Goal: Task Accomplishment & Management: Use online tool/utility

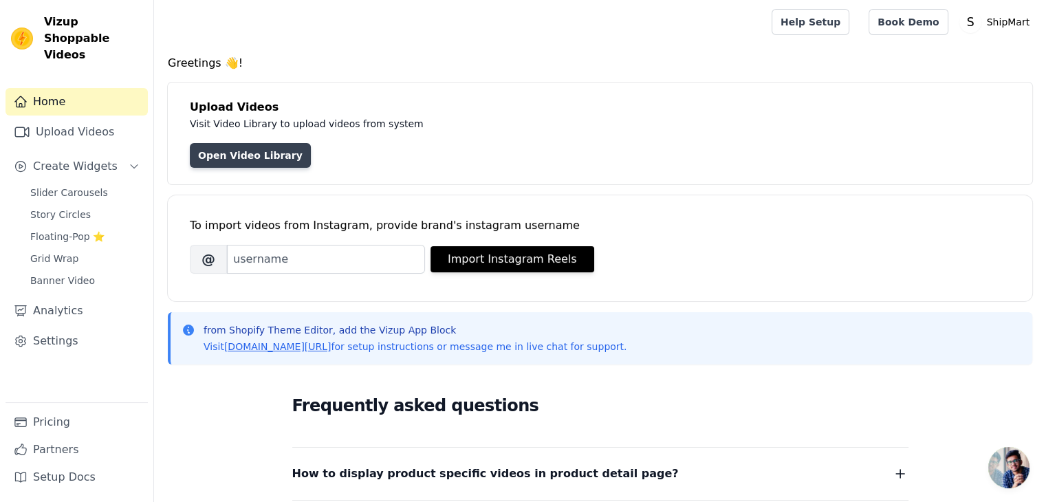
click at [228, 146] on link "Open Video Library" at bounding box center [250, 155] width 121 height 25
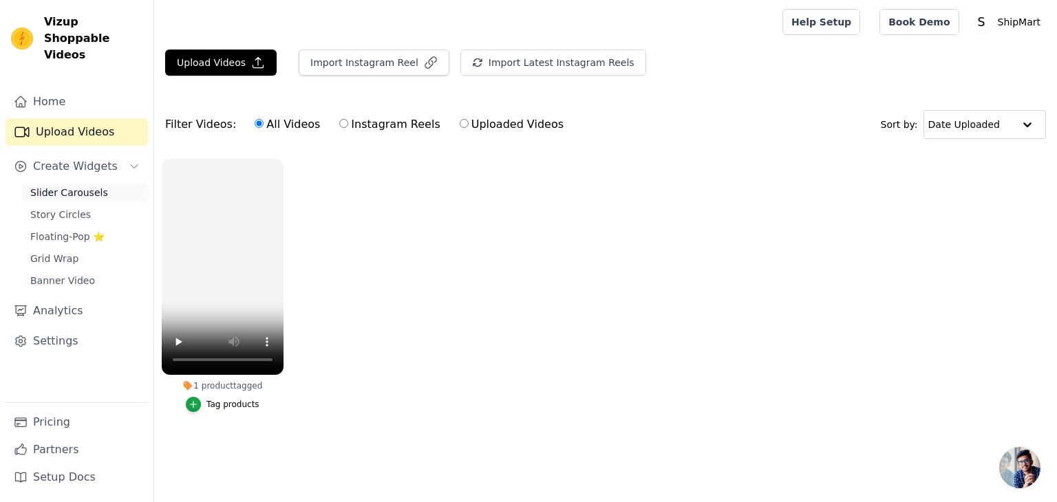
click at [77, 186] on span "Slider Carousels" at bounding box center [69, 193] width 78 height 14
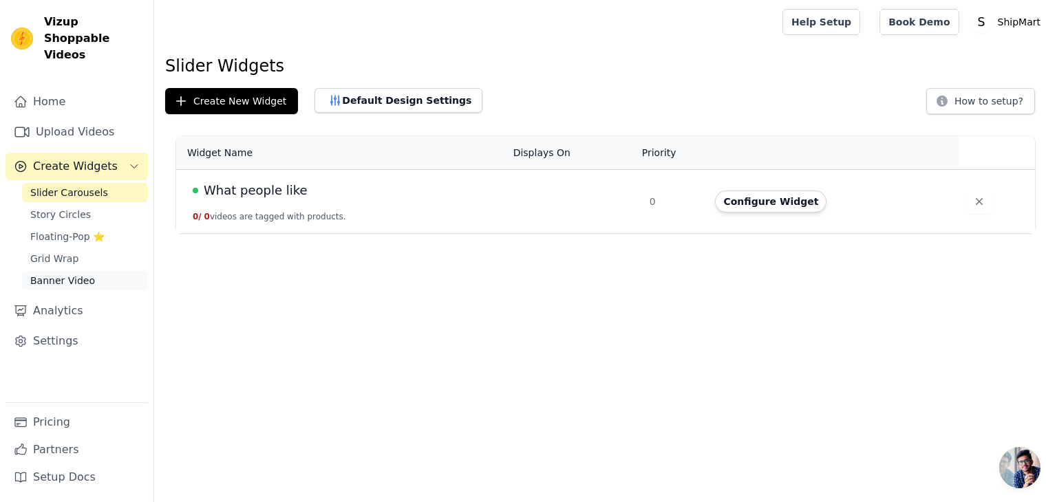
click at [91, 271] on link "Banner Video" at bounding box center [85, 280] width 126 height 19
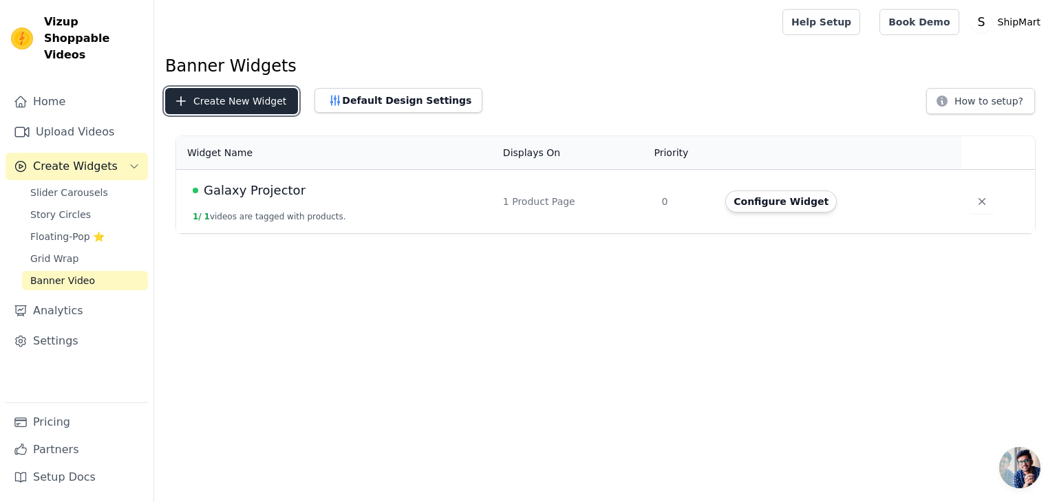
click at [270, 109] on button "Create New Widget" at bounding box center [231, 101] width 133 height 26
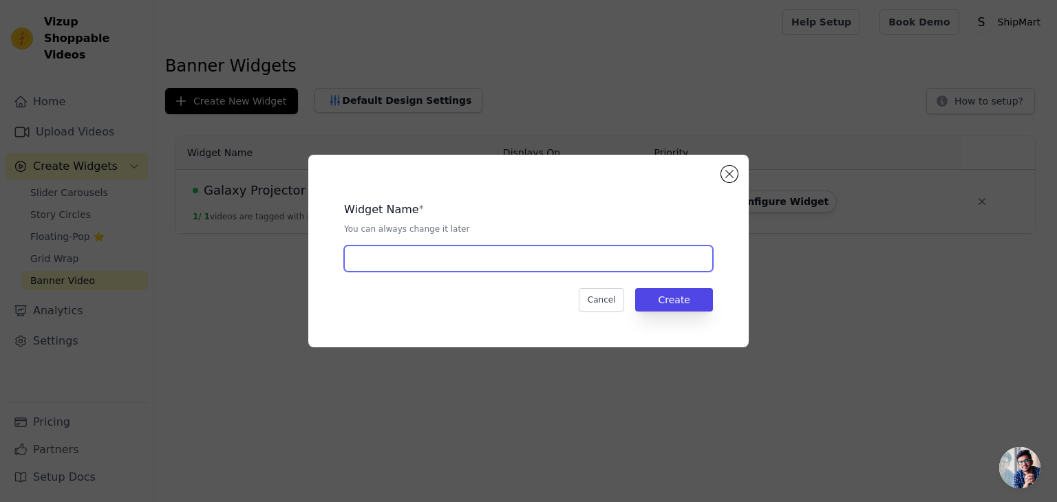
click at [413, 253] on input "text" at bounding box center [528, 259] width 369 height 26
type input "What customers says"
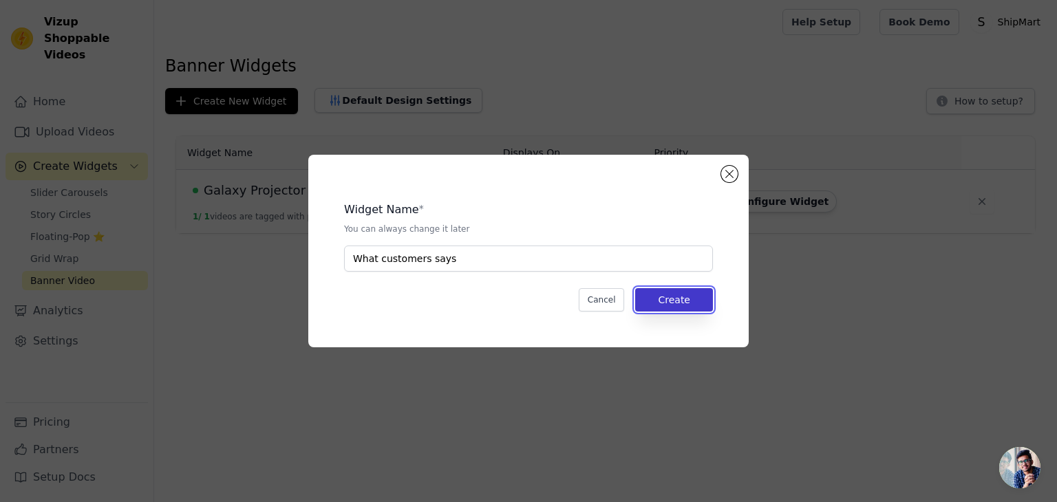
click at [681, 307] on button "Create" at bounding box center [674, 299] width 78 height 23
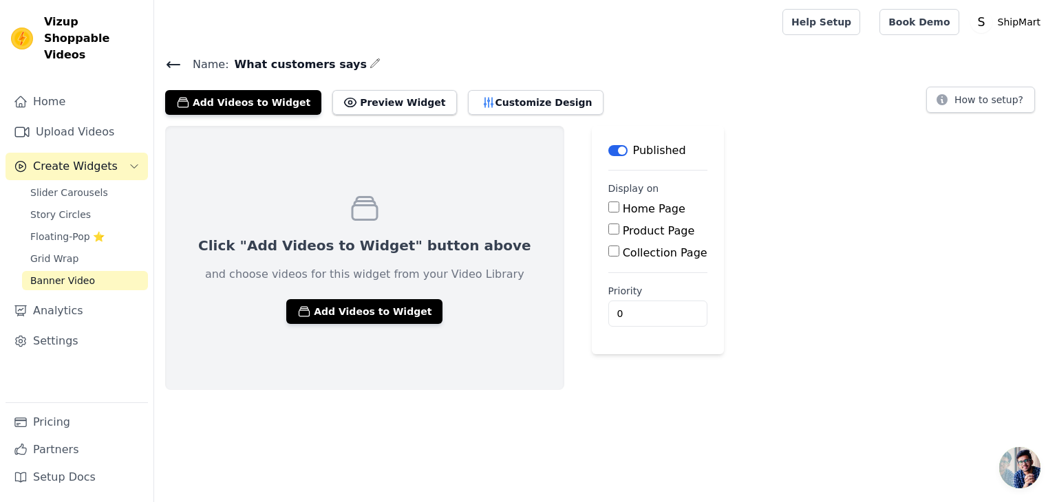
click at [608, 208] on input "Home Page" at bounding box center [613, 207] width 11 height 11
checkbox input "true"
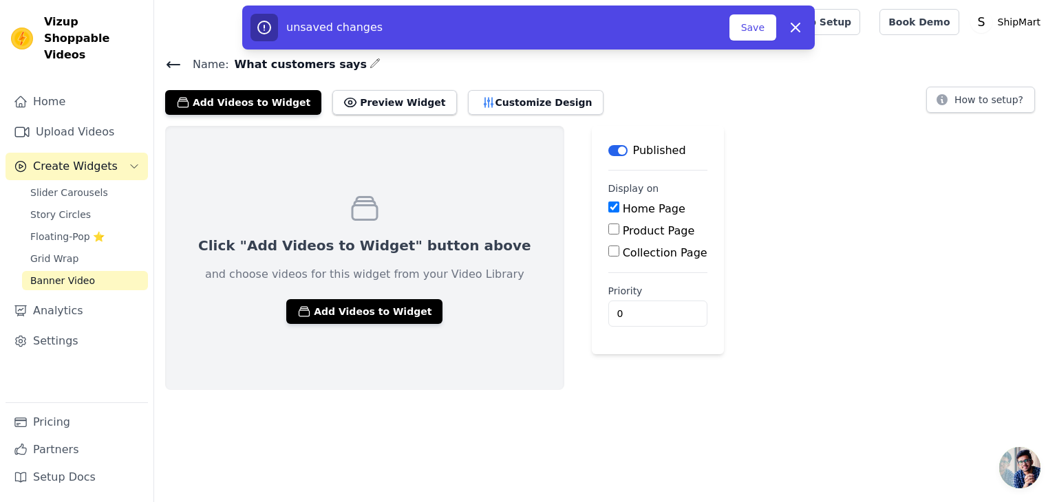
click at [608, 230] on input "Product Page" at bounding box center [613, 229] width 11 height 11
checkbox input "true"
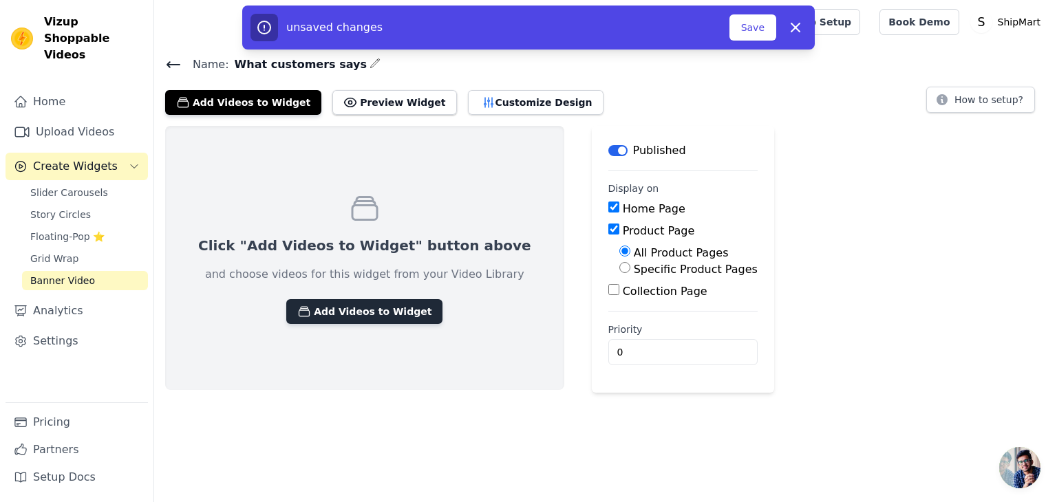
click at [380, 301] on button "Add Videos to Widget" at bounding box center [364, 311] width 156 height 25
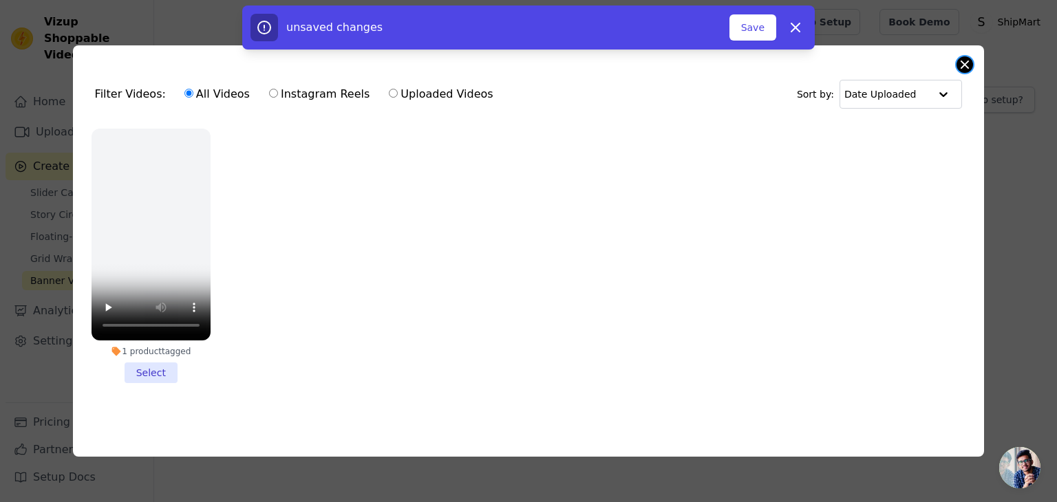
click at [968, 67] on button "Close modal" at bounding box center [964, 64] width 17 height 17
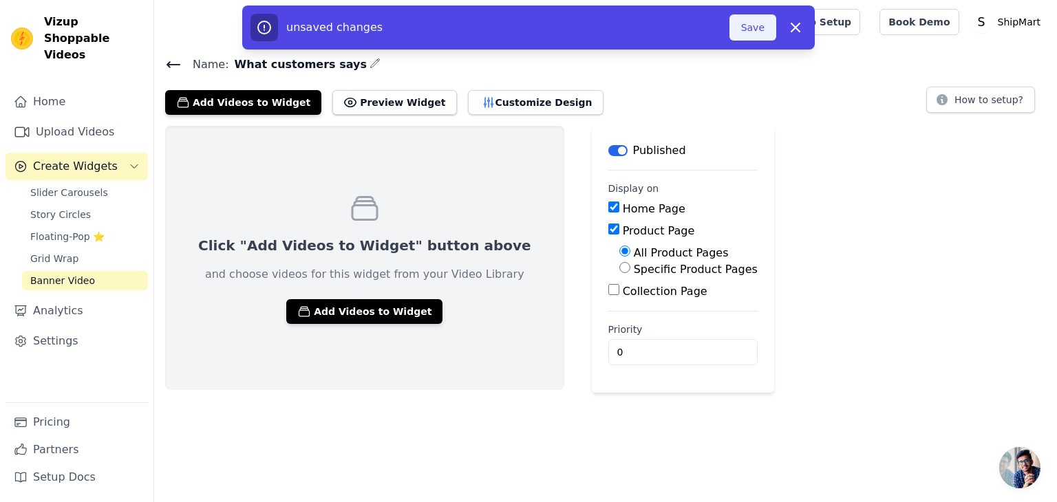
click at [755, 25] on button "Save" at bounding box center [752, 27] width 47 height 26
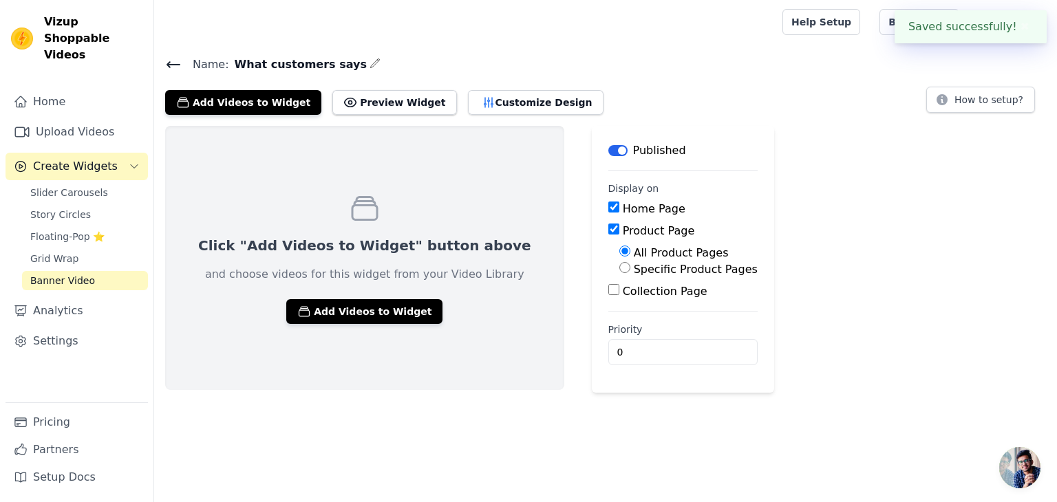
click at [751, 39] on div at bounding box center [465, 22] width 601 height 44
click at [78, 119] on link "Upload Videos" at bounding box center [77, 132] width 142 height 28
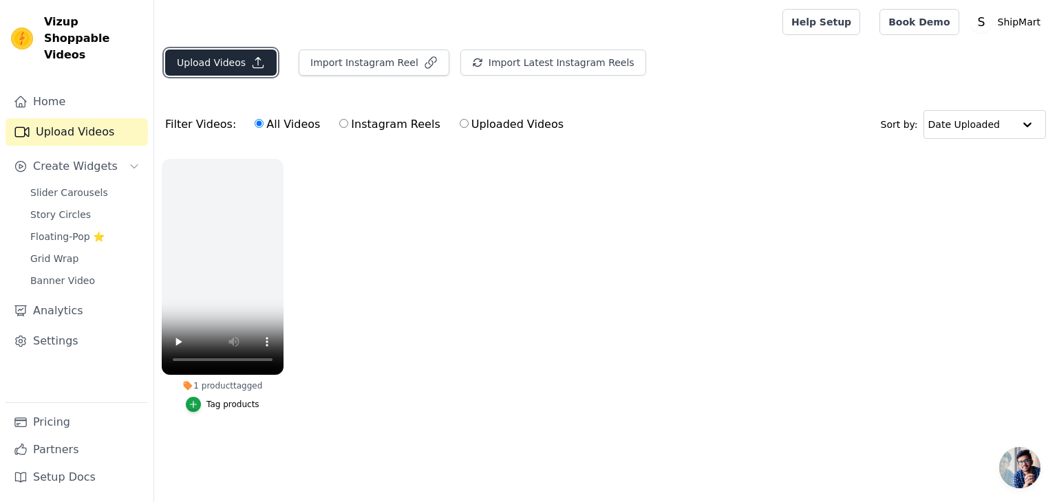
click at [223, 74] on button "Upload Videos" at bounding box center [220, 63] width 111 height 26
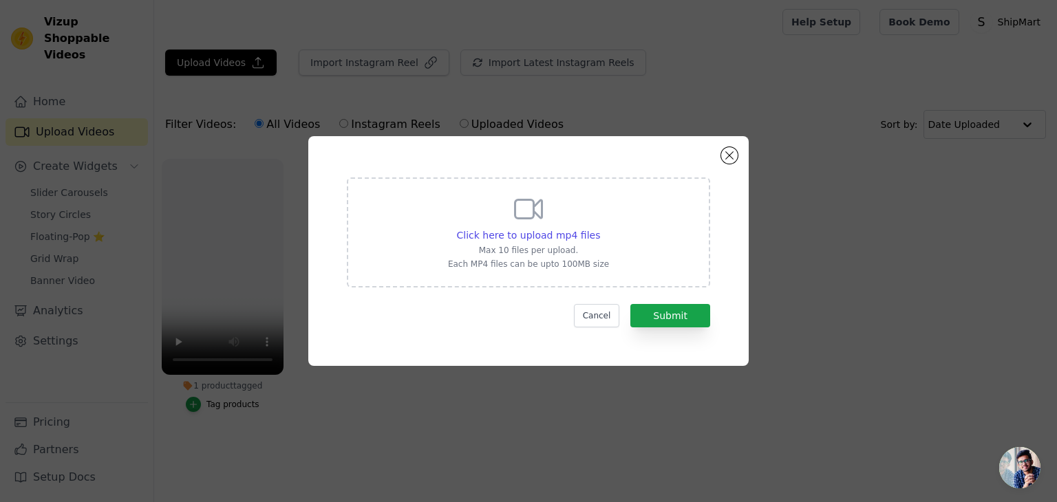
click at [468, 217] on div "Click here to upload mp4 files Max 10 files per upload. Each MP4 files can be u…" at bounding box center [528, 231] width 161 height 77
click at [599, 228] on input "Click here to upload mp4 files Max 10 files per upload. Each MP4 files can be u…" at bounding box center [599, 228] width 1 height 1
type input "C:\fakepath\Hanuman chalisa necklace.mp4"
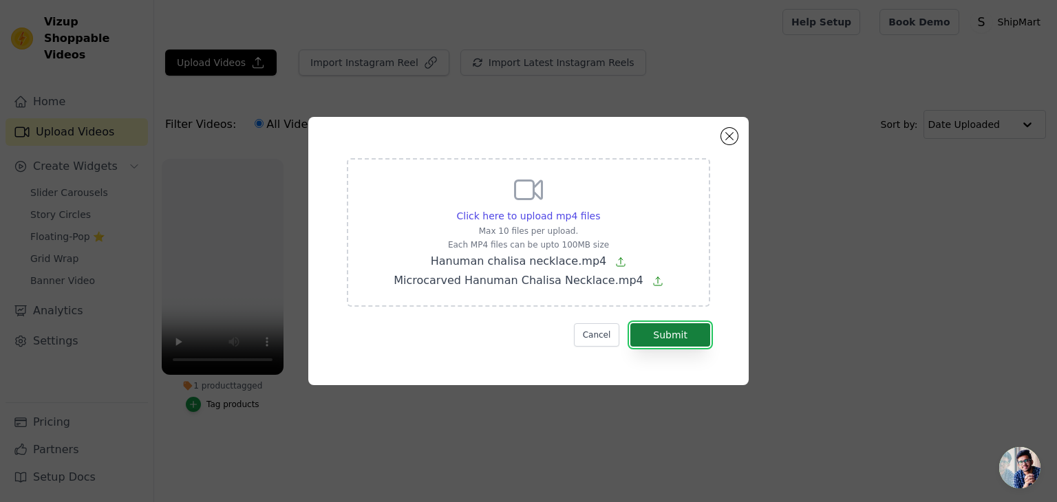
click at [667, 329] on button "Submit" at bounding box center [670, 334] width 80 height 23
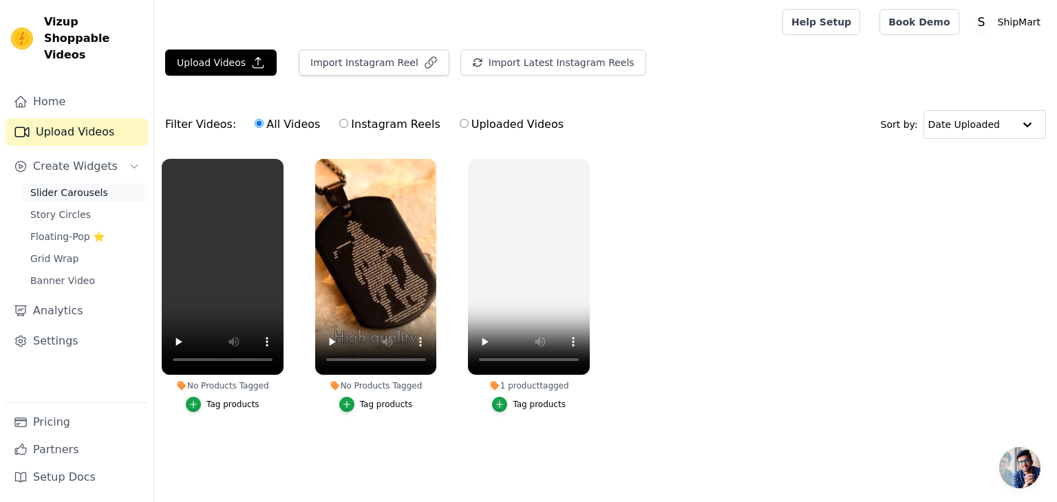
click at [85, 186] on span "Slider Carousels" at bounding box center [69, 193] width 78 height 14
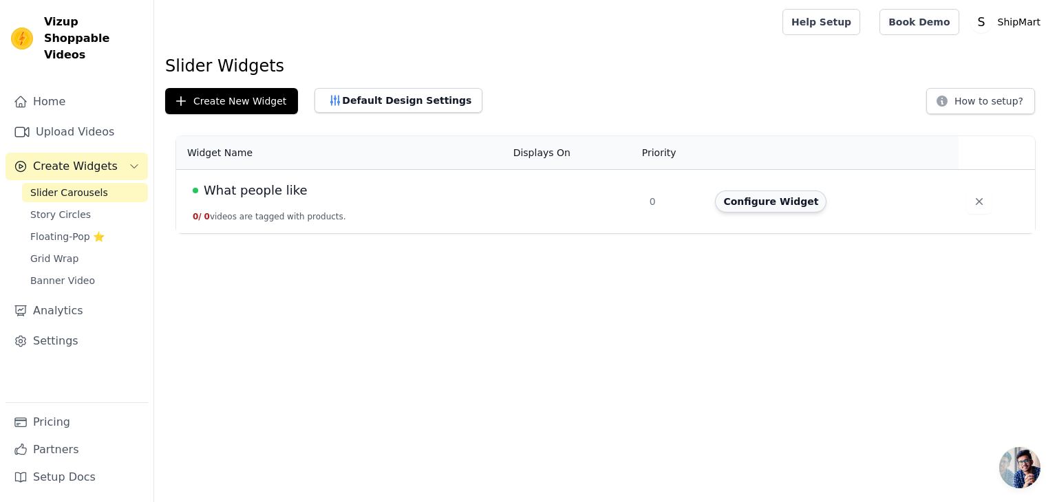
click at [739, 207] on button "Configure Widget" at bounding box center [770, 202] width 111 height 22
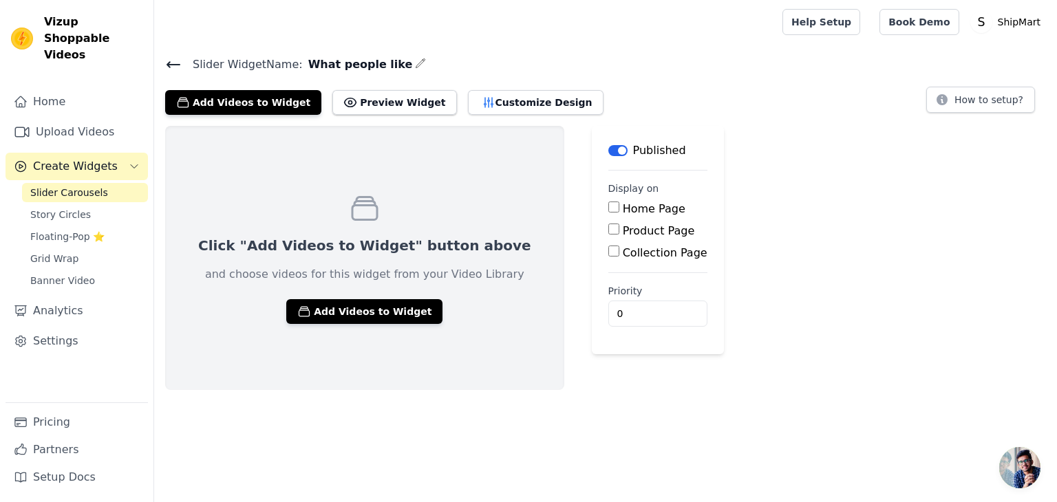
click at [623, 206] on label "Home Page" at bounding box center [654, 208] width 63 height 13
click at [608, 206] on input "Home Page" at bounding box center [613, 207] width 11 height 11
checkbox input "true"
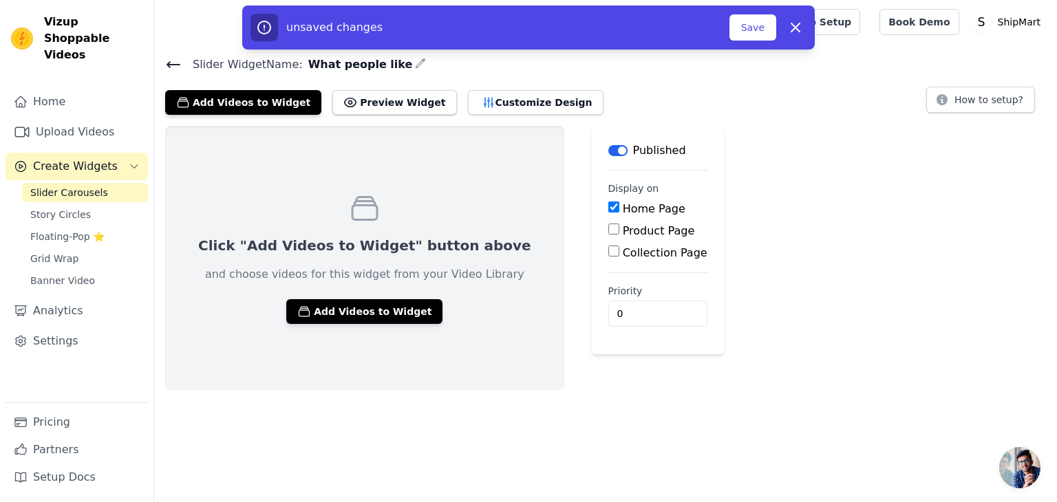
click at [608, 230] on input "Product Page" at bounding box center [613, 229] width 11 height 11
checkbox input "true"
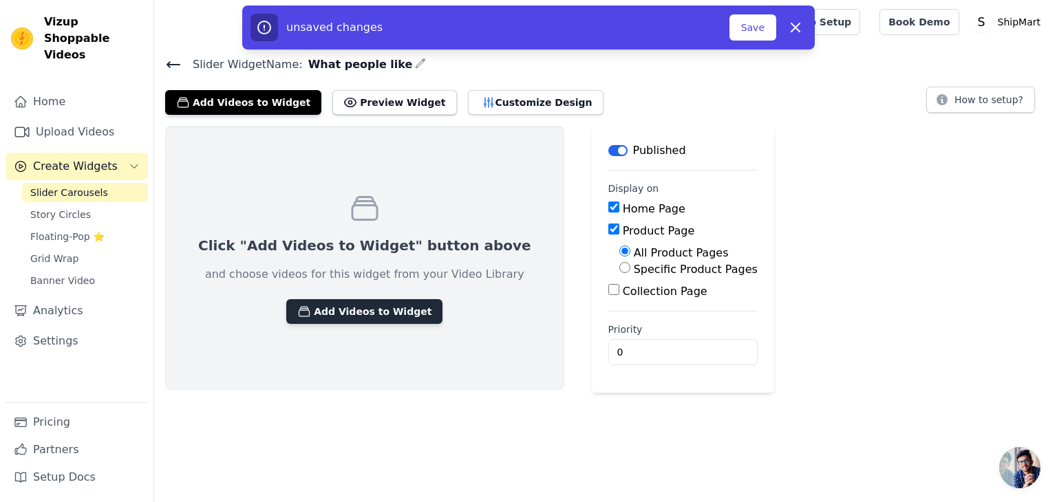
click at [382, 308] on button "Add Videos to Widget" at bounding box center [364, 311] width 156 height 25
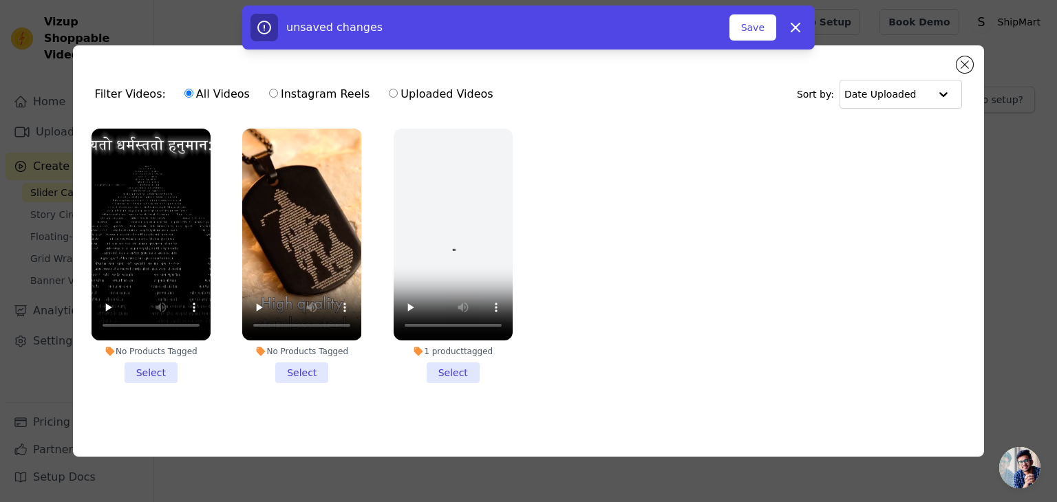
click at [157, 372] on li "No Products Tagged Select" at bounding box center [150, 256] width 119 height 255
click at [0, 0] on input "No Products Tagged Select" at bounding box center [0, 0] width 0 height 0
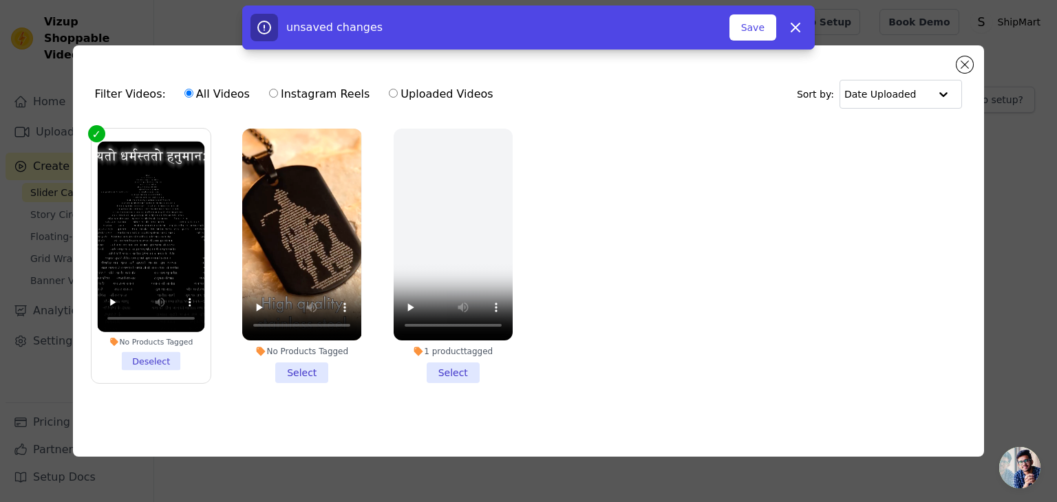
click at [292, 373] on li "No Products Tagged Select" at bounding box center [301, 256] width 119 height 255
click at [0, 0] on input "No Products Tagged Select" at bounding box center [0, 0] width 0 height 0
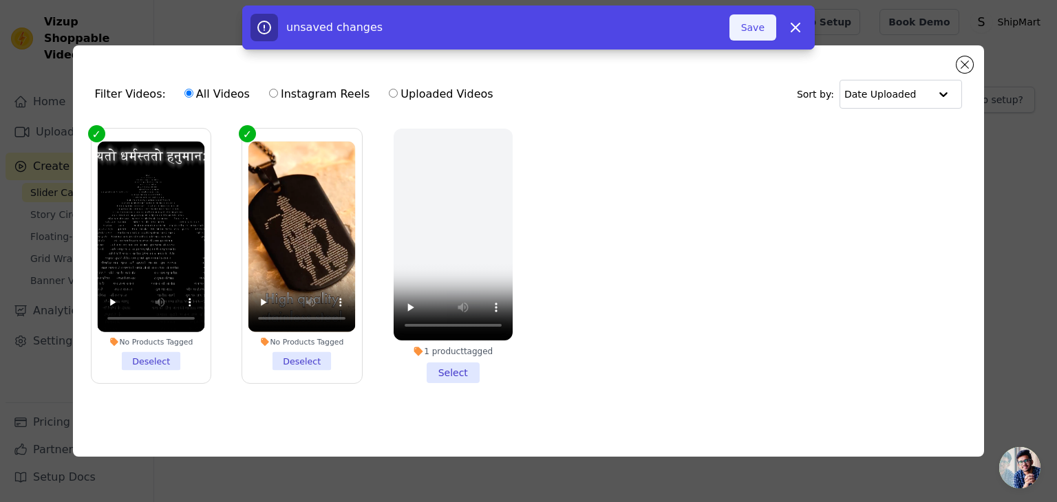
click at [747, 25] on button "Save" at bounding box center [752, 27] width 47 height 26
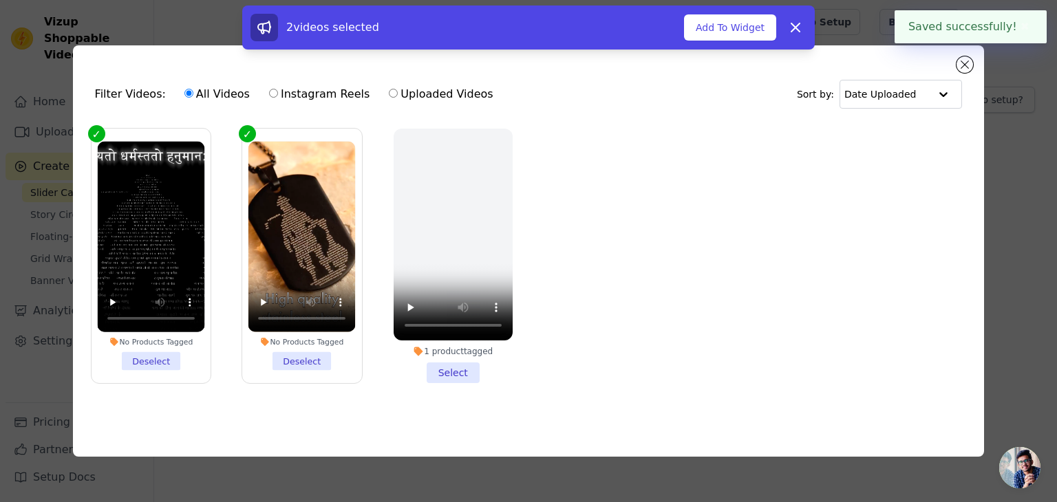
click at [747, 25] on button "Add To Widget" at bounding box center [730, 27] width 92 height 26
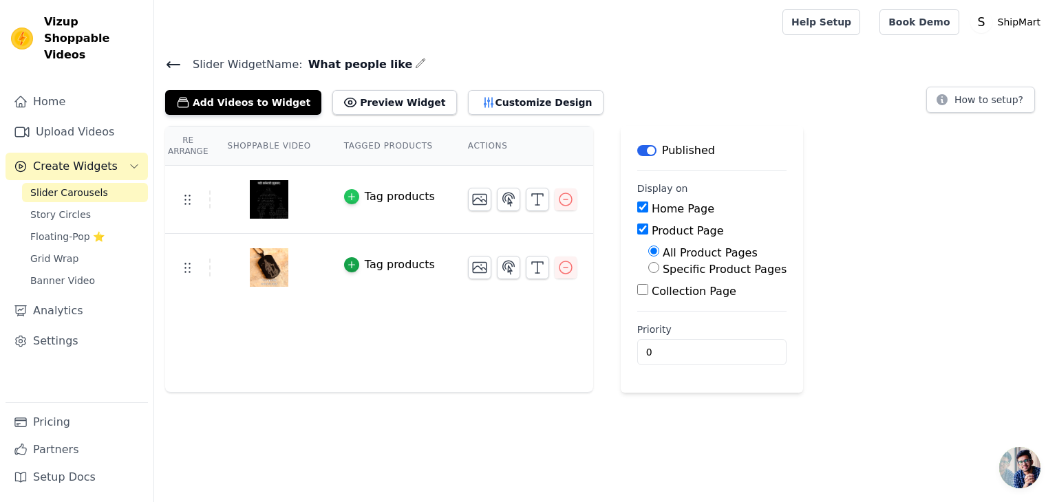
click at [347, 195] on icon "button" at bounding box center [352, 197] width 10 height 10
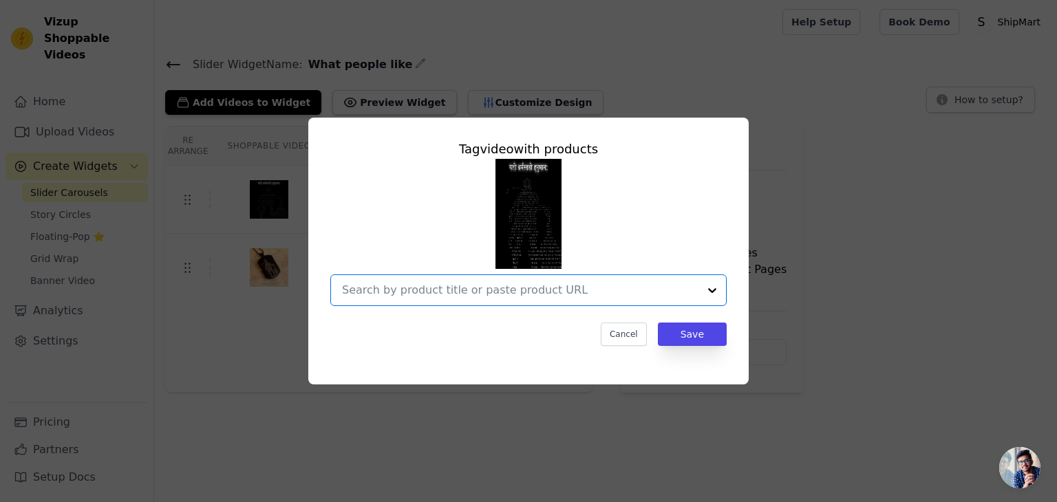
click at [487, 292] on input "text" at bounding box center [520, 290] width 356 height 17
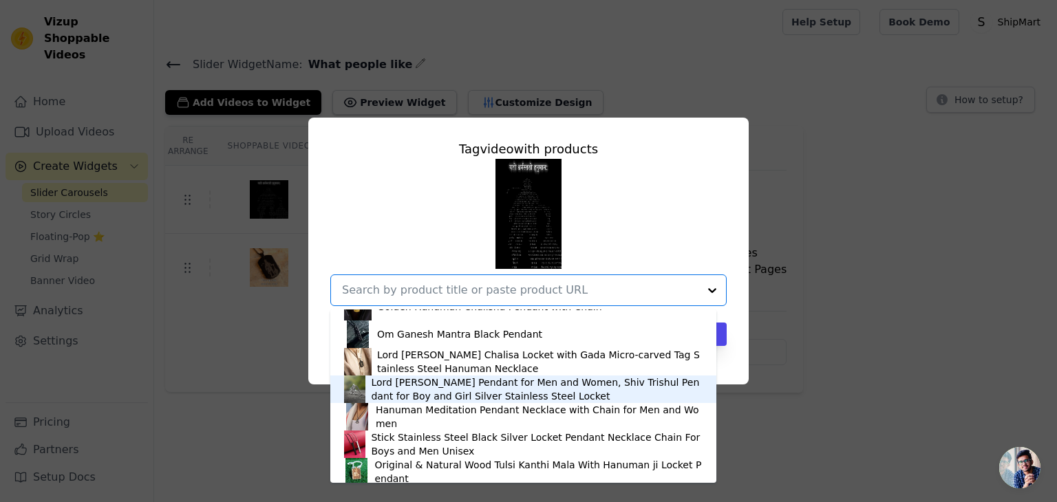
scroll to position [71, 0]
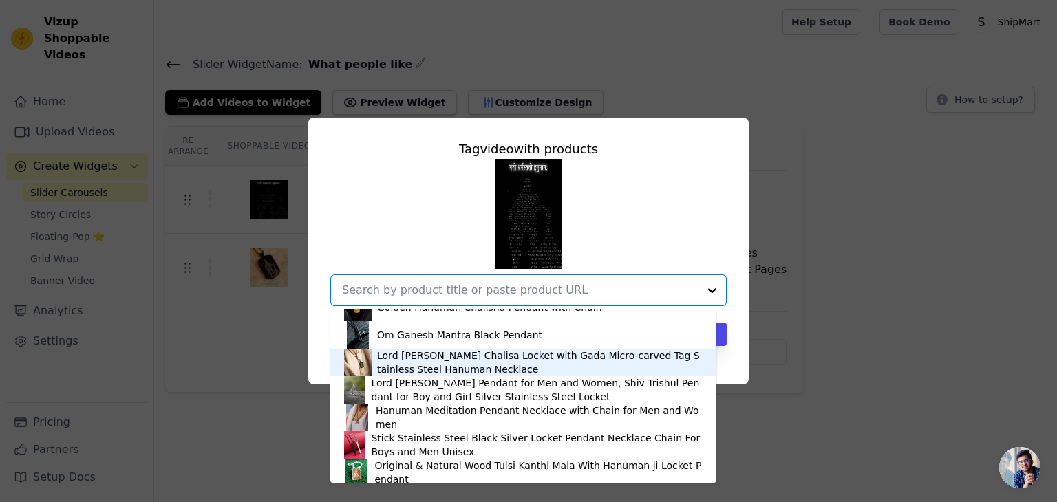
click at [539, 360] on div "Lord Hanuman Chalisa Locket with Gada Micro-carved Tag Stainless Steel Hanuman …" at bounding box center [539, 363] width 325 height 28
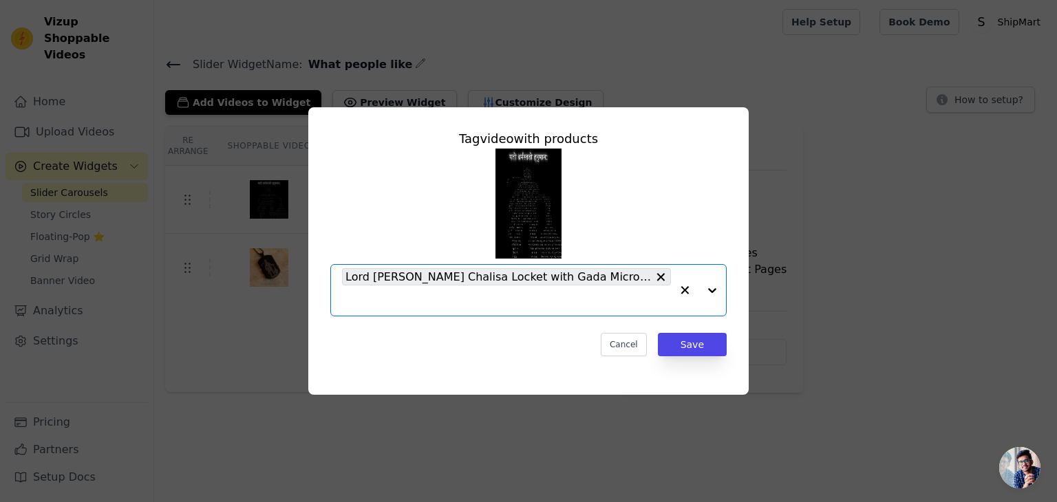
click at [623, 303] on input "text" at bounding box center [506, 300] width 329 height 17
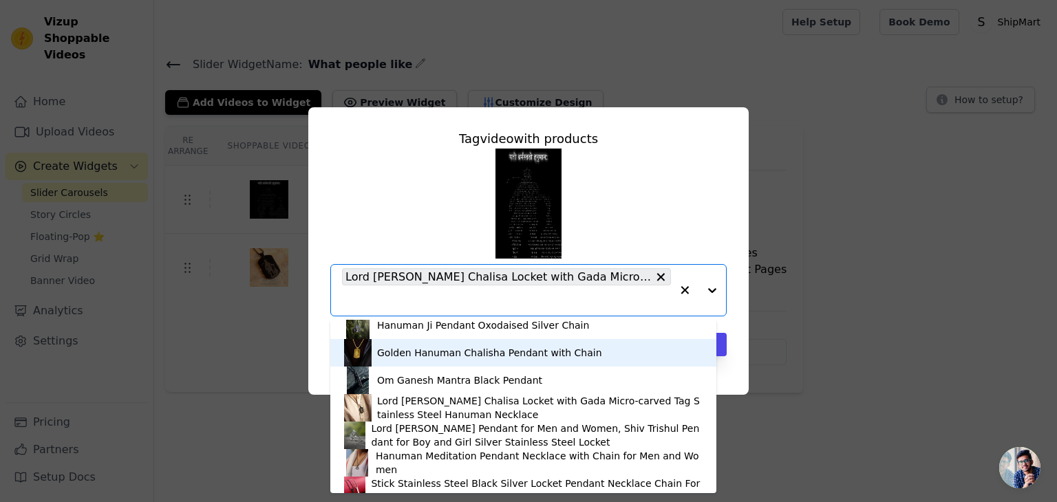
scroll to position [28, 0]
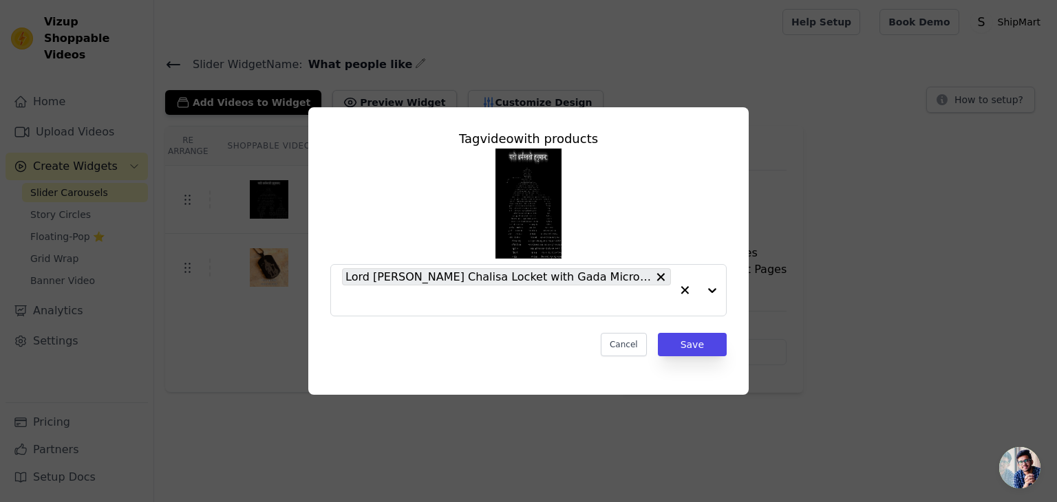
click at [718, 216] on div "Lord Hanuman Chalisa Locket with Gada Micro-carved Tag Stainless Steel Hanuman …" at bounding box center [528, 233] width 396 height 168
click at [695, 350] on button "Save" at bounding box center [692, 344] width 69 height 23
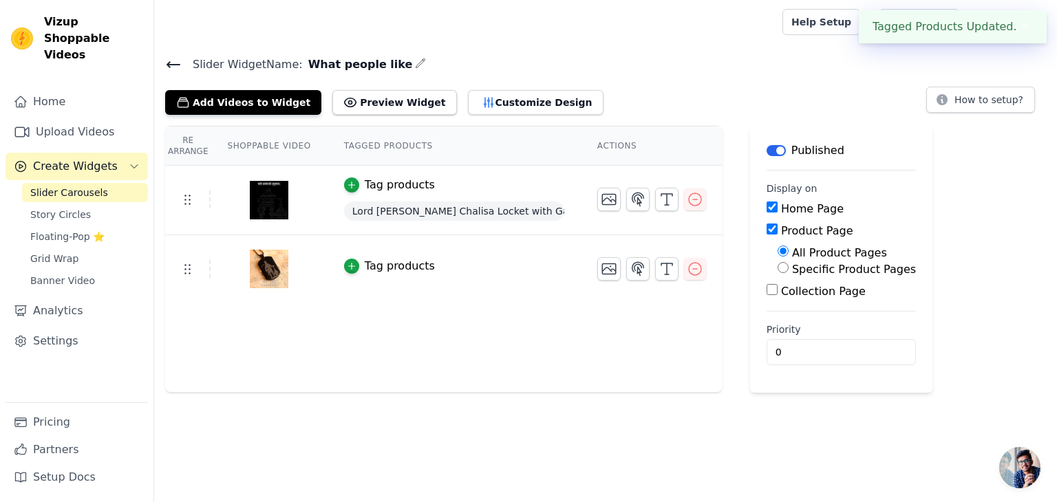
click at [398, 279] on td "Tag products" at bounding box center [453, 269] width 253 height 68
click at [365, 261] on div "Tag products" at bounding box center [400, 266] width 70 height 17
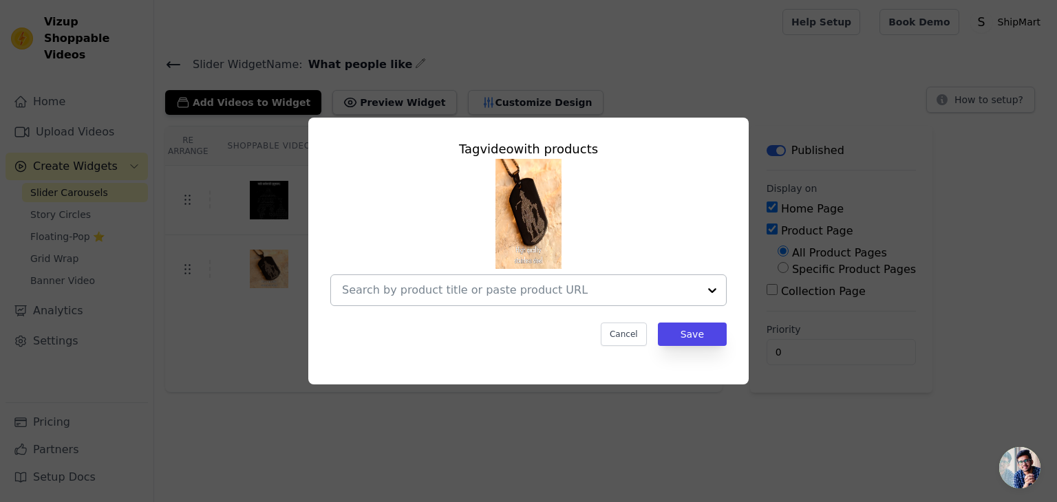
click at [470, 303] on div at bounding box center [520, 290] width 356 height 30
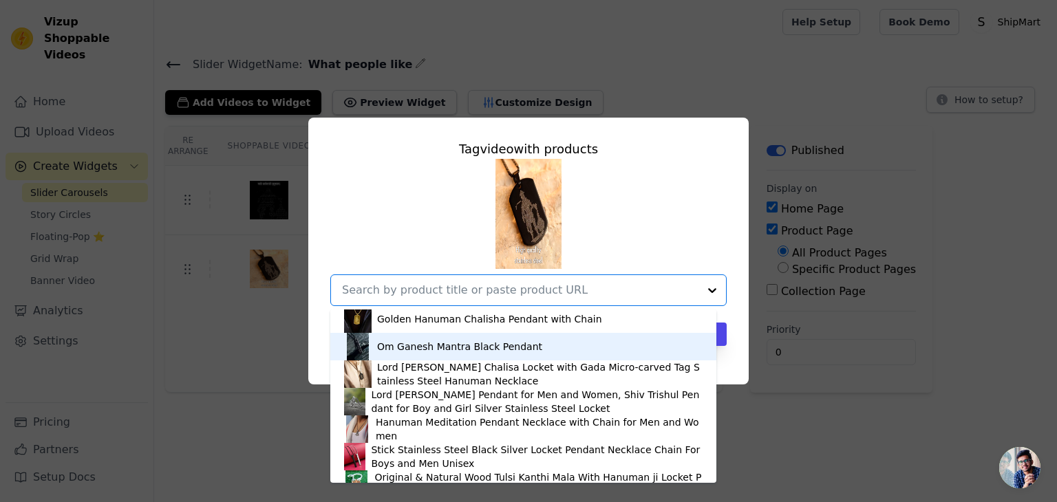
scroll to position [55, 0]
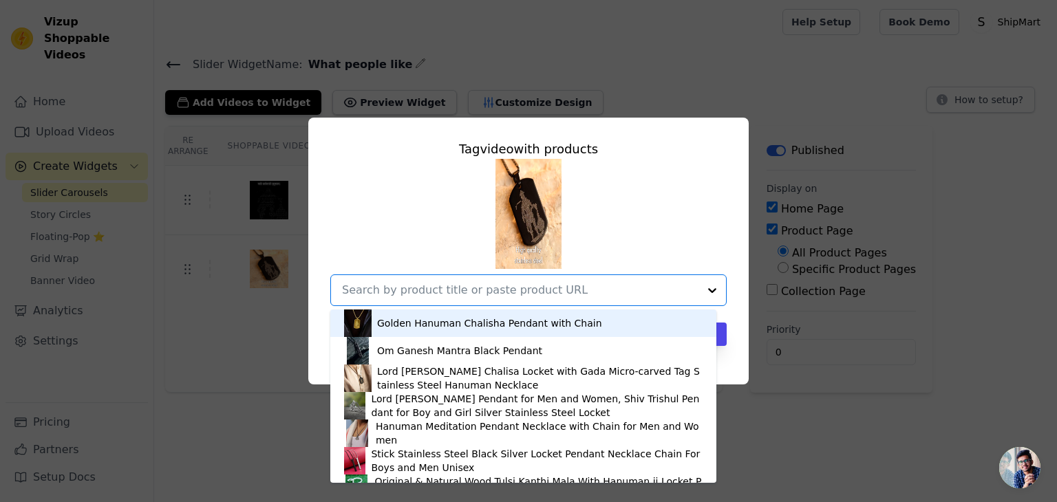
click at [506, 327] on div "Golden Hanuman Chalisha Pendant with Chain" at bounding box center [489, 323] width 225 height 14
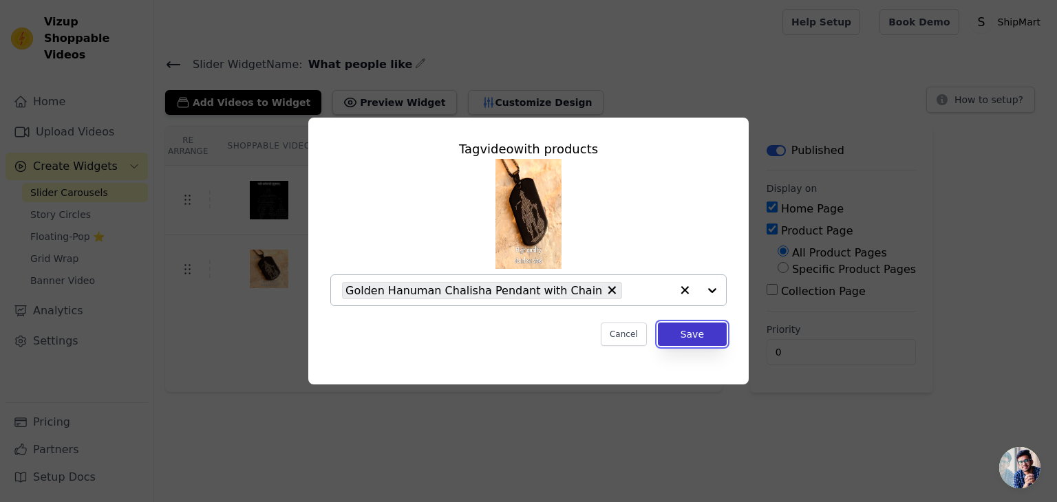
click at [711, 325] on button "Save" at bounding box center [692, 334] width 69 height 23
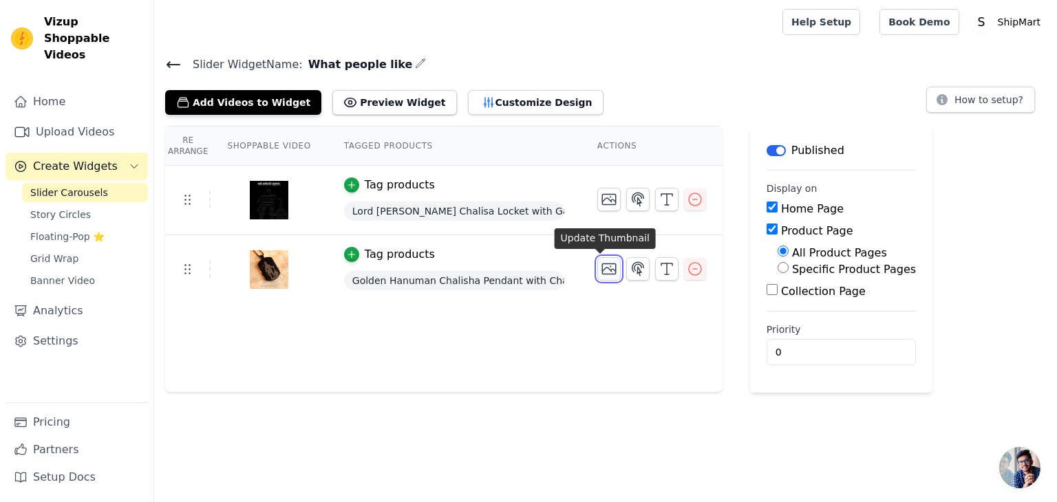
click at [606, 272] on icon "button" at bounding box center [609, 269] width 14 height 10
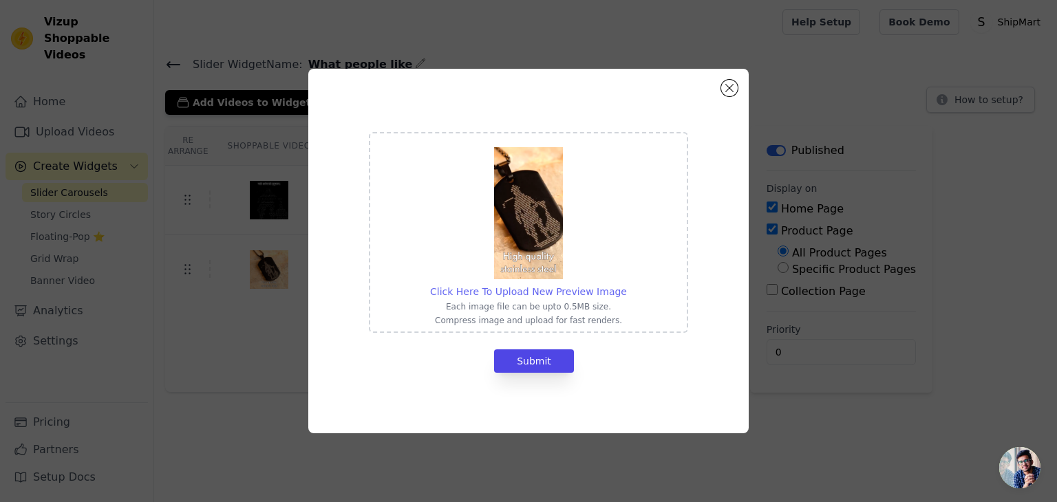
click at [532, 292] on span "Click Here To Upload New Preview Image" at bounding box center [528, 291] width 197 height 11
click at [626, 285] on input "Click Here To Upload New Preview Image Each image file can be upto 0.5MB size. …" at bounding box center [626, 284] width 1 height 1
click at [728, 91] on button "Close modal" at bounding box center [729, 88] width 17 height 17
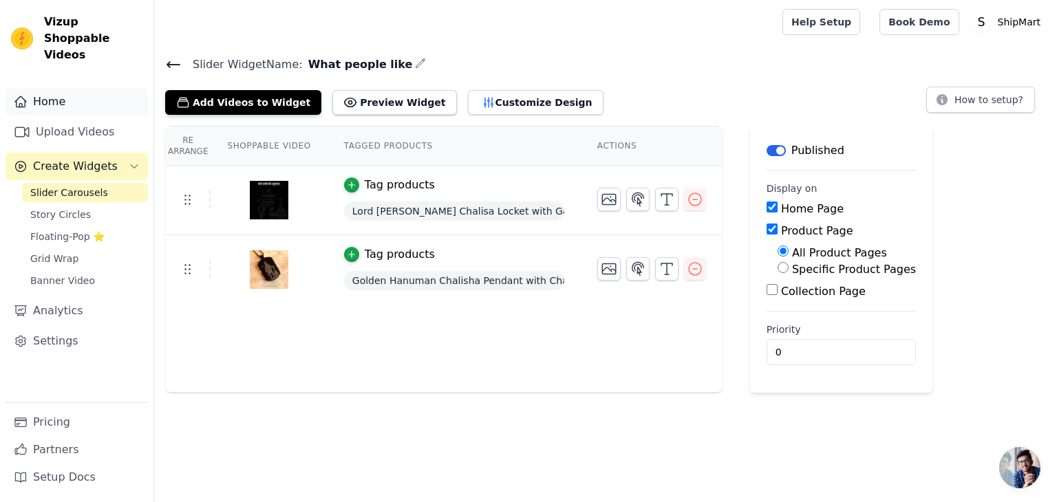
click at [98, 88] on link "Home" at bounding box center [77, 102] width 142 height 28
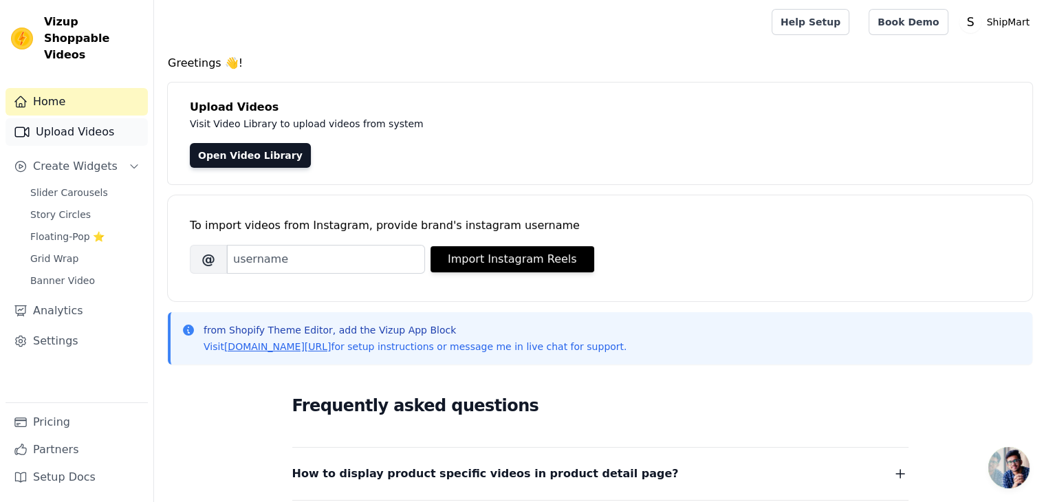
click at [102, 118] on link "Upload Videos" at bounding box center [77, 132] width 142 height 28
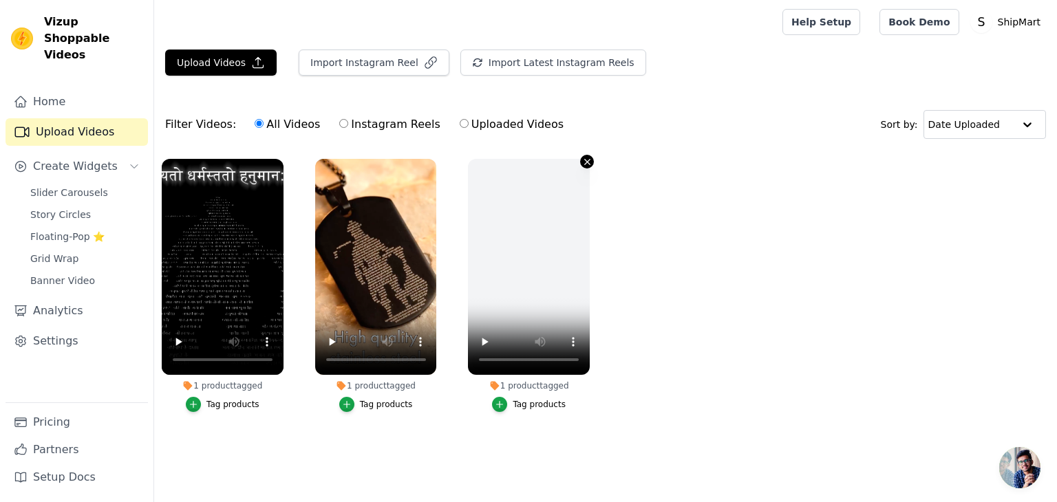
click at [589, 160] on icon "button" at bounding box center [587, 162] width 10 height 10
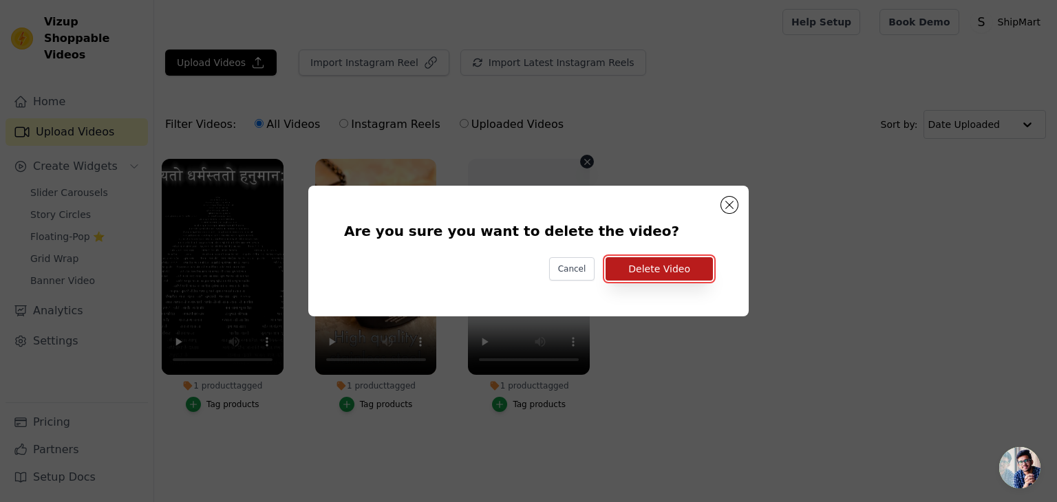
click at [688, 262] on button "Delete Video" at bounding box center [658, 268] width 107 height 23
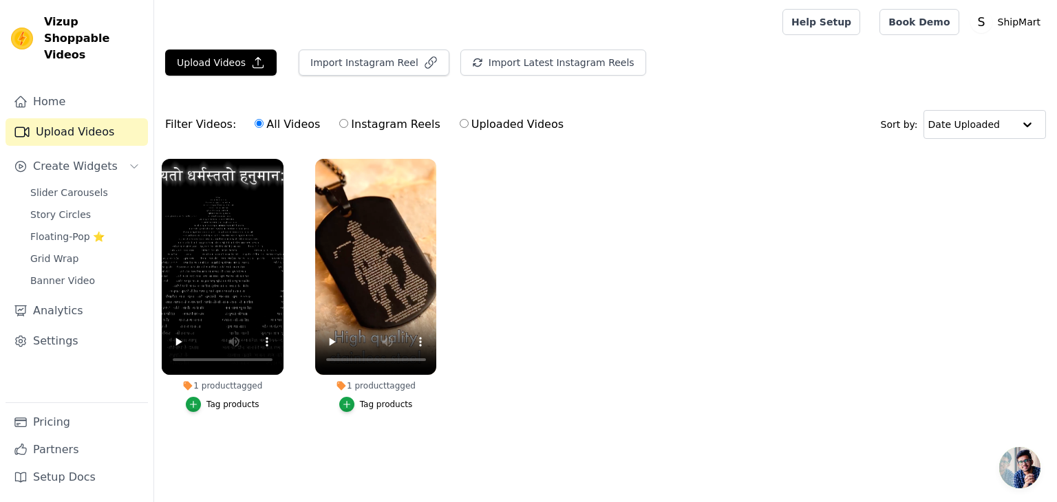
click at [714, 241] on ul "1 product tagged Tag products 1 product tagged Tag products" at bounding box center [605, 299] width 902 height 296
click at [251, 68] on icon "button" at bounding box center [258, 63] width 14 height 14
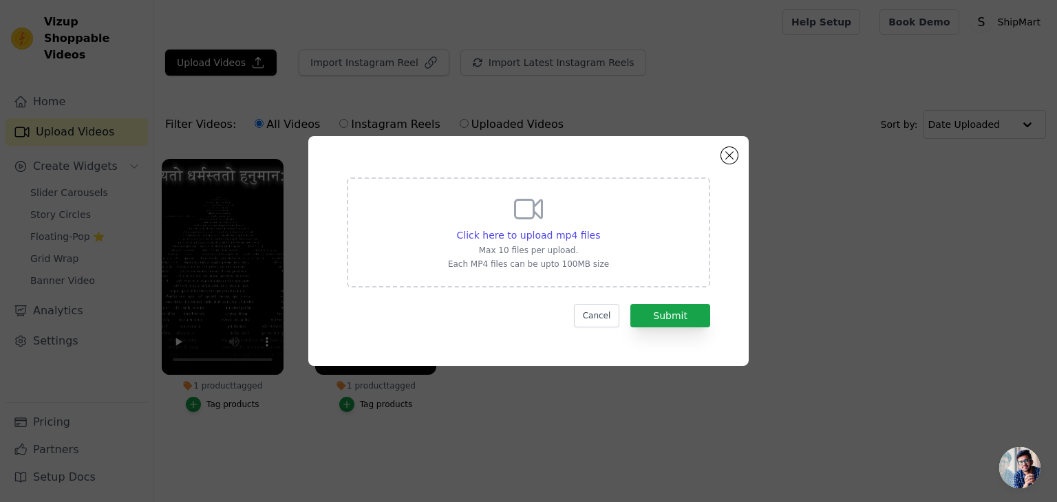
click at [426, 208] on div "Click here to upload mp4 files Max 10 files per upload. Each MP4 files can be u…" at bounding box center [528, 232] width 363 height 110
click at [599, 228] on input "Click here to upload mp4 files Max 10 files per upload. Each MP4 files can be u…" at bounding box center [599, 228] width 1 height 1
type input "C:\fakepath\0815ce36729047d486865a6b66054a34.mp4"
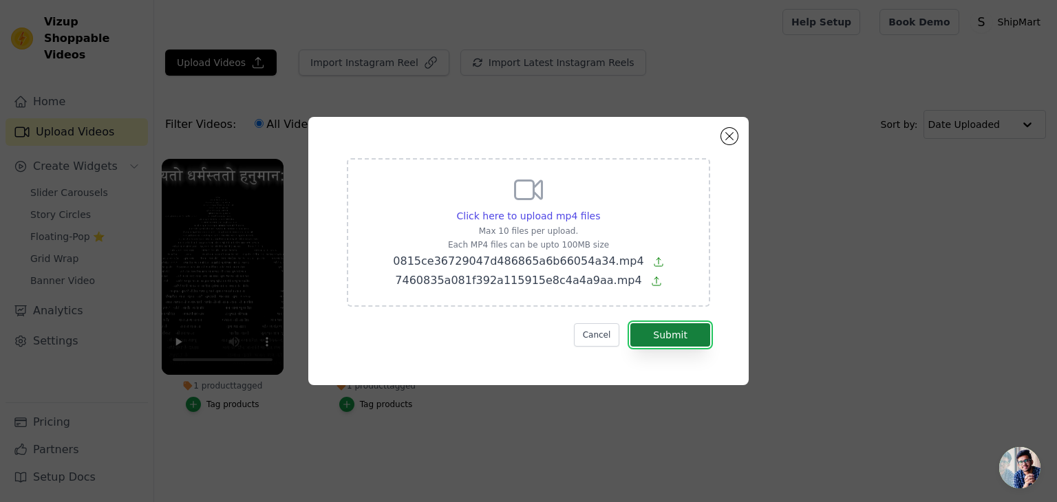
click at [689, 336] on button "Submit" at bounding box center [670, 334] width 80 height 23
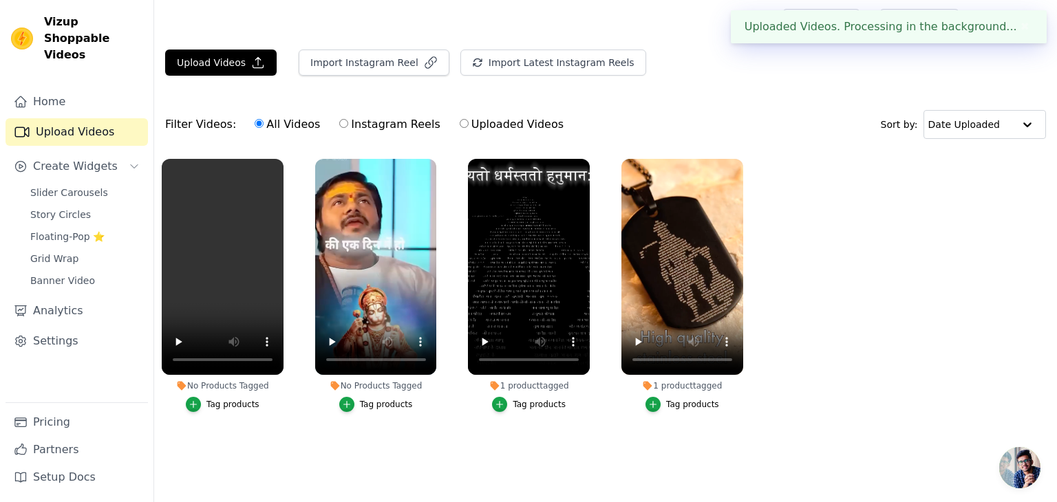
click at [366, 408] on div "Tag products" at bounding box center [386, 404] width 53 height 11
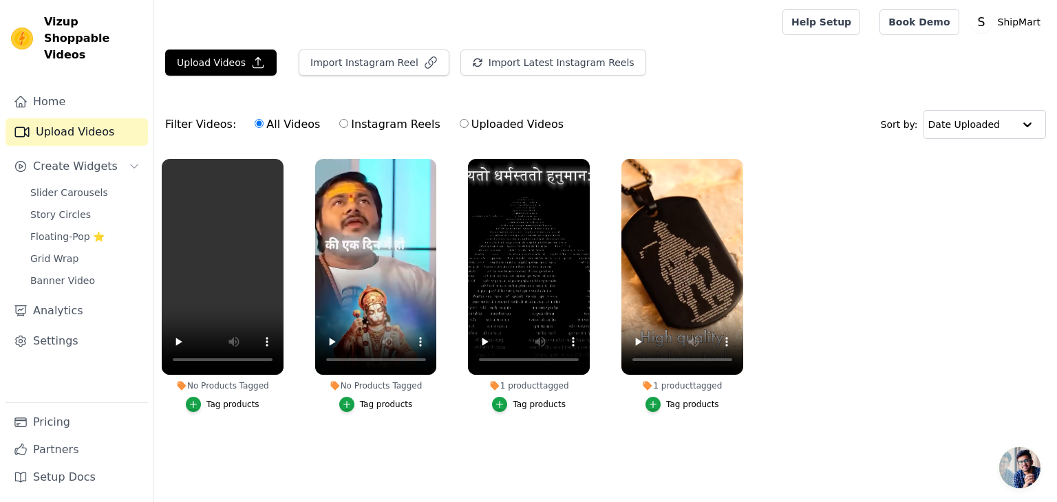
click at [385, 404] on div "Tag products" at bounding box center [386, 404] width 53 height 11
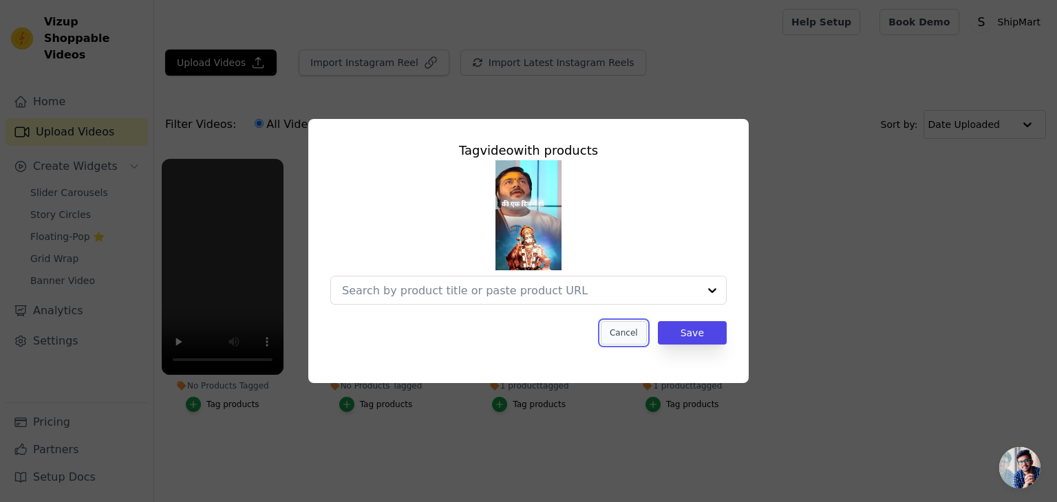
click at [632, 332] on button "Cancel" at bounding box center [624, 332] width 46 height 23
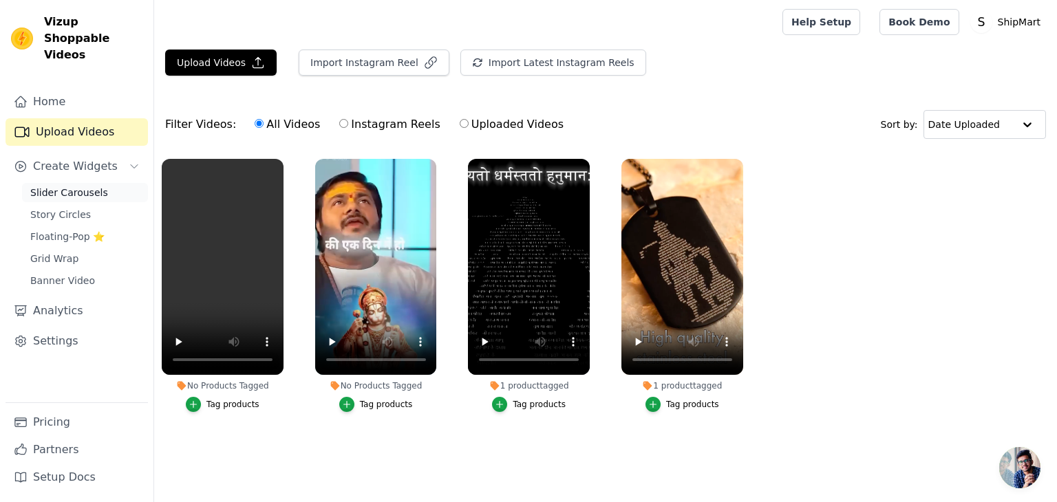
click at [89, 186] on span "Slider Carousels" at bounding box center [69, 193] width 78 height 14
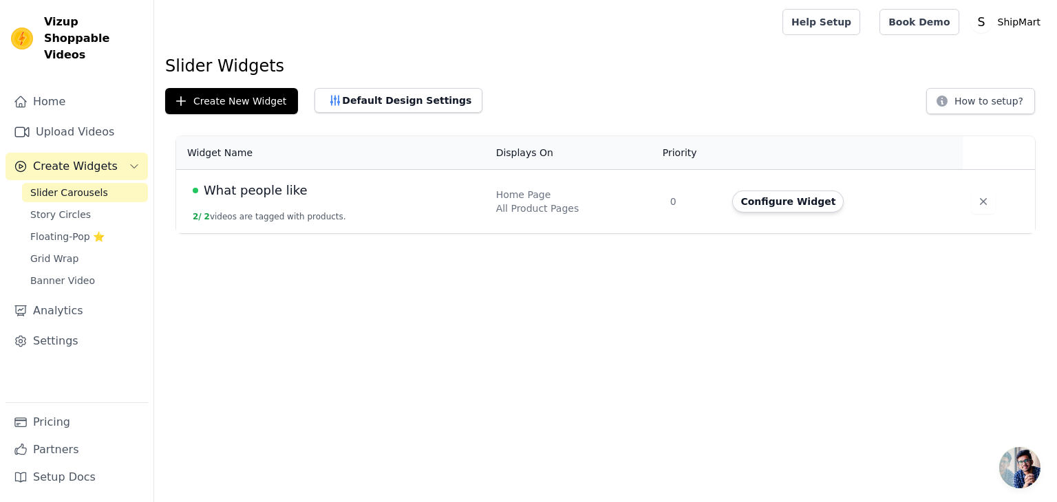
click at [625, 177] on td "Home Page All Product Pages" at bounding box center [575, 202] width 174 height 64
click at [746, 200] on button "Configure Widget" at bounding box center [787, 202] width 111 height 22
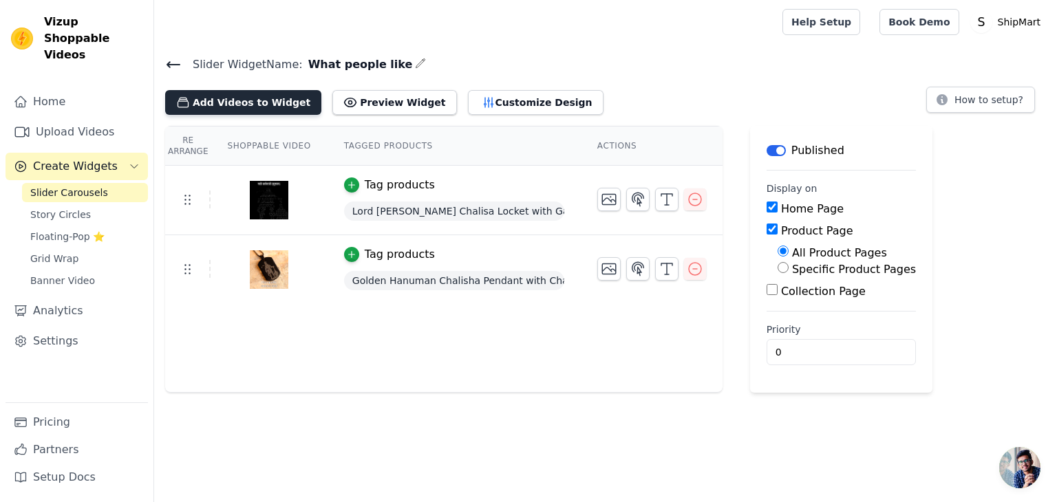
click at [261, 97] on button "Add Videos to Widget" at bounding box center [243, 102] width 156 height 25
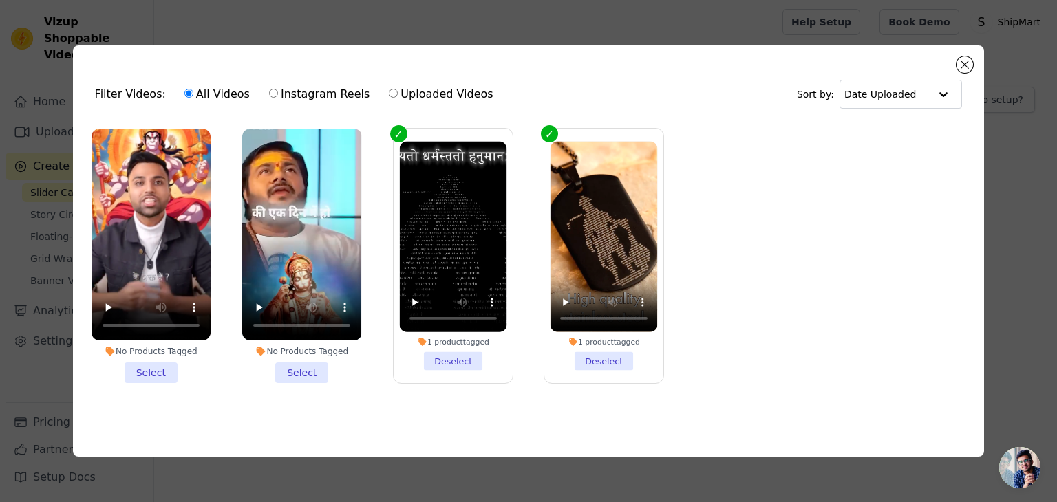
click at [155, 375] on li "No Products Tagged Select" at bounding box center [150, 256] width 119 height 255
click at [0, 0] on input "No Products Tagged Select" at bounding box center [0, 0] width 0 height 0
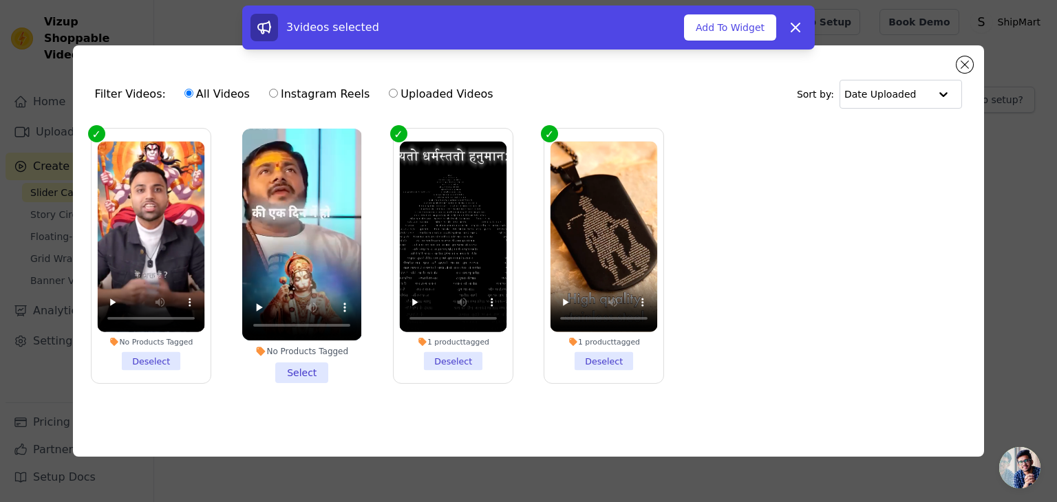
click at [294, 367] on li "No Products Tagged Select" at bounding box center [301, 256] width 119 height 255
click at [0, 0] on input "No Products Tagged Select" at bounding box center [0, 0] width 0 height 0
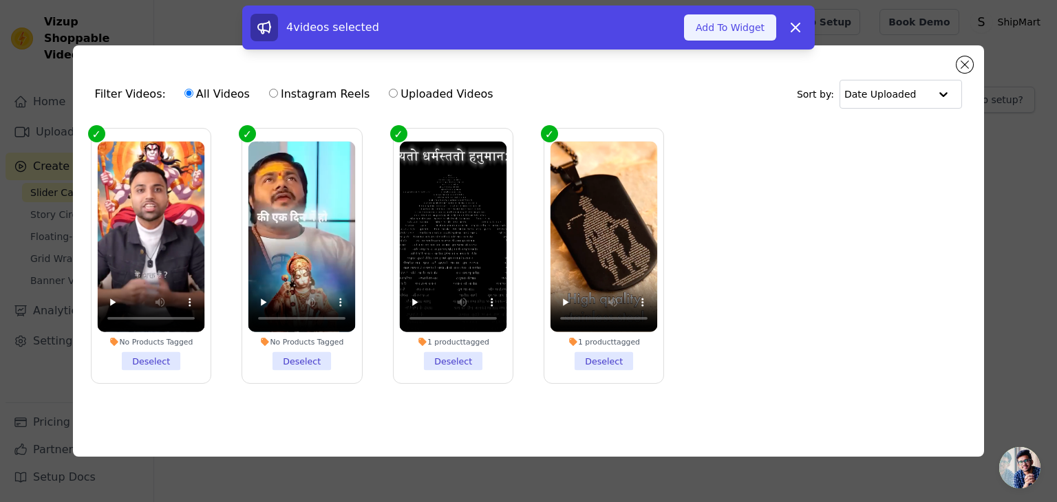
click at [730, 29] on button "Add To Widget" at bounding box center [730, 27] width 92 height 26
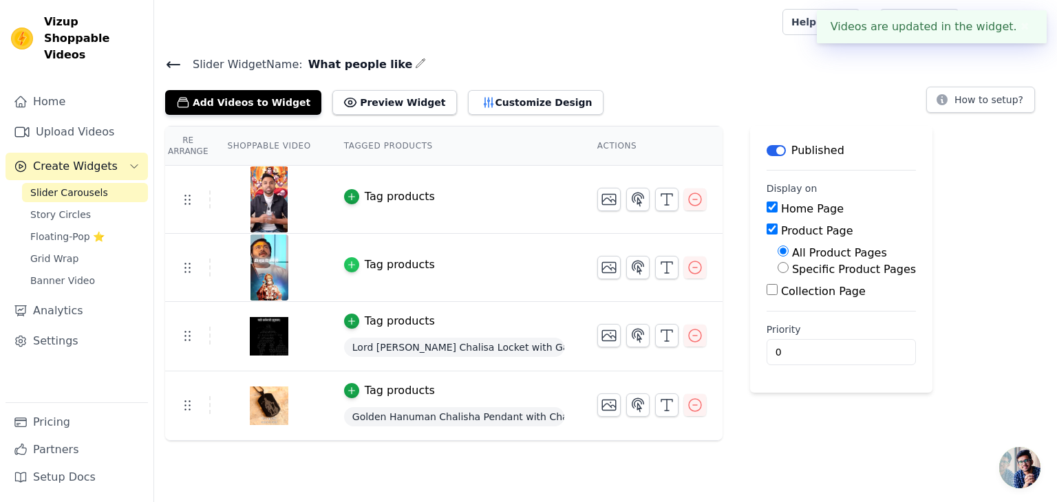
click at [347, 265] on icon "button" at bounding box center [352, 265] width 10 height 10
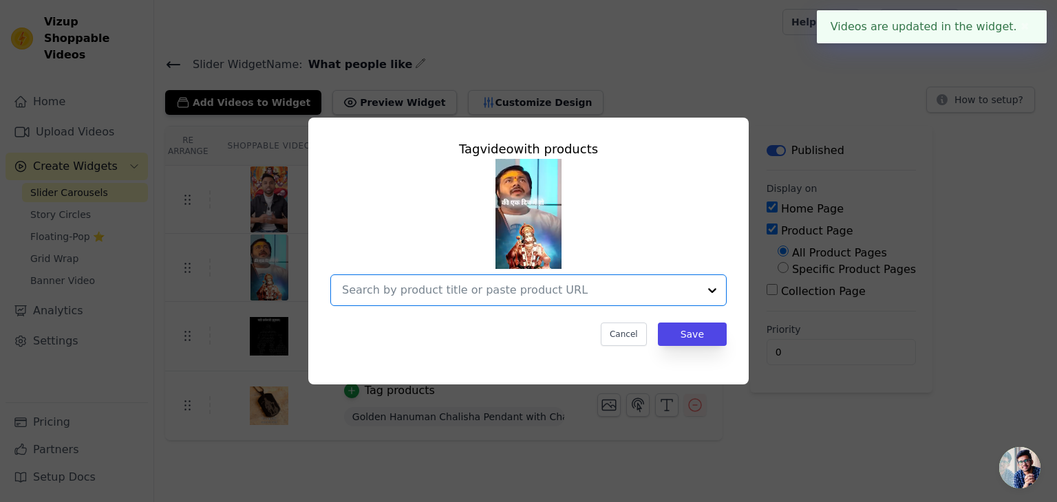
click at [428, 282] on input "text" at bounding box center [520, 290] width 356 height 17
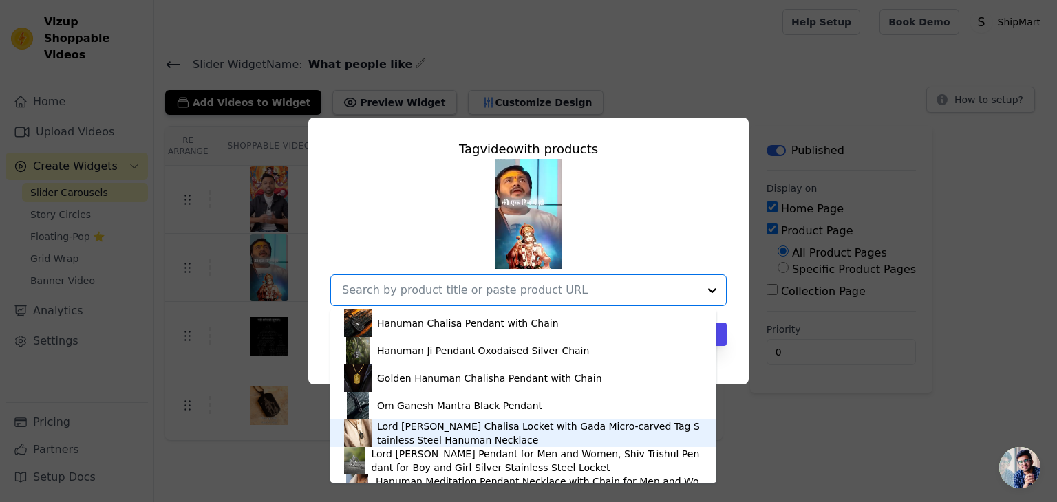
click at [508, 430] on div "Lord Hanuman Chalisa Locket with Gada Micro-carved Tag Stainless Steel Hanuman …" at bounding box center [539, 434] width 325 height 28
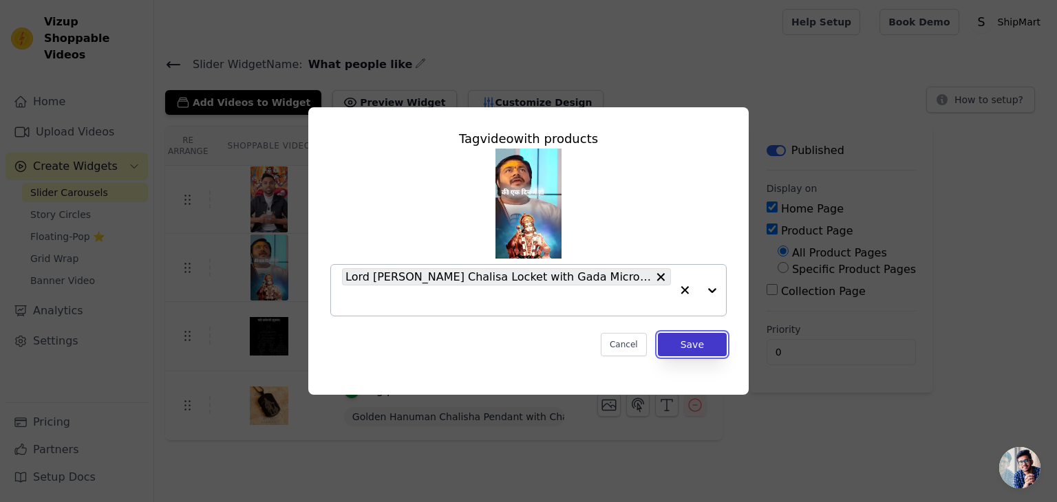
click at [674, 347] on button "Save" at bounding box center [692, 344] width 69 height 23
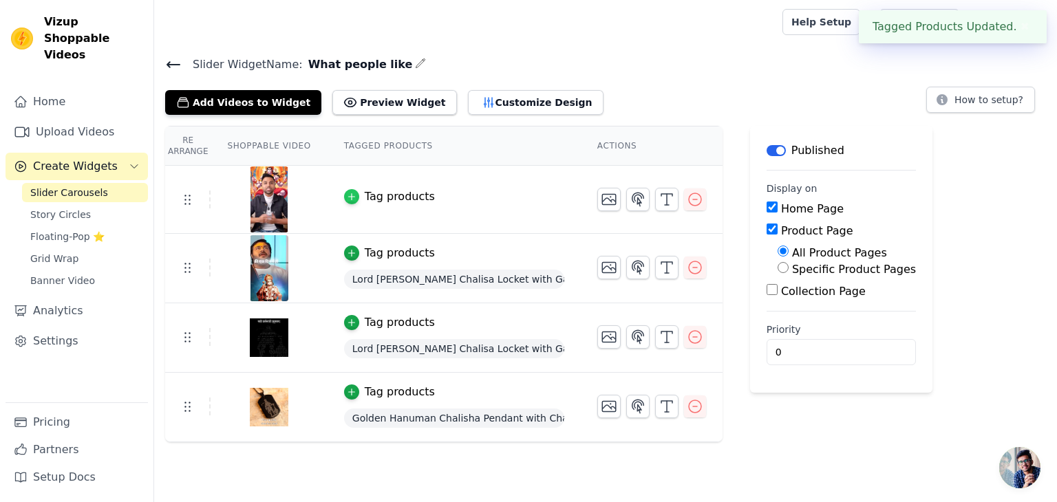
click at [347, 200] on div "button" at bounding box center [351, 196] width 15 height 15
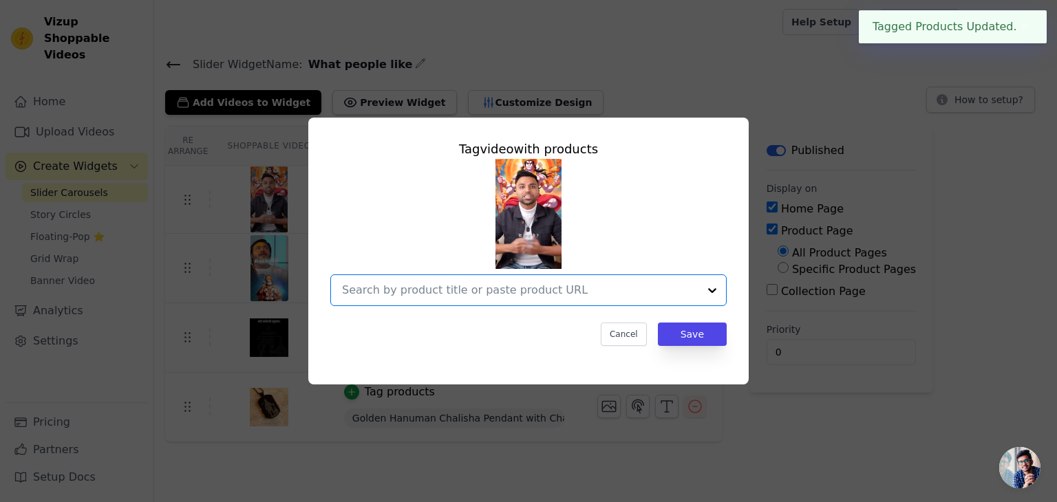
click at [434, 294] on input "text" at bounding box center [520, 290] width 356 height 17
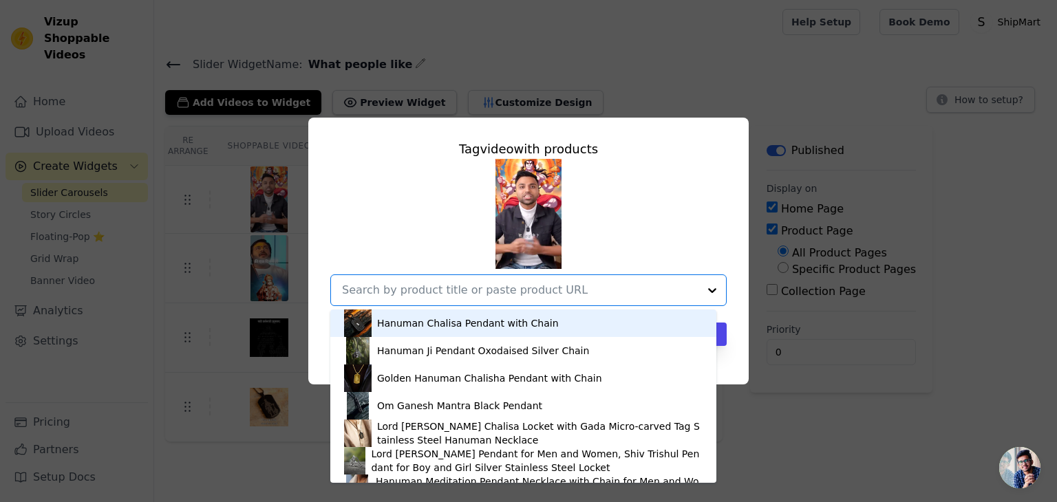
click at [512, 320] on div "Hanuman Chalisa Pendant with Chain" at bounding box center [468, 323] width 182 height 14
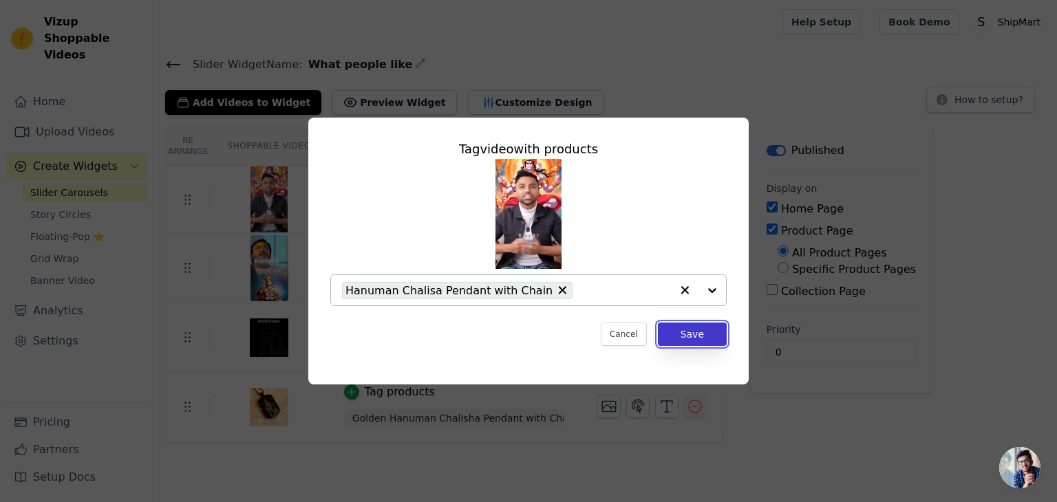
click at [717, 332] on button "Save" at bounding box center [692, 334] width 69 height 23
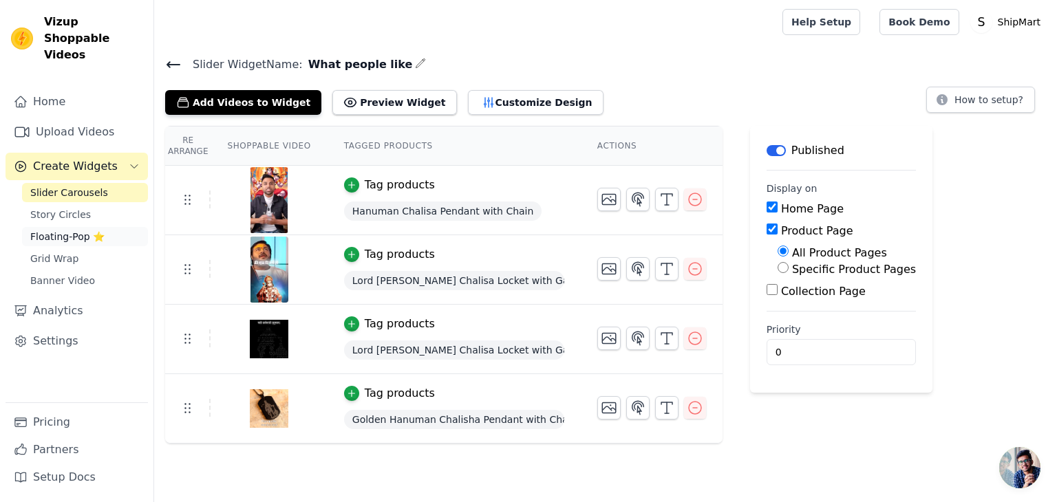
click at [78, 230] on span "Floating-Pop ⭐" at bounding box center [67, 237] width 74 height 14
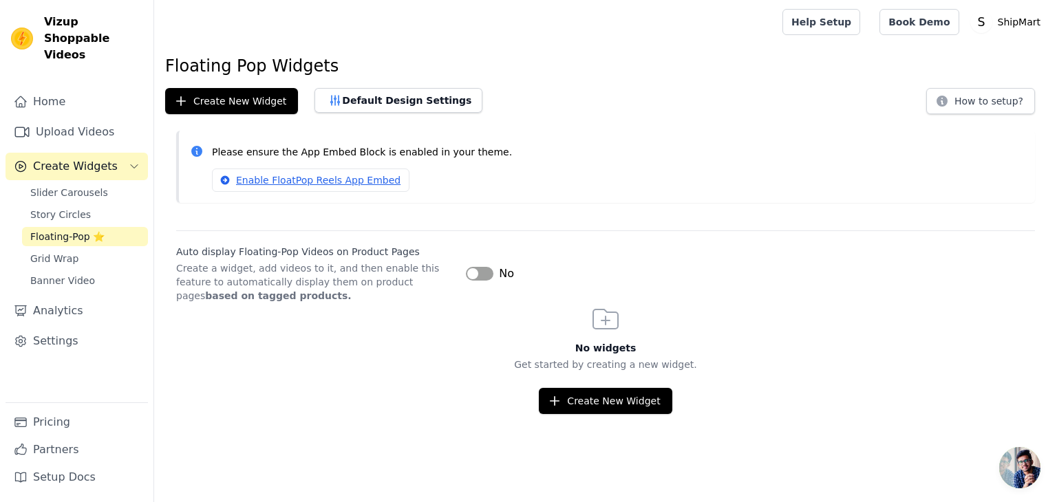
click at [466, 274] on button "Label" at bounding box center [480, 274] width 28 height 14
click at [559, 400] on icon "button" at bounding box center [554, 401] width 9 height 9
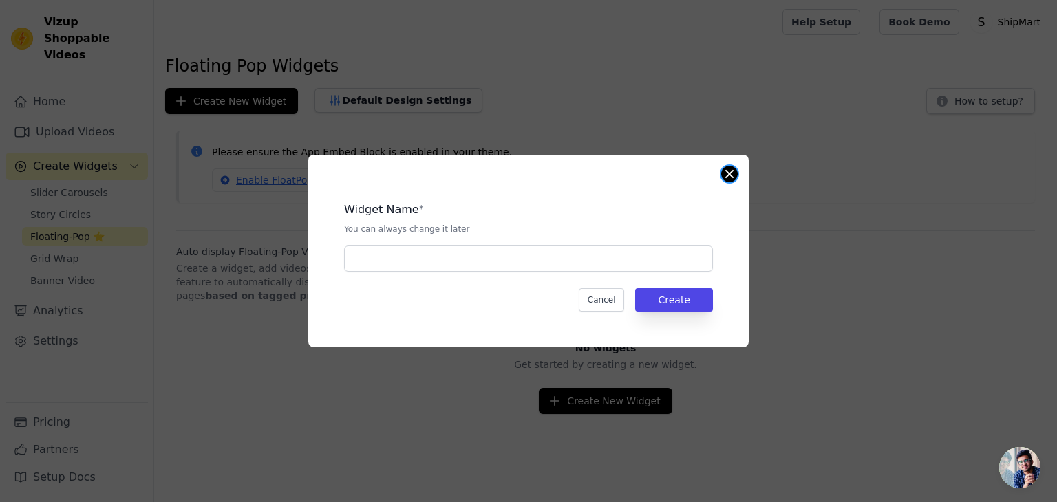
click at [726, 171] on button "Close modal" at bounding box center [729, 174] width 17 height 17
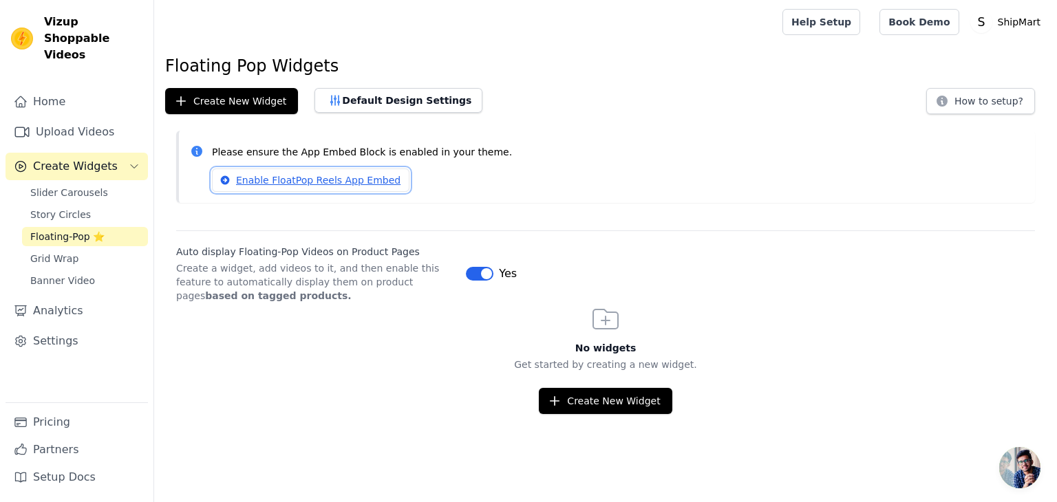
click at [276, 173] on link "Enable FloatPop Reels App Embed" at bounding box center [310, 180] width 197 height 23
click at [91, 230] on span "Floating-Pop ⭐" at bounding box center [67, 237] width 74 height 14
drag, startPoint x: 210, startPoint y: 252, endPoint x: 283, endPoint y: 249, distance: 73.7
click at [283, 249] on label "Auto display Floating-Pop Videos on Product Pages" at bounding box center [315, 252] width 279 height 14
click at [343, 245] on label "Auto display Floating-Pop Videos on Product Pages" at bounding box center [315, 252] width 279 height 14
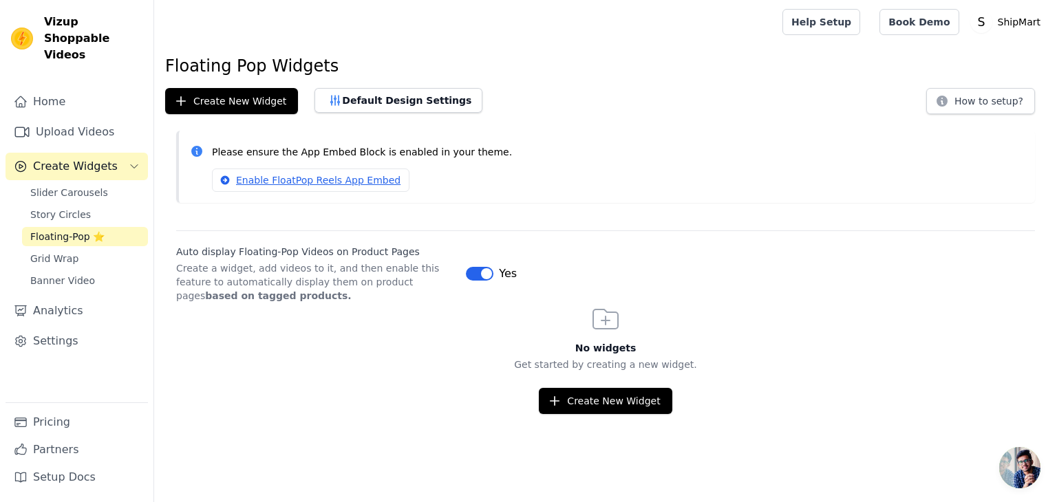
click at [476, 274] on button "Label" at bounding box center [480, 274] width 28 height 14
click at [300, 182] on link "Enable FloatPop Reels App Embed" at bounding box center [310, 180] width 197 height 23
click at [80, 205] on link "Story Circles" at bounding box center [85, 214] width 126 height 19
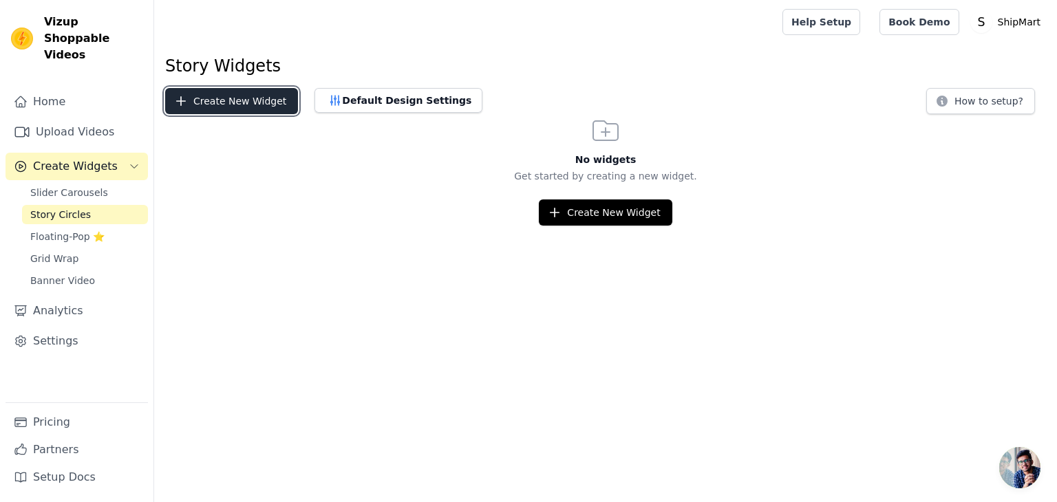
click at [244, 100] on button "Create New Widget" at bounding box center [231, 101] width 133 height 26
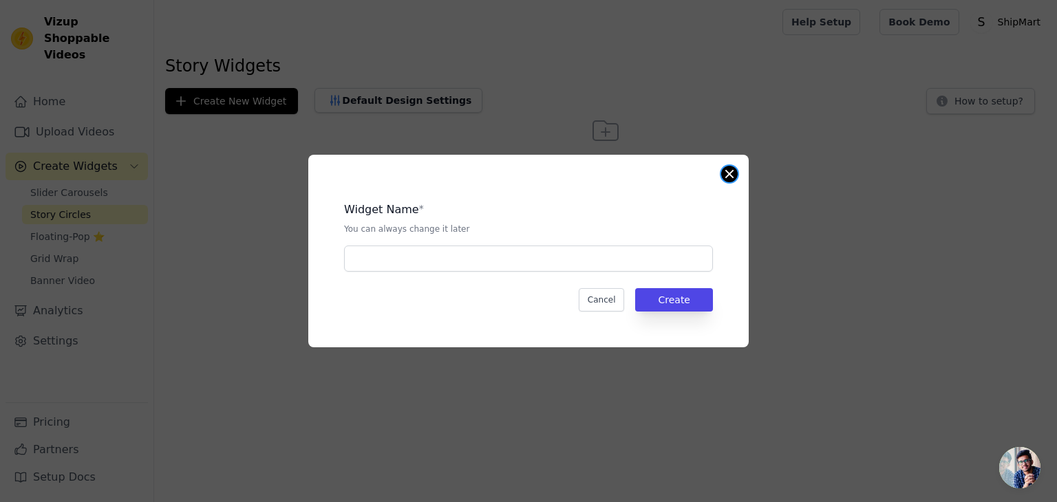
click at [725, 173] on button "Close modal" at bounding box center [729, 174] width 17 height 17
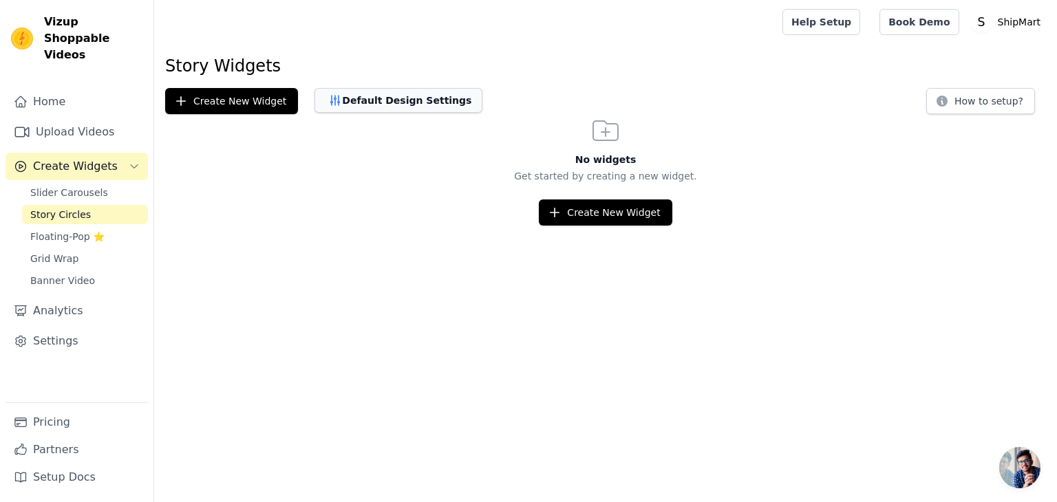
click at [425, 102] on button "Default Design Settings" at bounding box center [398, 100] width 168 height 25
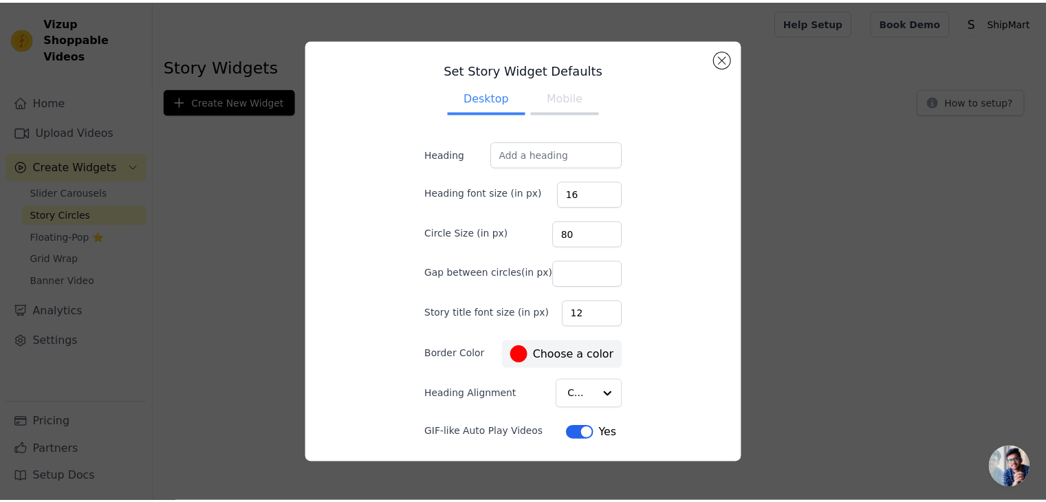
scroll to position [41, 0]
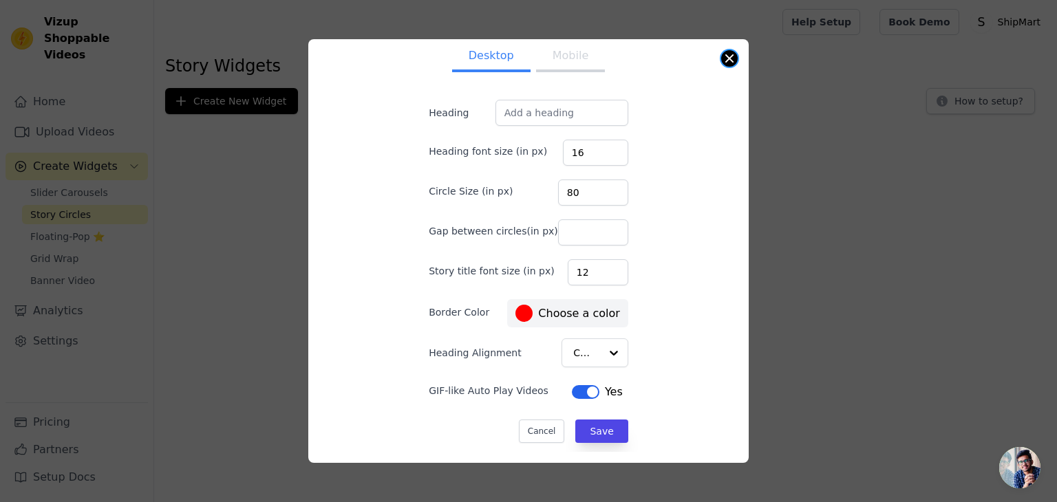
click at [730, 60] on button "Close modal" at bounding box center [729, 58] width 17 height 17
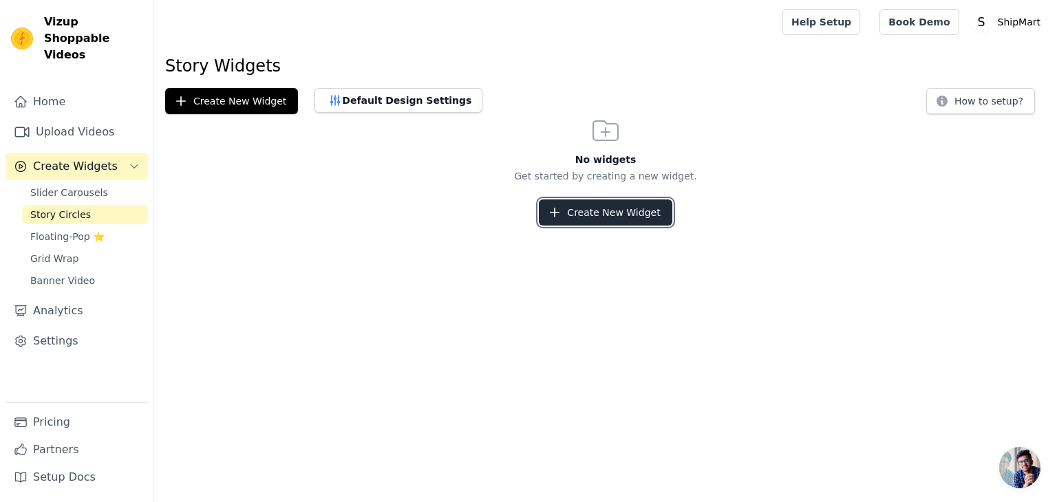
click at [603, 222] on button "Create New Widget" at bounding box center [605, 212] width 133 height 26
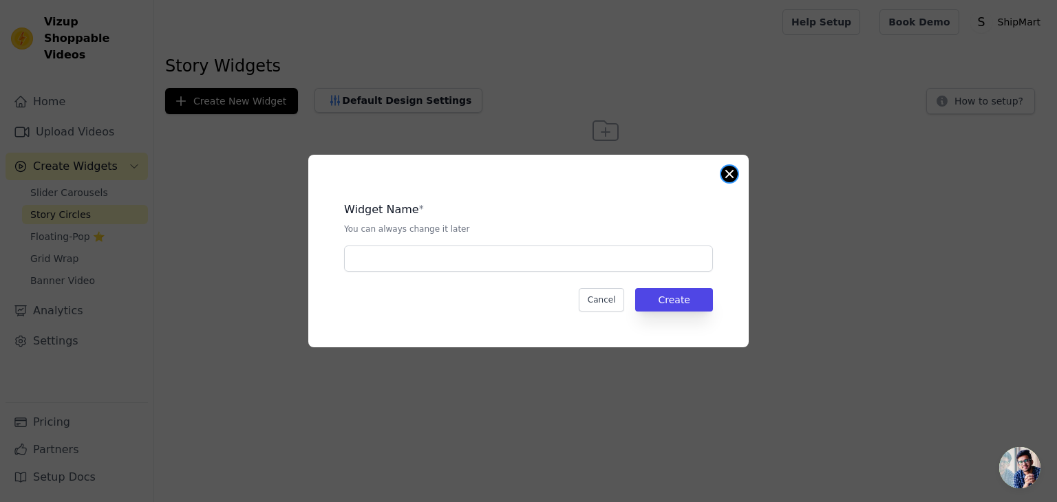
click at [731, 173] on button "Close modal" at bounding box center [729, 174] width 17 height 17
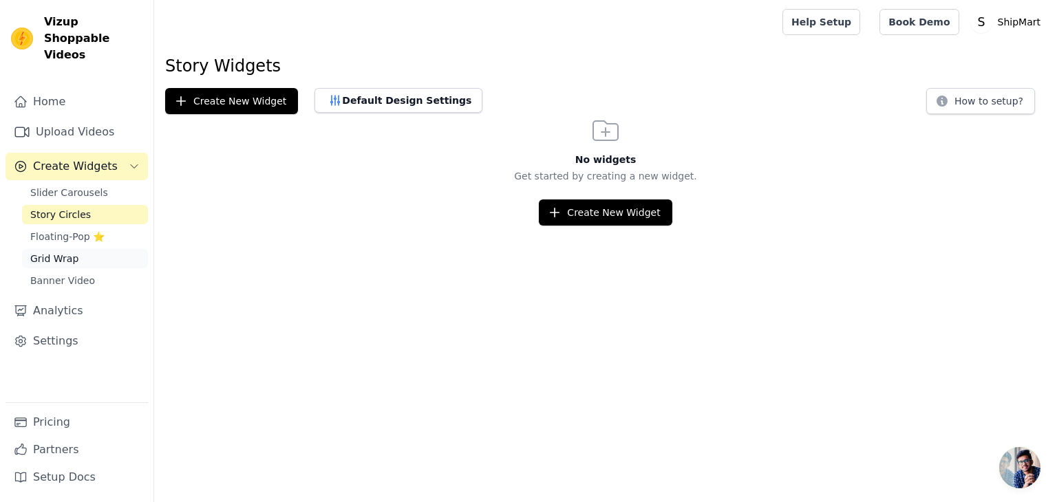
click at [74, 252] on span "Grid Wrap" at bounding box center [54, 259] width 48 height 14
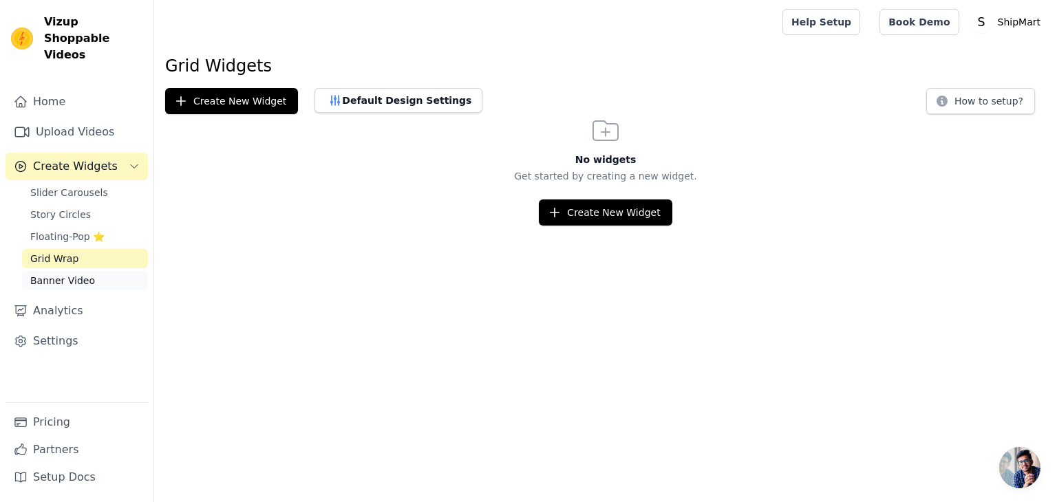
click at [69, 274] on span "Banner Video" at bounding box center [62, 281] width 65 height 14
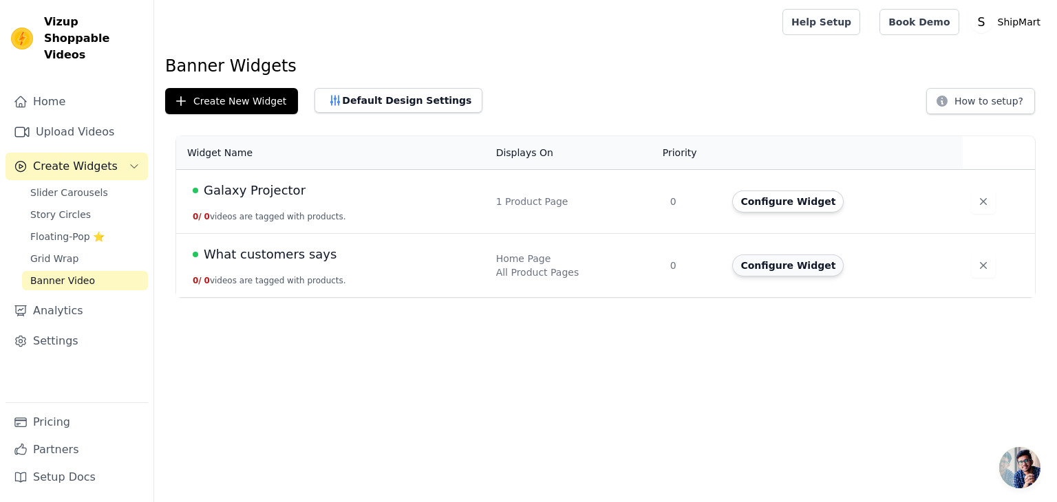
click at [784, 260] on button "Configure Widget" at bounding box center [787, 266] width 111 height 22
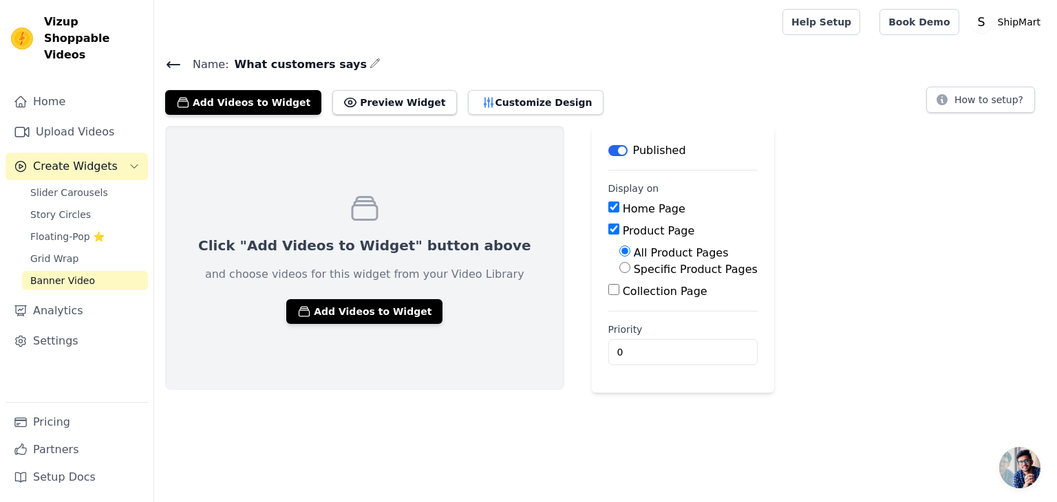
click at [169, 62] on icon at bounding box center [173, 65] width 12 height 6
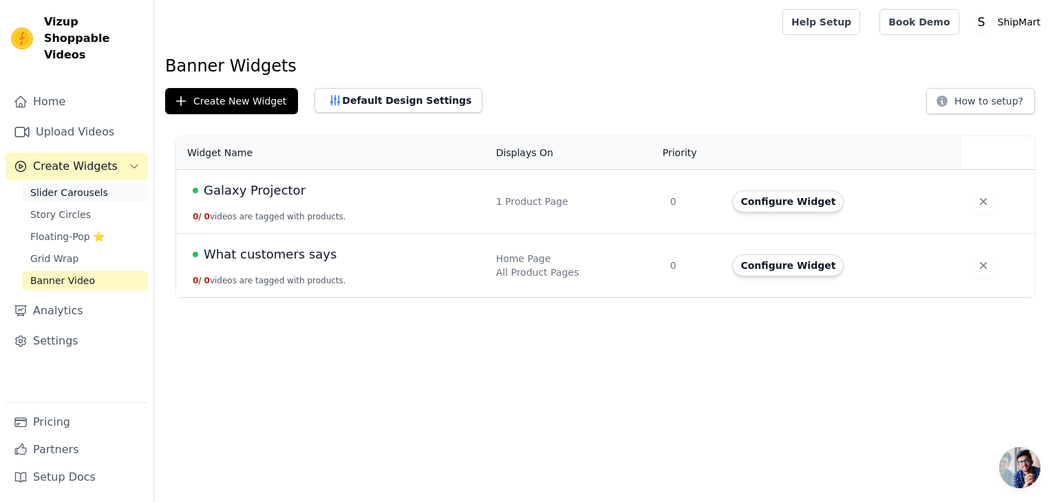
click at [82, 186] on span "Slider Carousels" at bounding box center [69, 193] width 78 height 14
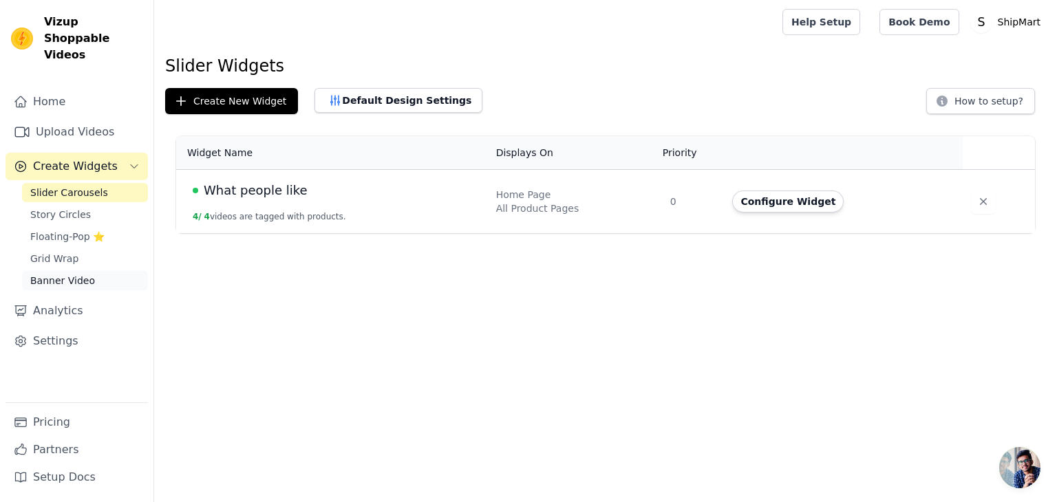
click at [62, 274] on span "Banner Video" at bounding box center [62, 281] width 65 height 14
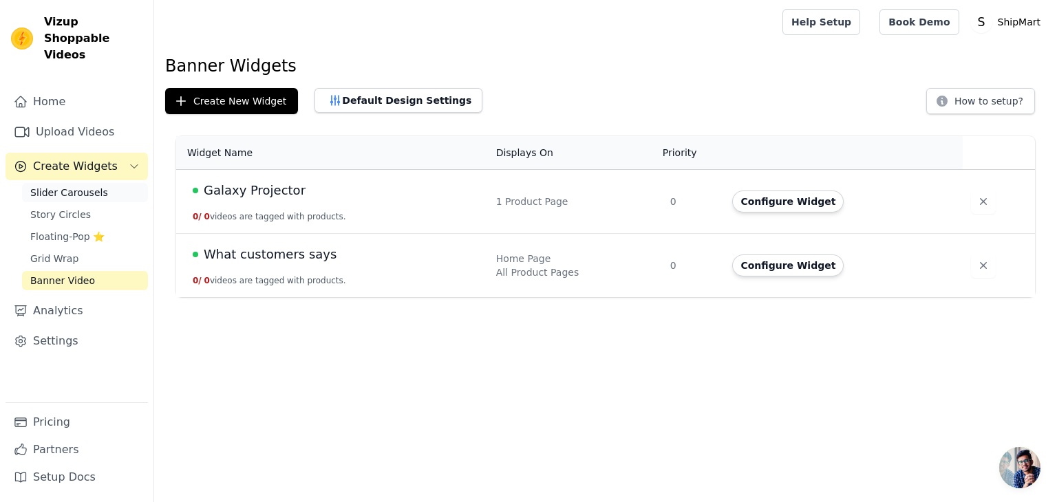
click at [83, 186] on span "Slider Carousels" at bounding box center [69, 193] width 78 height 14
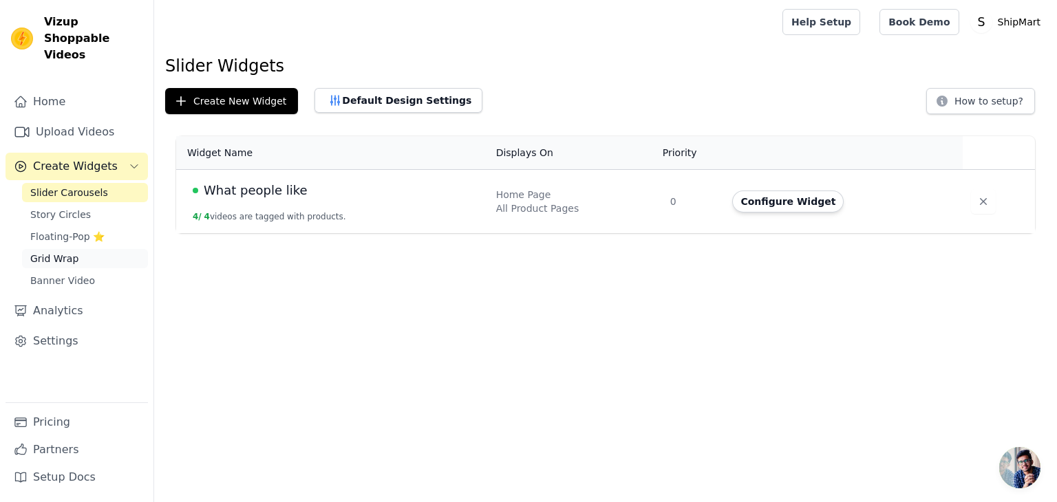
click at [64, 252] on span "Grid Wrap" at bounding box center [54, 259] width 48 height 14
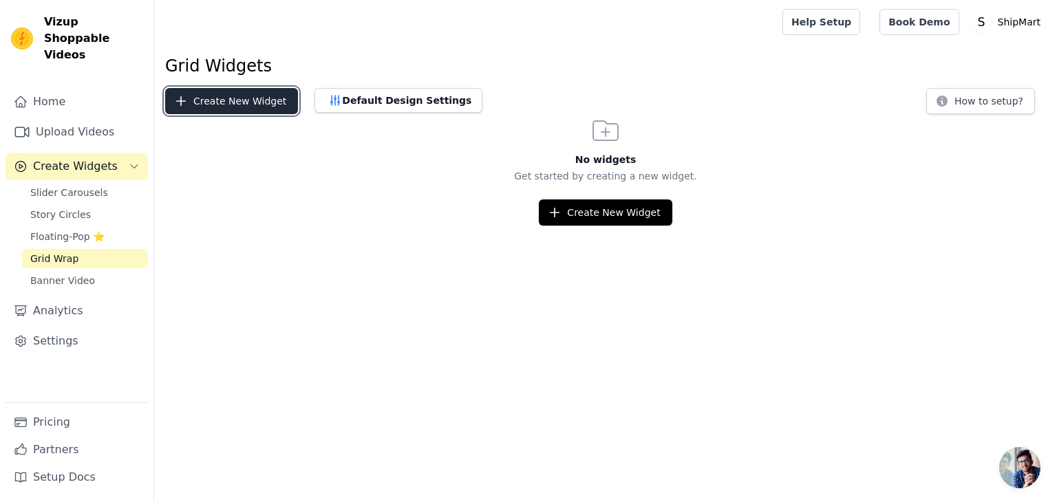
click at [261, 106] on button "Create New Widget" at bounding box center [231, 101] width 133 height 26
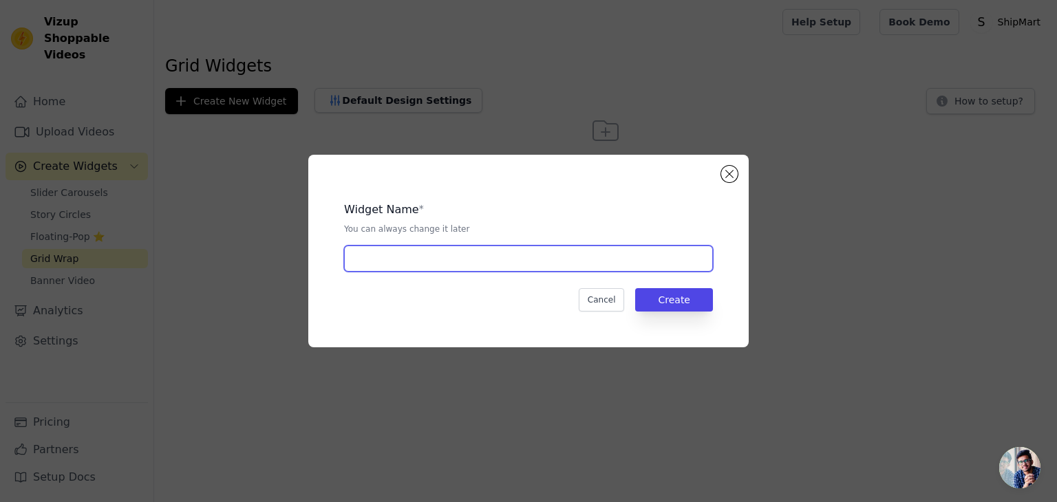
click at [459, 267] on input "text" at bounding box center [528, 259] width 369 height 26
type input "What customers says"
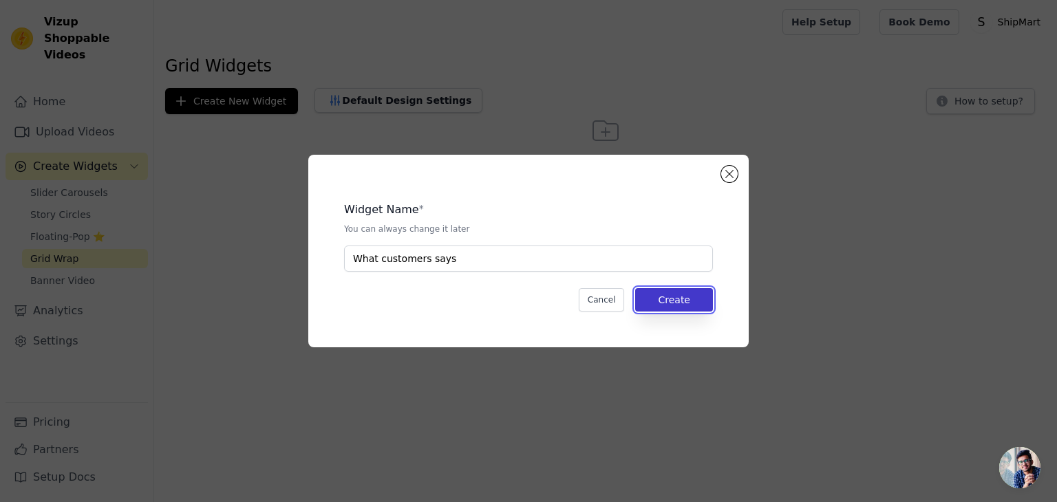
click at [663, 295] on button "Create" at bounding box center [674, 299] width 78 height 23
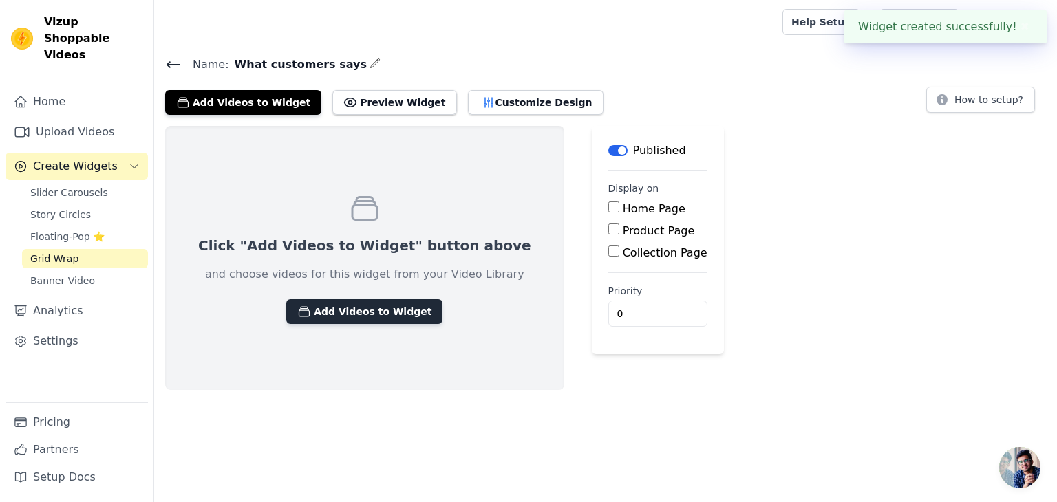
click at [385, 303] on button "Add Videos to Widget" at bounding box center [364, 311] width 156 height 25
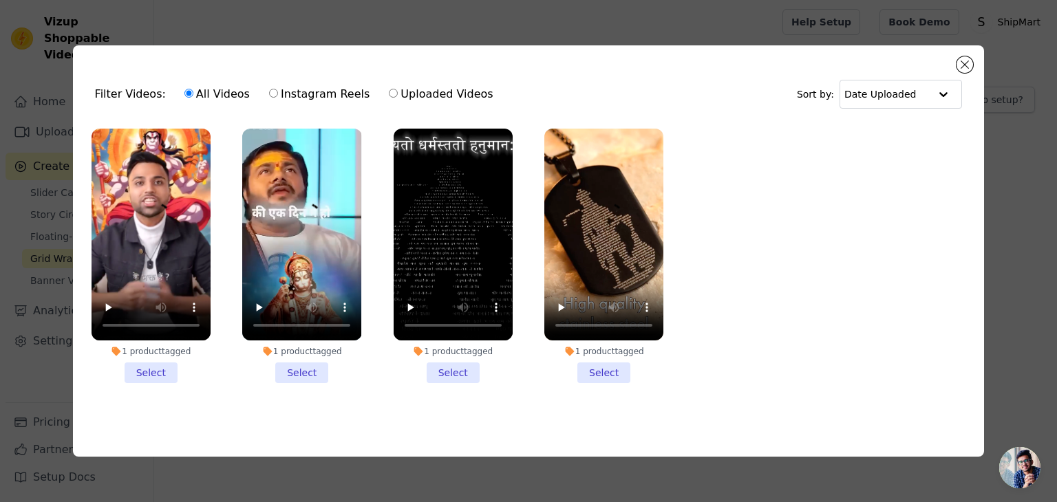
click at [164, 361] on li "1 product tagged Select" at bounding box center [150, 256] width 119 height 255
click at [0, 0] on input "1 product tagged Select" at bounding box center [0, 0] width 0 height 0
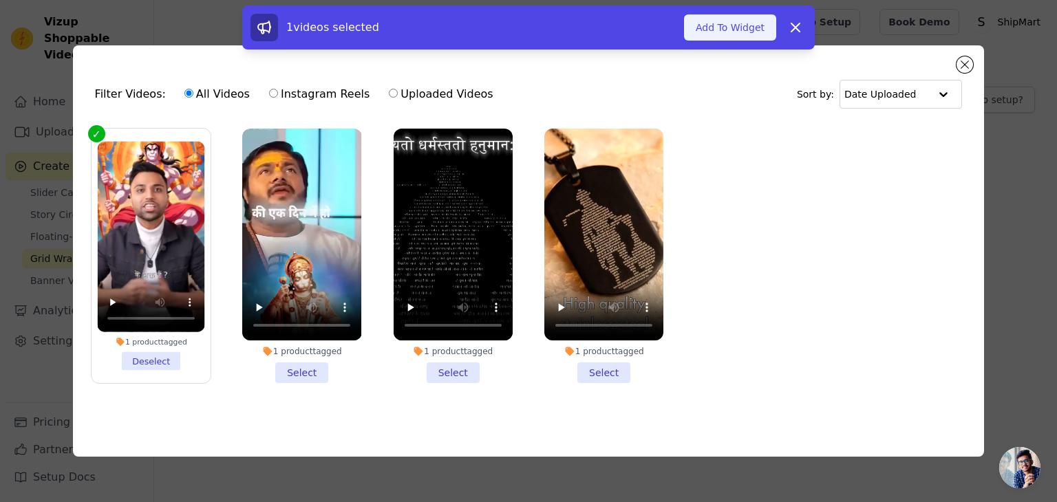
click at [744, 40] on button "Add To Widget" at bounding box center [730, 27] width 92 height 26
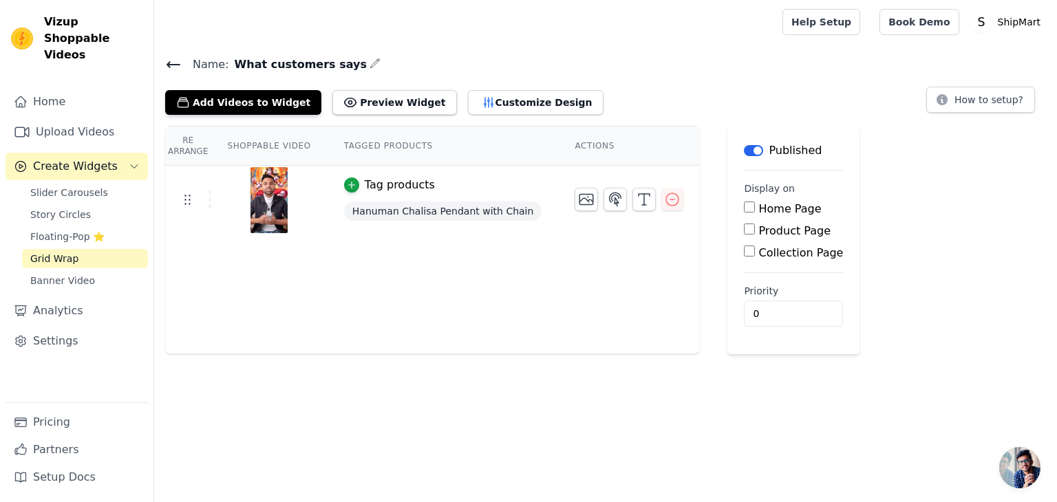
click at [744, 204] on input "Home Page" at bounding box center [749, 207] width 11 height 11
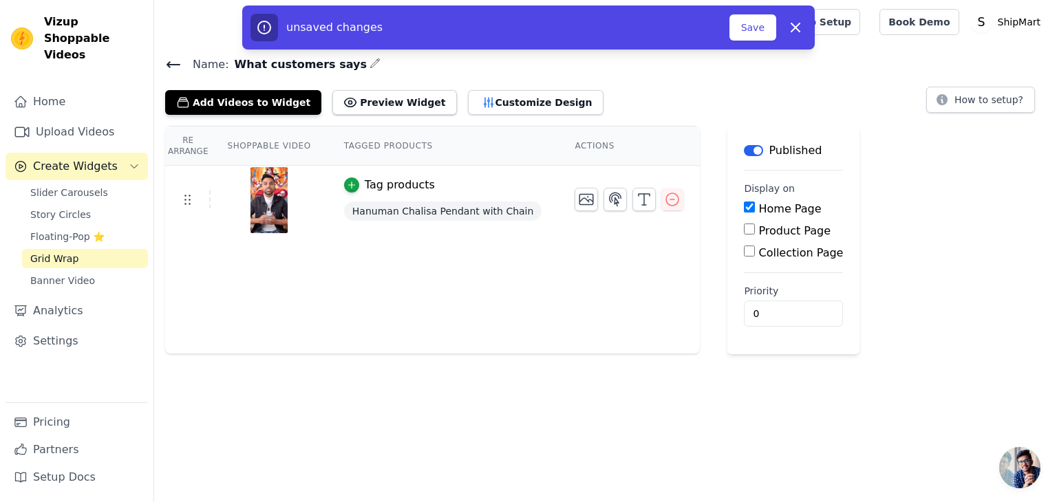
click at [744, 204] on input "Home Page" at bounding box center [749, 207] width 11 height 11
checkbox input "false"
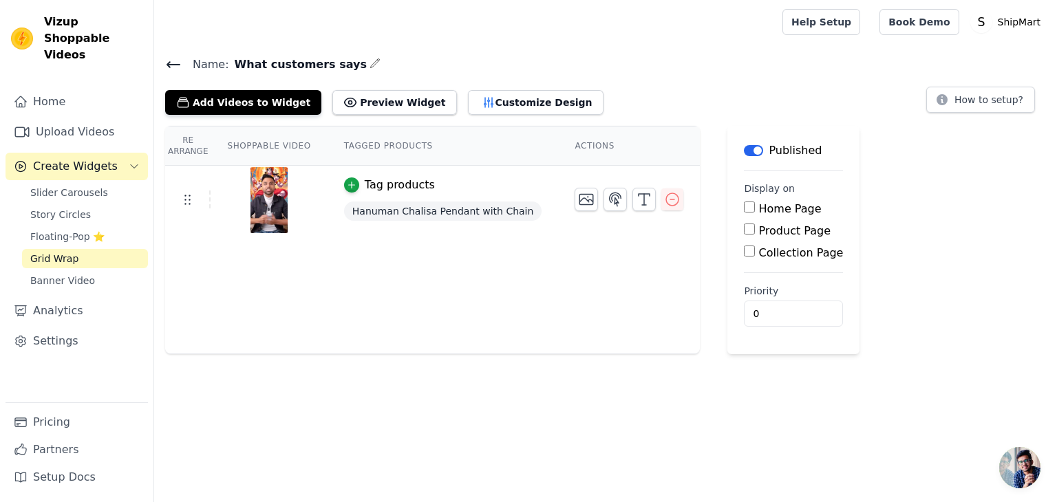
click at [744, 232] on input "Product Page" at bounding box center [749, 229] width 11 height 11
checkbox input "true"
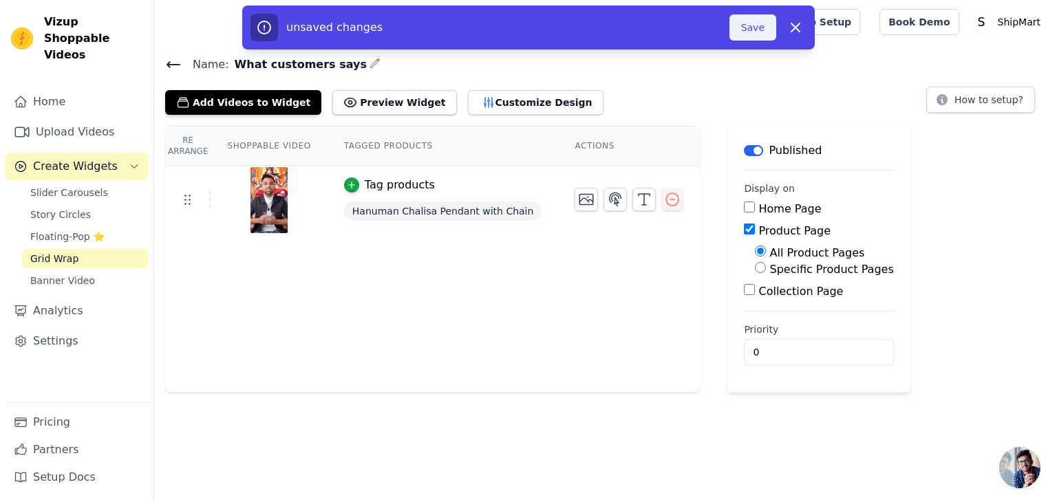
click at [751, 25] on button "Save" at bounding box center [752, 27] width 47 height 26
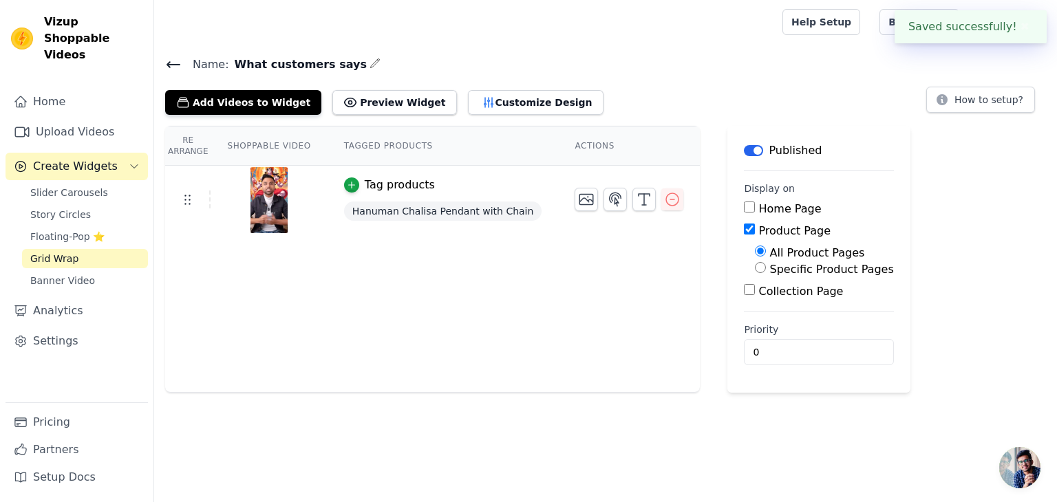
click at [759, 29] on div at bounding box center [465, 22] width 601 height 44
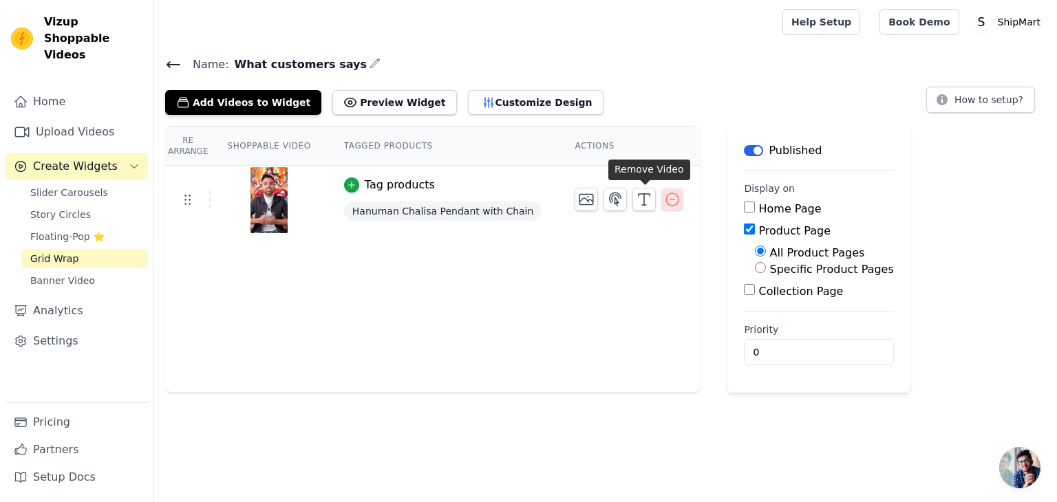
click at [664, 193] on icon "button" at bounding box center [672, 199] width 17 height 17
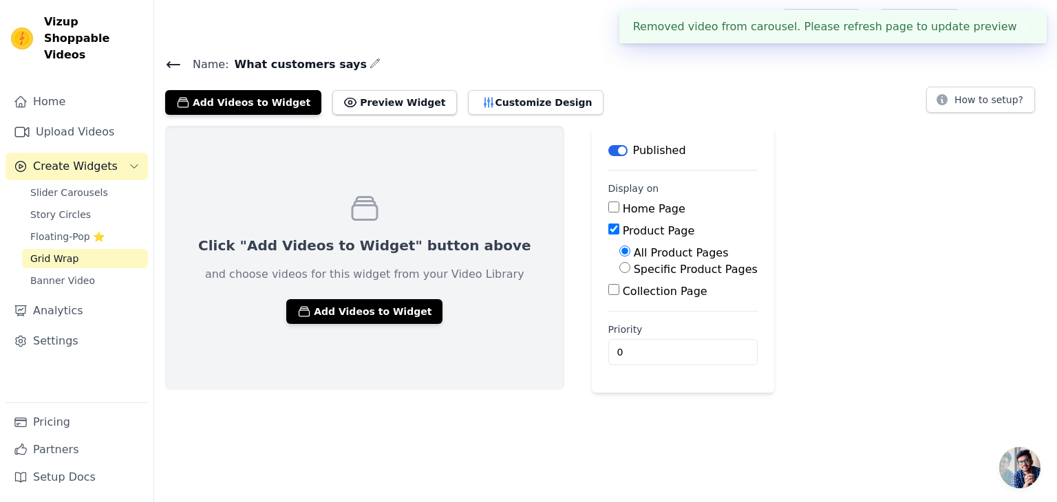
drag, startPoint x: 572, startPoint y: 156, endPoint x: 572, endPoint y: 149, distance: 7.6
click at [608, 149] on div "Published" at bounding box center [647, 150] width 78 height 17
click at [608, 149] on button "Label" at bounding box center [617, 150] width 19 height 11
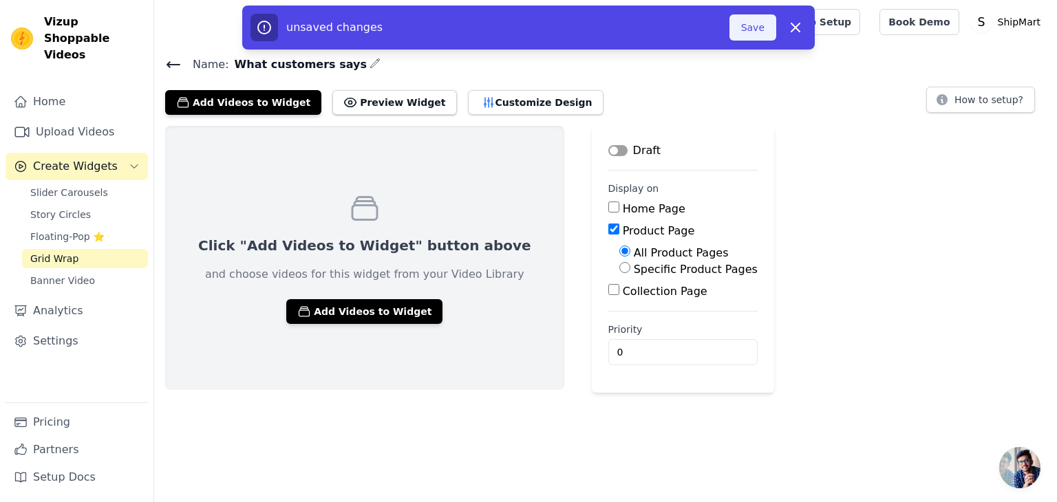
click at [742, 33] on button "Save" at bounding box center [752, 27] width 47 height 26
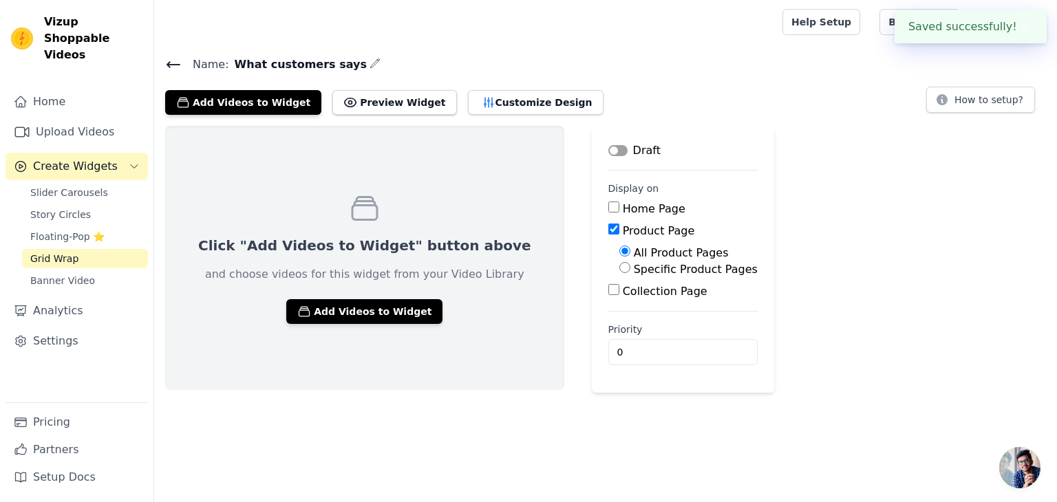
click at [81, 249] on link "Grid Wrap" at bounding box center [85, 258] width 126 height 19
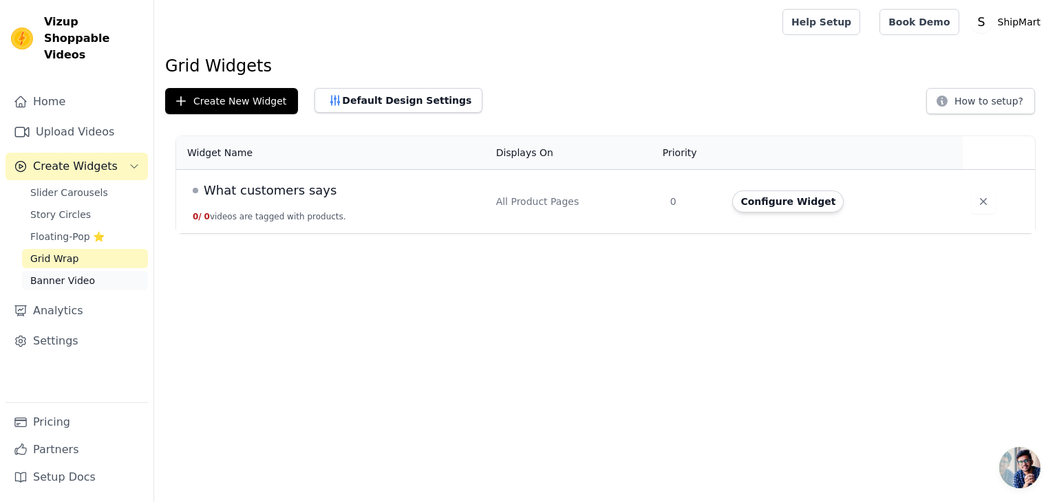
click at [47, 274] on span "Banner Video" at bounding box center [62, 281] width 65 height 14
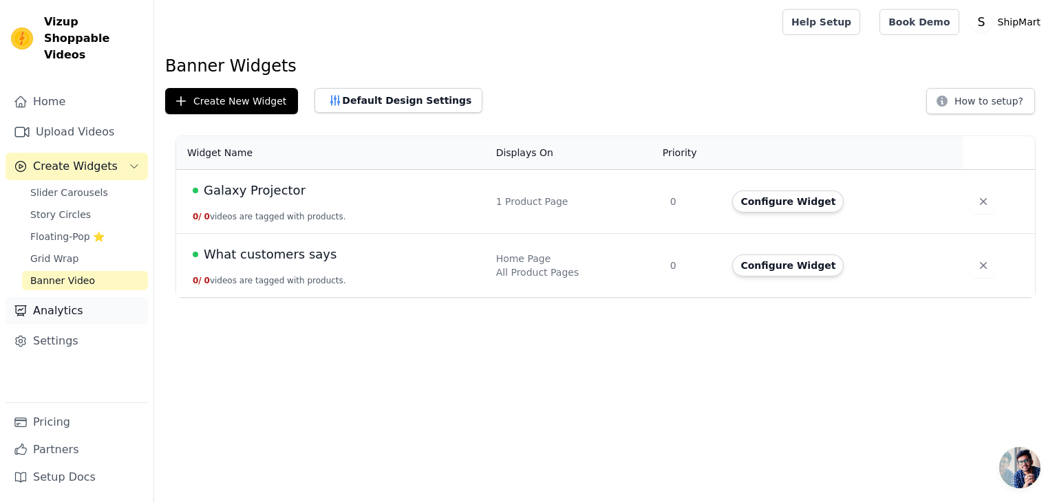
click at [56, 297] on link "Analytics" at bounding box center [77, 311] width 142 height 28
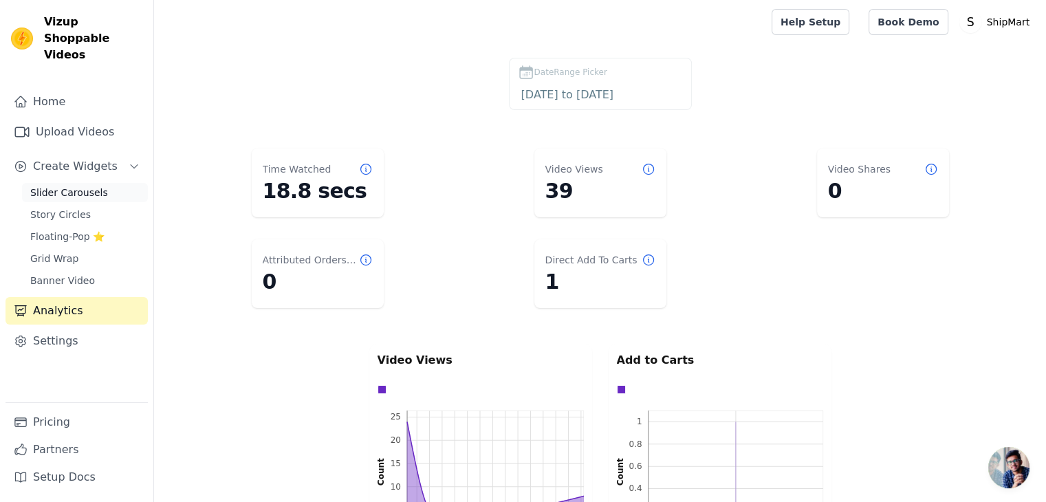
click at [74, 186] on span "Slider Carousels" at bounding box center [69, 193] width 78 height 14
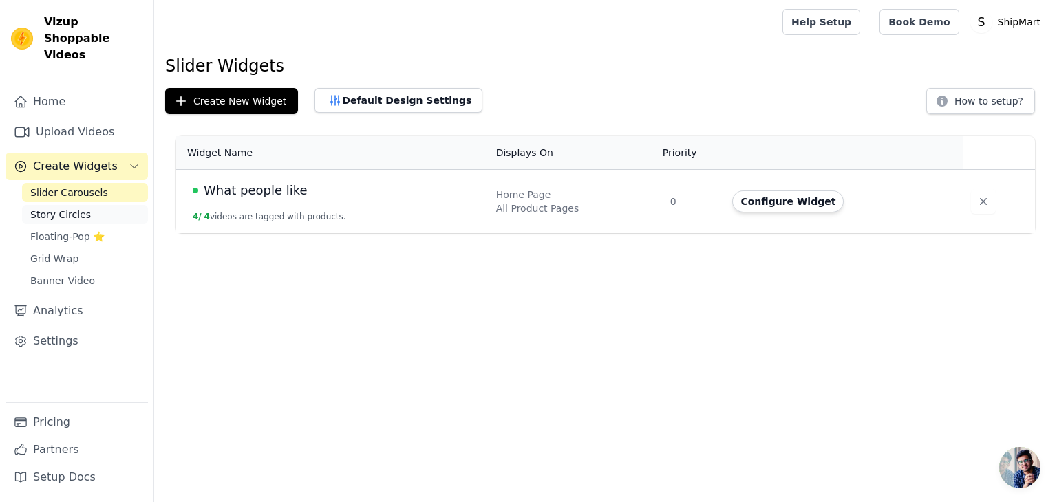
click at [65, 208] on span "Story Circles" at bounding box center [60, 215] width 61 height 14
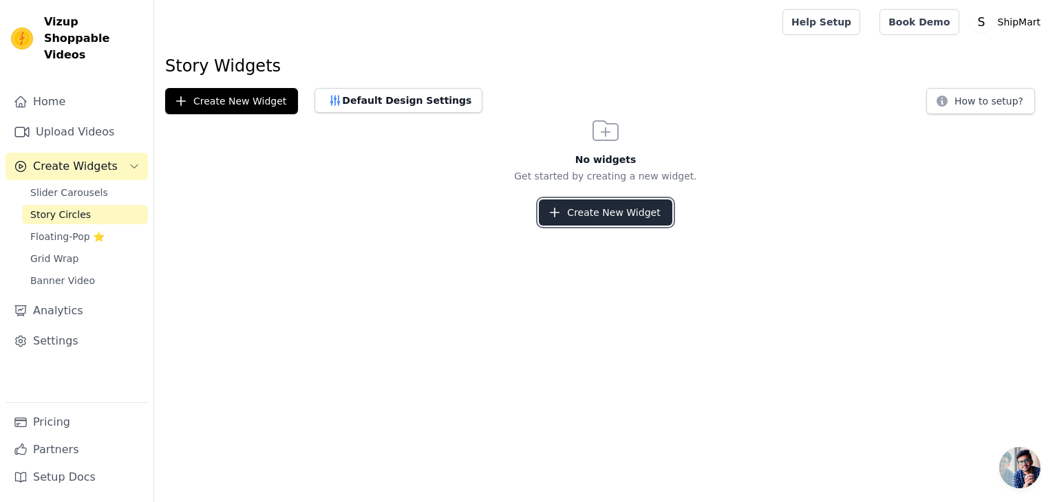
click at [593, 213] on button "Create New Widget" at bounding box center [605, 212] width 133 height 26
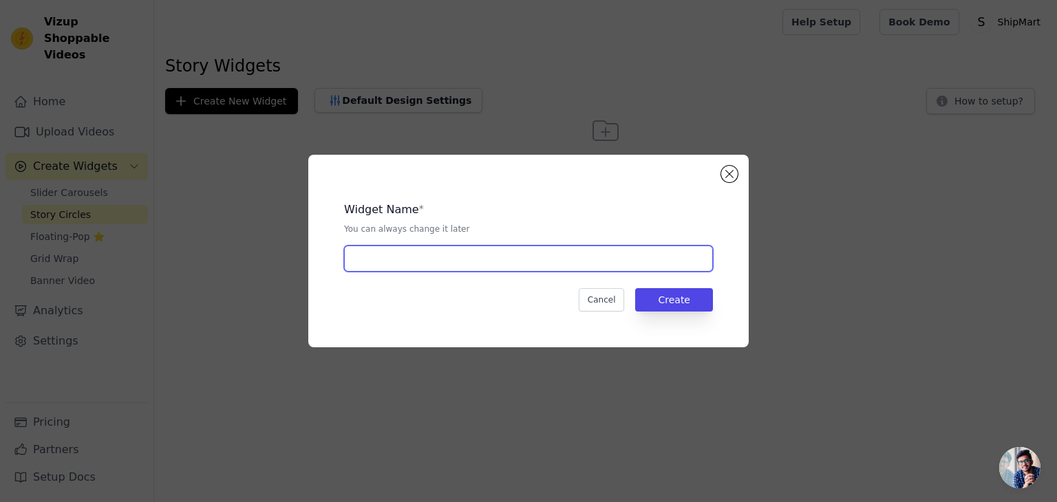
click at [595, 266] on input "text" at bounding box center [528, 259] width 369 height 26
type input "What people like"
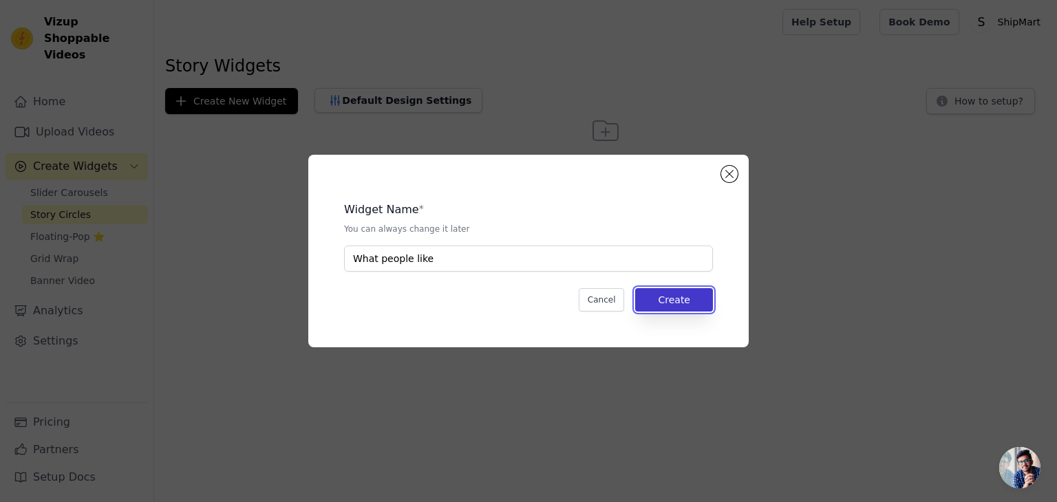
click at [658, 303] on button "Create" at bounding box center [674, 299] width 78 height 23
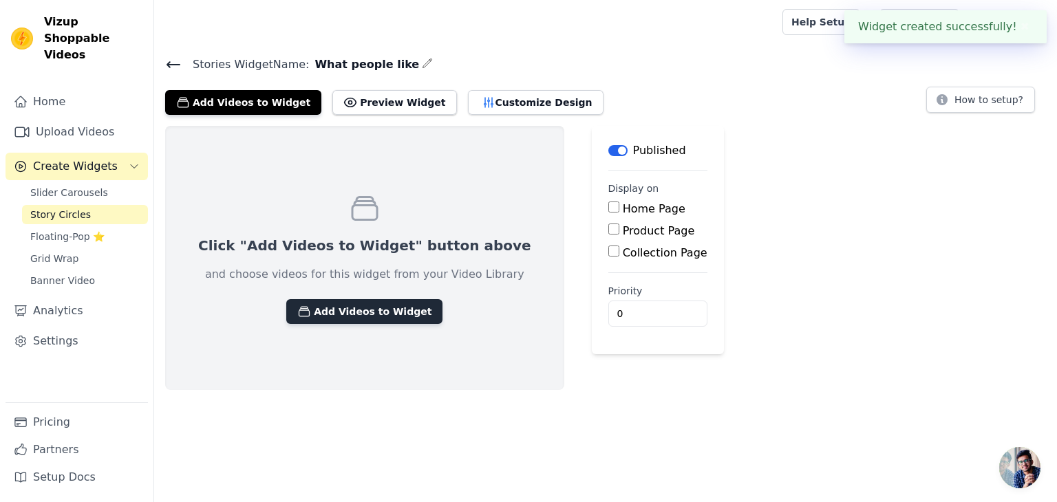
click at [369, 304] on button "Add Videos to Widget" at bounding box center [364, 311] width 156 height 25
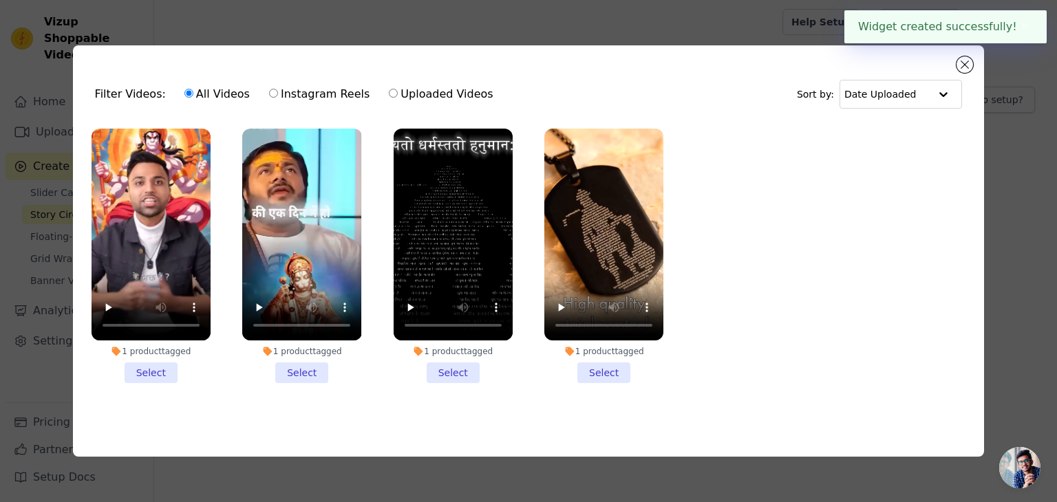
click at [464, 369] on li "1 product tagged Select" at bounding box center [452, 256] width 119 height 255
click at [0, 0] on input "1 product tagged Select" at bounding box center [0, 0] width 0 height 0
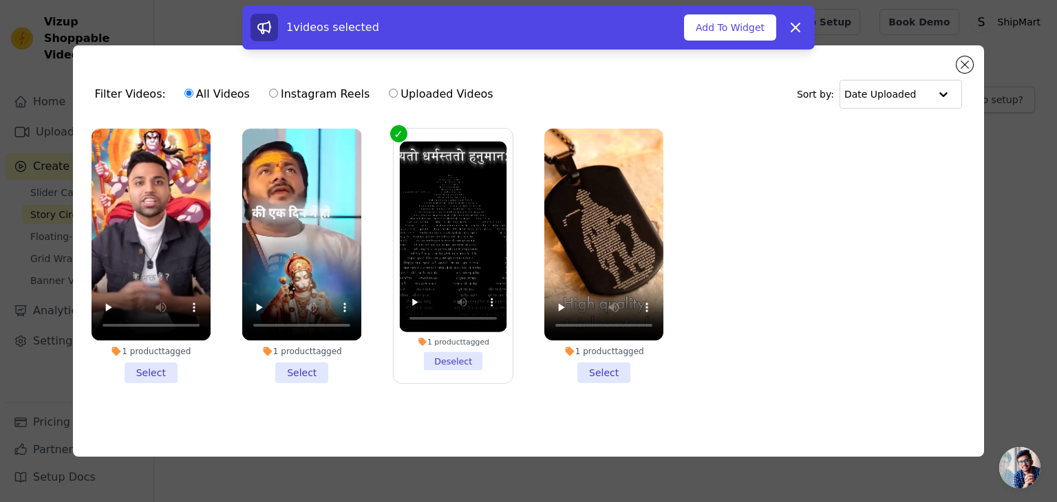
click at [594, 376] on li "1 product tagged Select" at bounding box center [603, 256] width 119 height 255
click at [0, 0] on input "1 product tagged Select" at bounding box center [0, 0] width 0 height 0
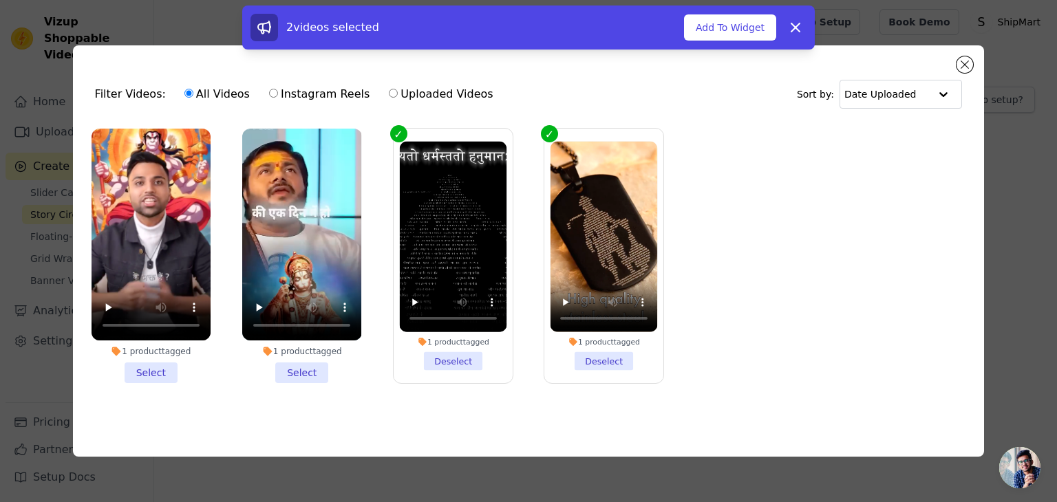
click at [594, 376] on label "1 product tagged Deselect" at bounding box center [603, 256] width 120 height 256
click at [0, 0] on input "1 product tagged Deselect" at bounding box center [0, 0] width 0 height 0
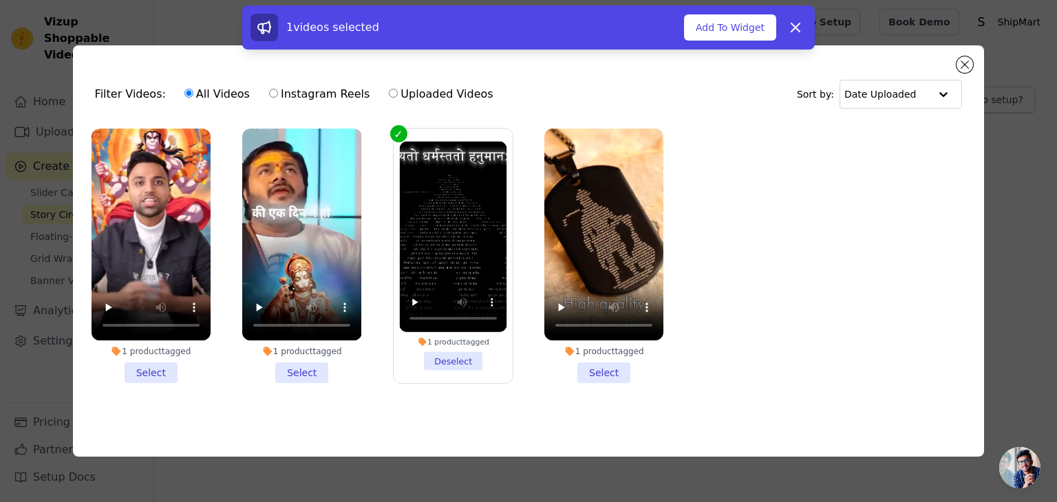
click at [308, 364] on li "1 product tagged Select" at bounding box center [301, 256] width 119 height 255
click at [0, 0] on input "1 product tagged Select" at bounding box center [0, 0] width 0 height 0
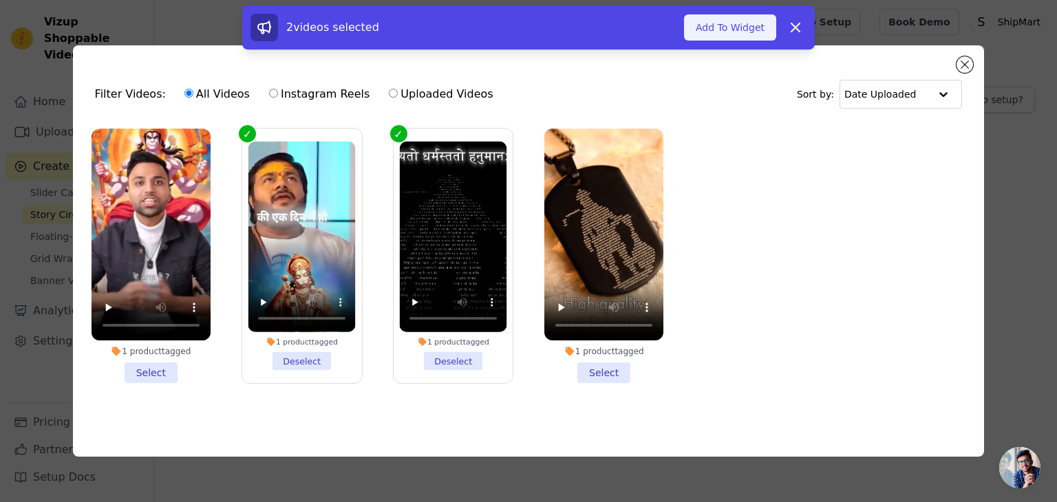
click at [744, 19] on button "Add To Widget" at bounding box center [730, 27] width 92 height 26
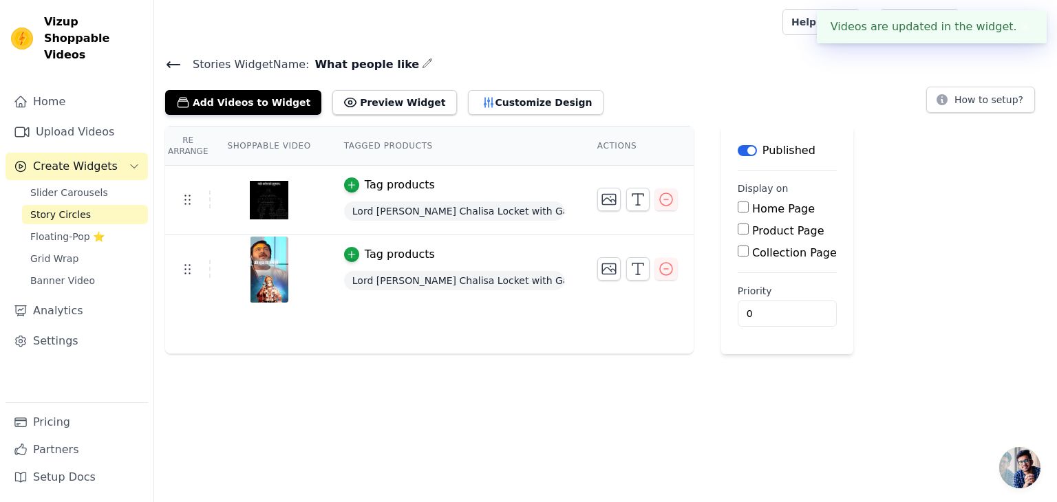
click at [737, 210] on input "Home Page" at bounding box center [742, 207] width 11 height 11
checkbox input "true"
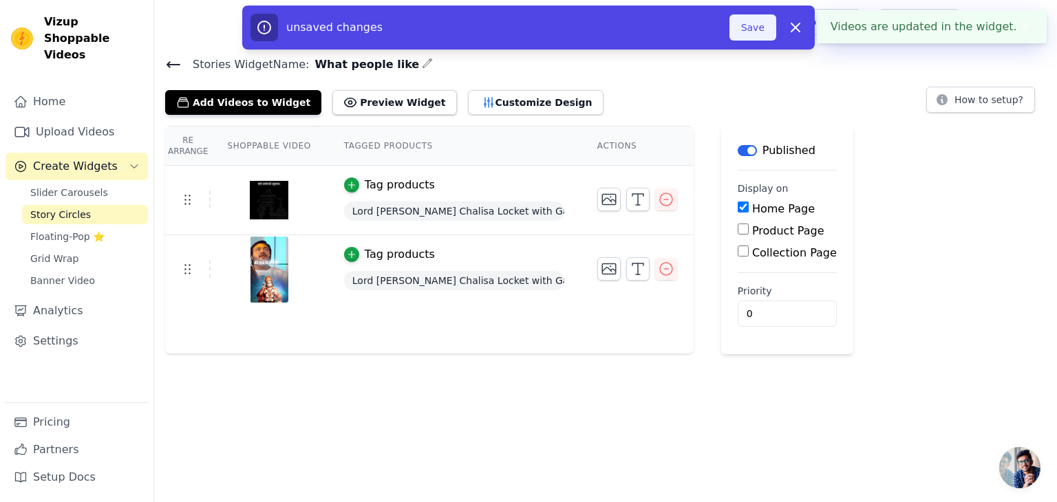
click at [762, 35] on button "Save" at bounding box center [752, 27] width 47 height 26
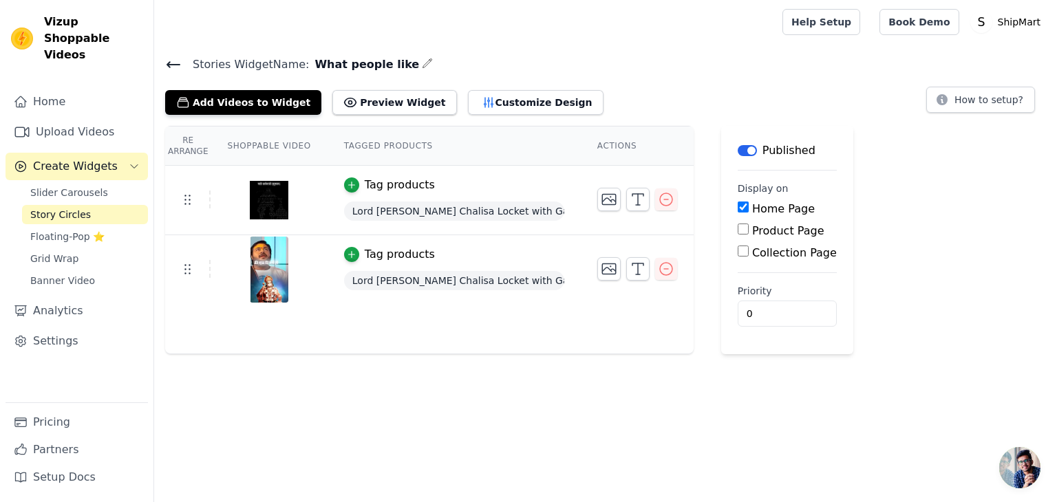
click at [738, 230] on input "Product Page" at bounding box center [742, 229] width 11 height 11
checkbox input "true"
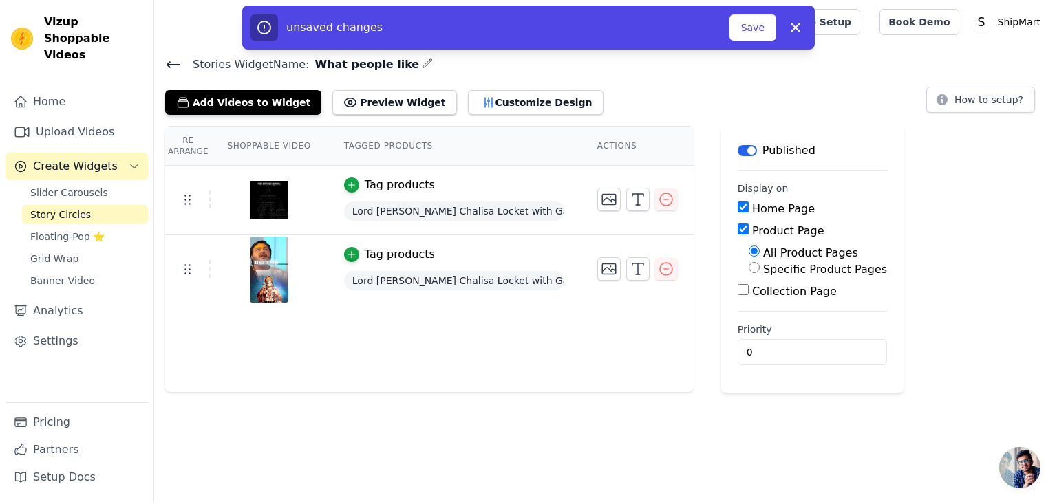
click at [737, 206] on input "Home Page" at bounding box center [742, 207] width 11 height 11
checkbox input "false"
click at [750, 18] on button "Save" at bounding box center [752, 27] width 47 height 26
click at [751, 21] on button "Save" at bounding box center [752, 27] width 47 height 26
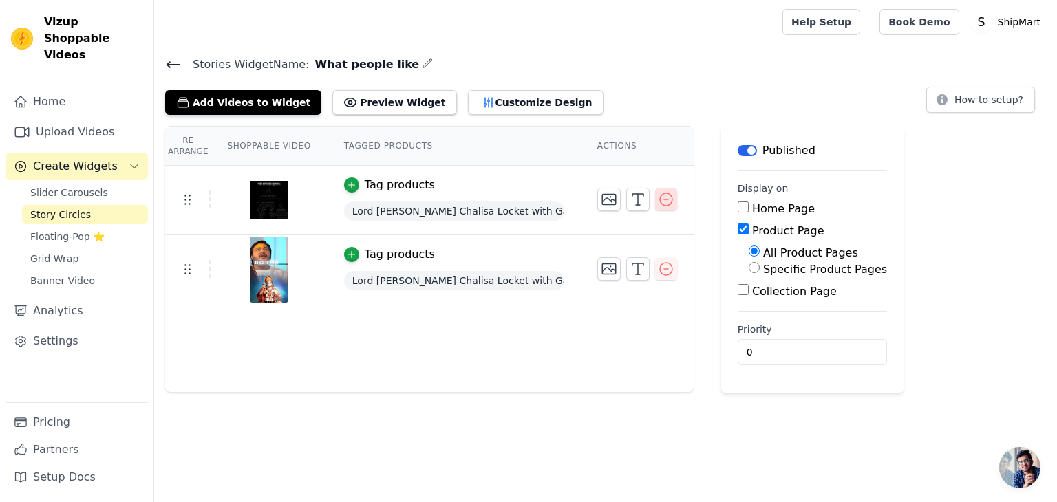
click at [660, 195] on icon "button" at bounding box center [666, 199] width 17 height 17
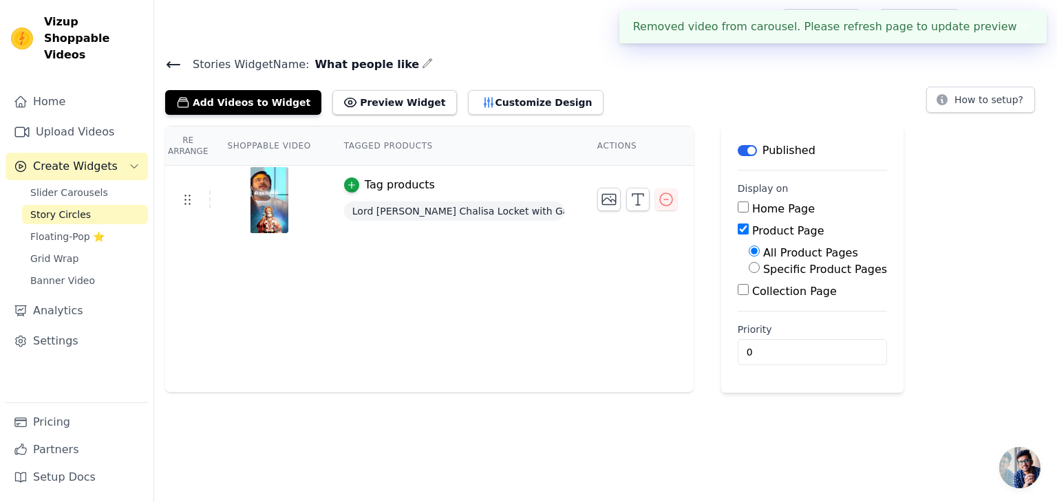
click at [738, 148] on button "Label" at bounding box center [746, 150] width 19 height 11
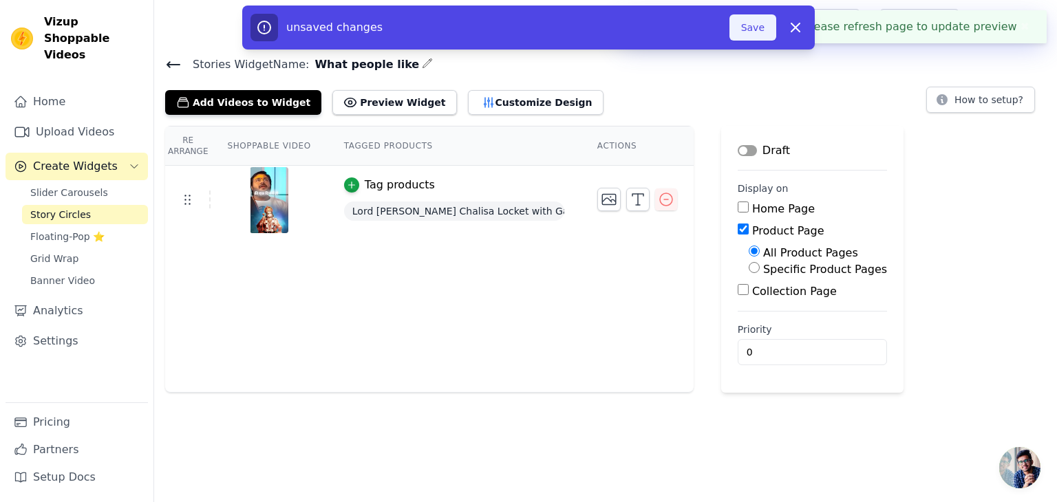
click at [757, 32] on button "Save" at bounding box center [752, 27] width 47 height 26
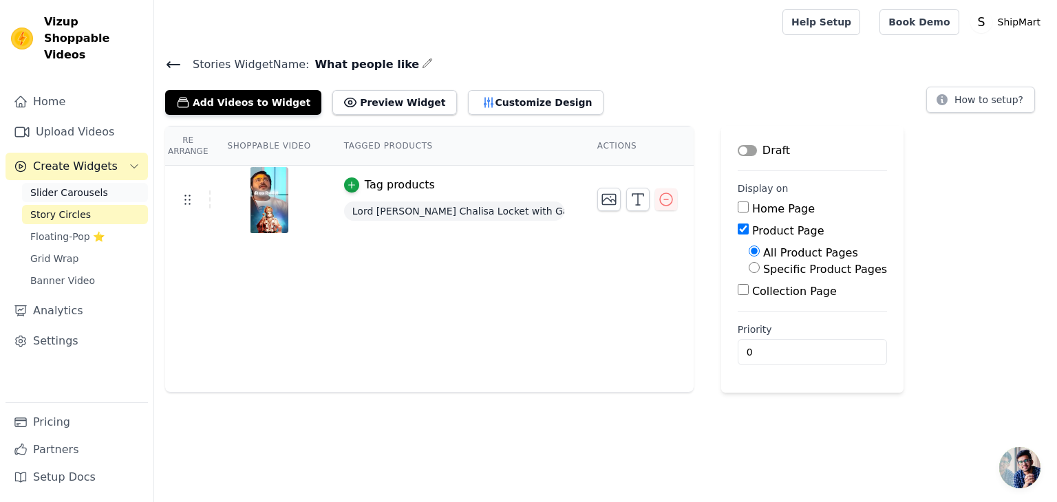
click at [78, 186] on span "Slider Carousels" at bounding box center [69, 193] width 78 height 14
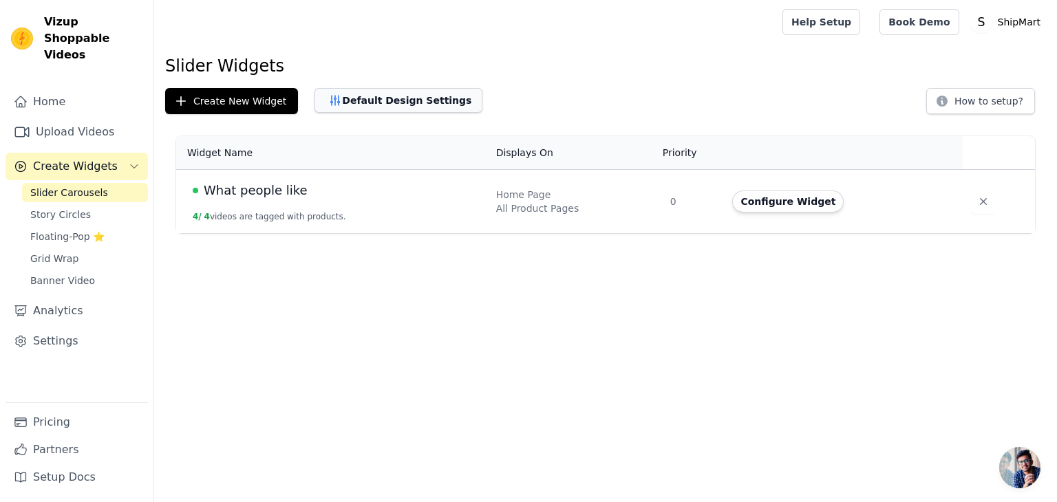
click at [392, 102] on button "Default Design Settings" at bounding box center [398, 100] width 168 height 25
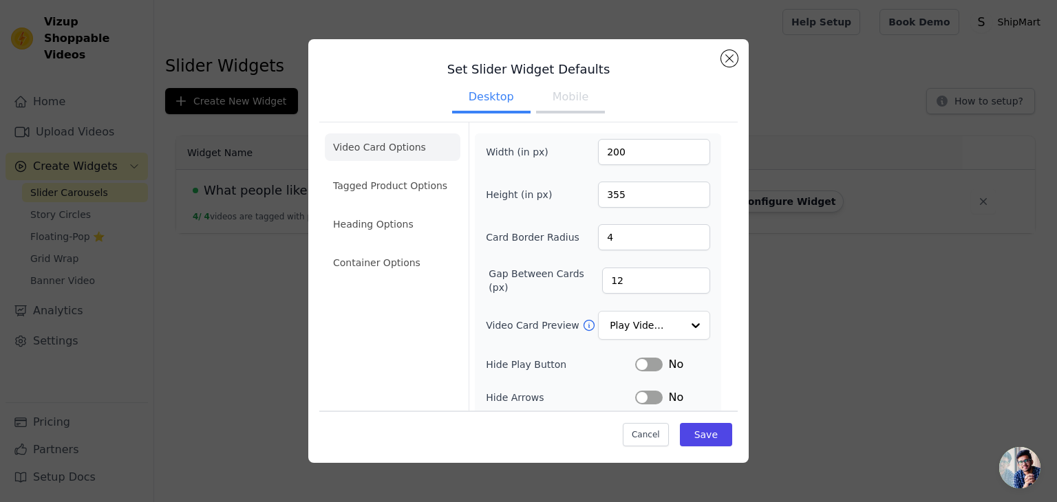
scroll to position [57, 0]
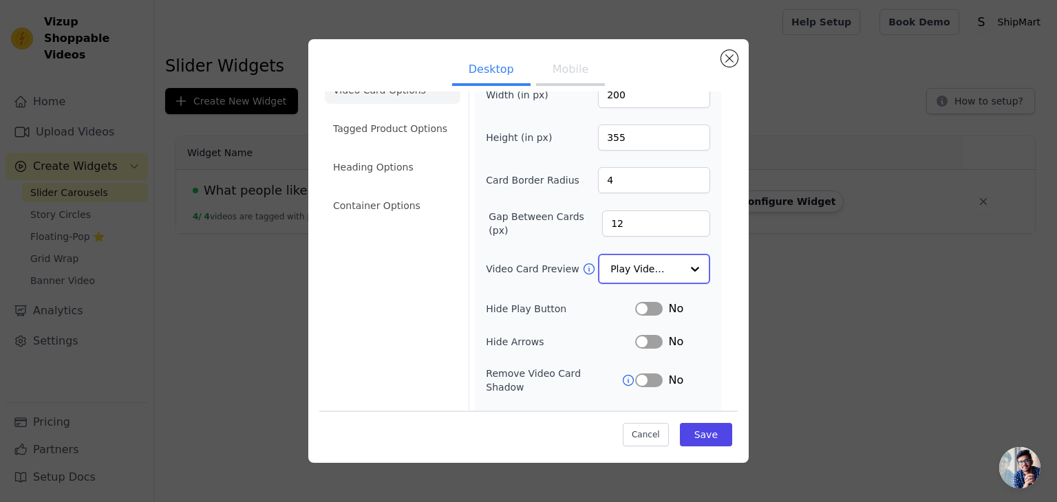
click at [627, 262] on input "Video Card Preview" at bounding box center [645, 269] width 71 height 28
click at [397, 302] on div "Video Card Options Tagged Product Options Heading Options Container Options" at bounding box center [393, 283] width 136 height 437
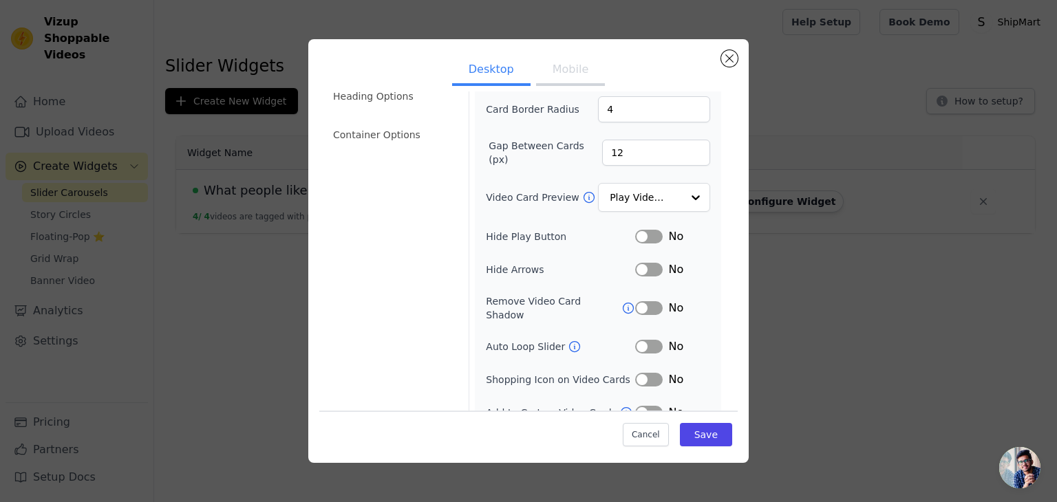
scroll to position [135, 0]
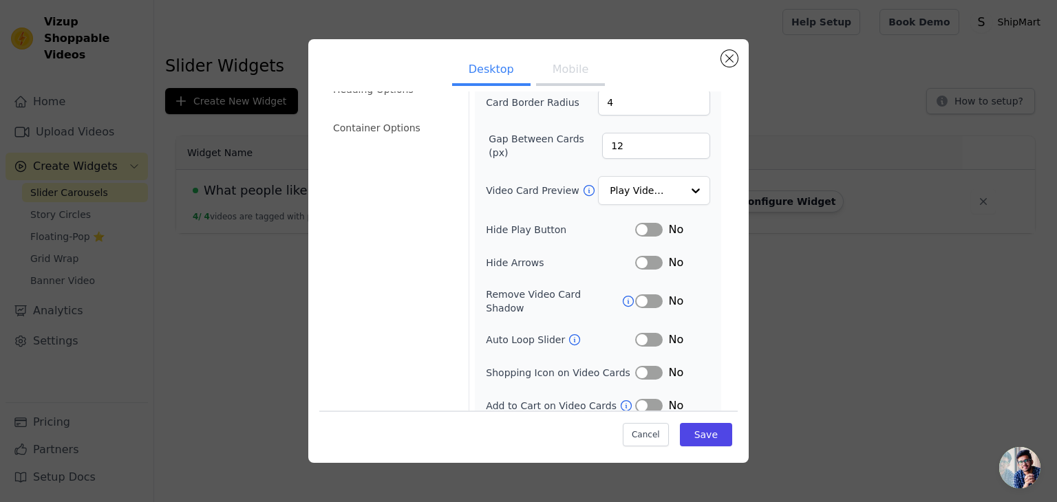
click at [637, 259] on button "Label" at bounding box center [649, 263] width 28 height 14
click at [635, 366] on button "Label" at bounding box center [649, 373] width 28 height 14
click at [689, 426] on button "Save" at bounding box center [706, 434] width 52 height 23
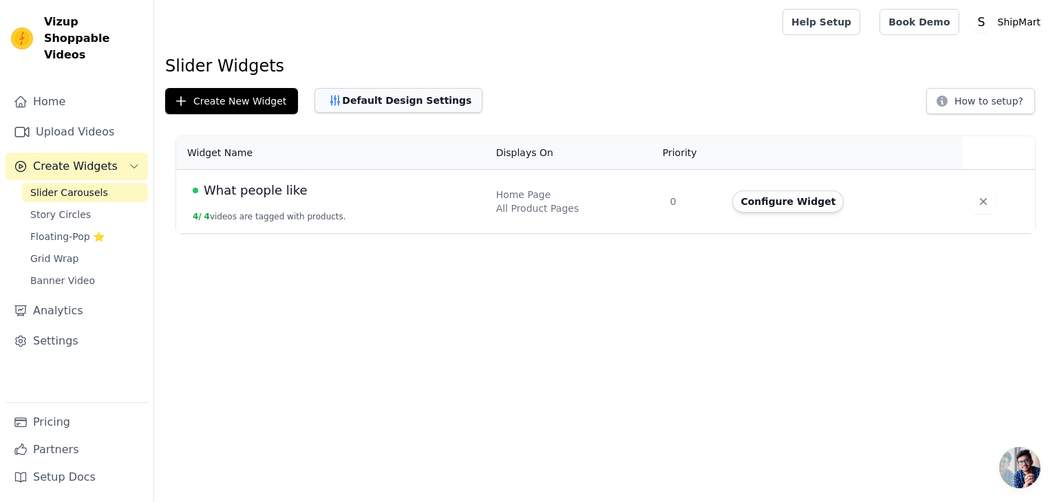
click at [432, 89] on button "Default Design Settings" at bounding box center [398, 100] width 168 height 25
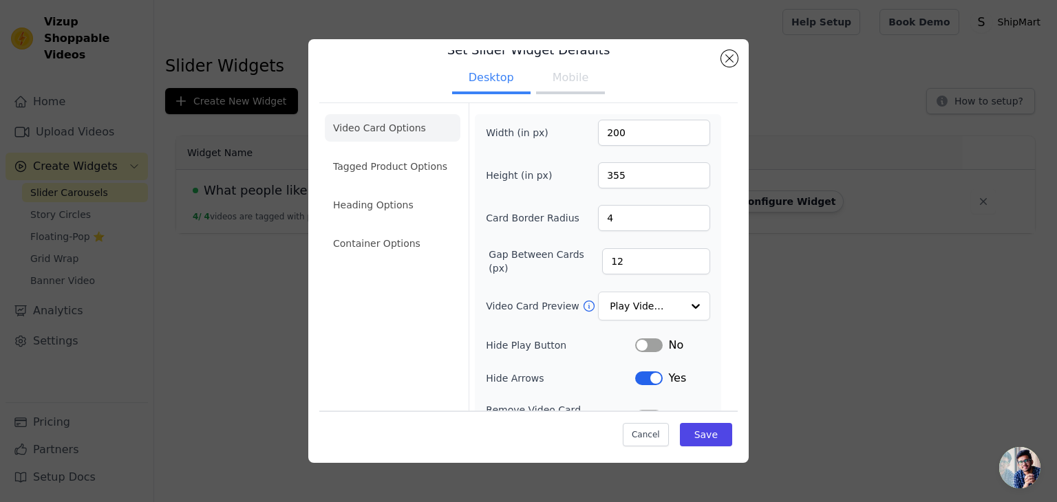
scroll to position [17, 0]
click at [544, 91] on button "Mobile" at bounding box center [570, 82] width 69 height 30
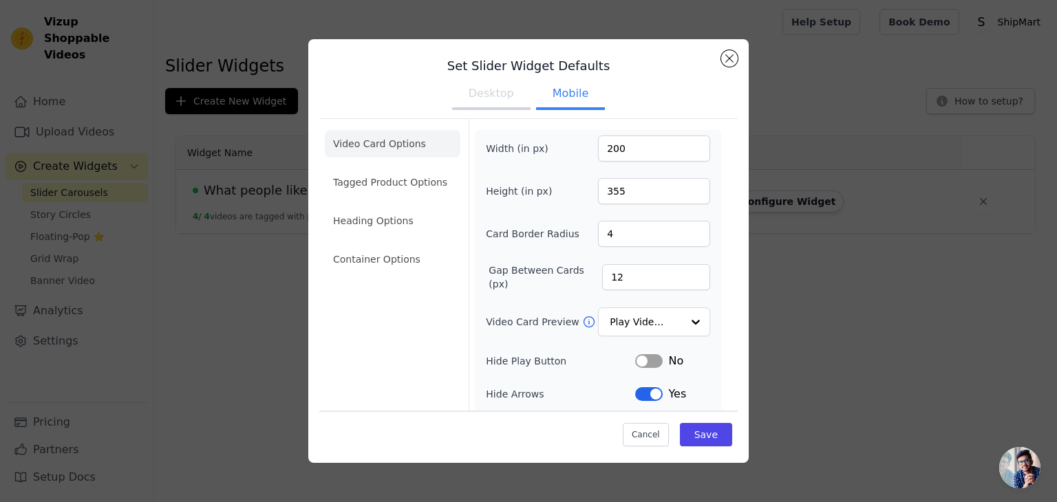
scroll to position [3, 0]
click at [399, 167] on ul "Video Card Options Tagged Product Options Heading Options Container Options" at bounding box center [393, 202] width 136 height 154
click at [393, 246] on li "Tagged Product Options" at bounding box center [393, 260] width 136 height 28
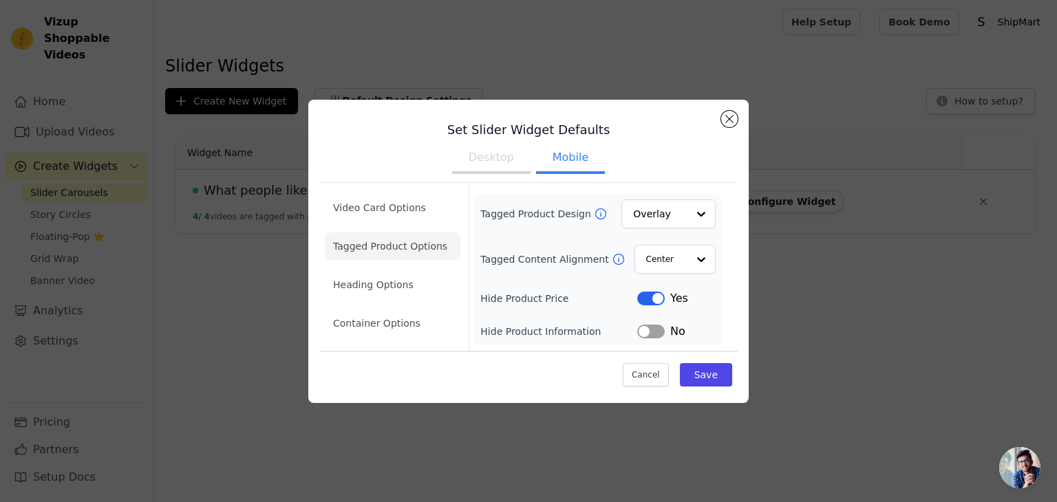
scroll to position [0, 0]
click at [701, 257] on div at bounding box center [700, 260] width 28 height 28
click at [603, 279] on div "Tagged Product Design Overlay Tagged Content Alignment Center Hide Product Pric…" at bounding box center [597, 269] width 235 height 140
click at [687, 217] on div at bounding box center [700, 214] width 28 height 28
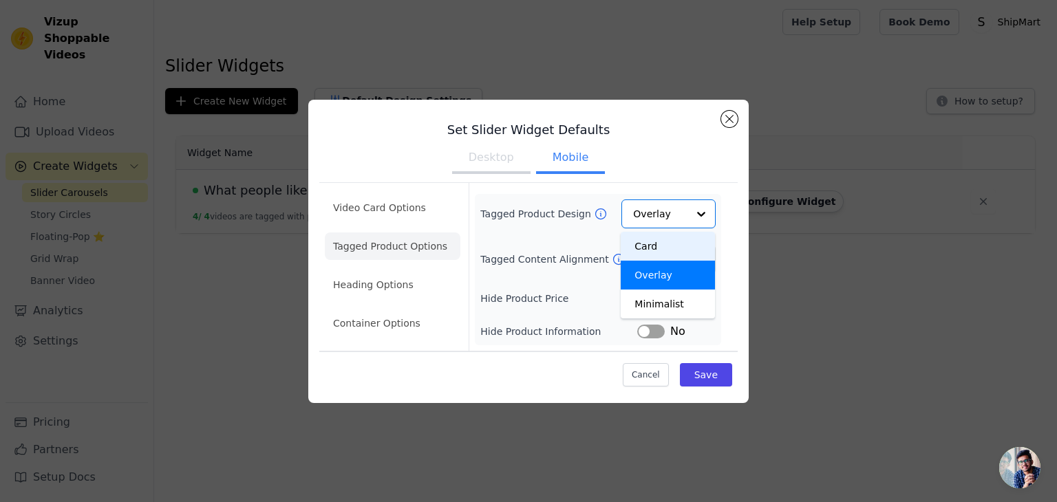
click at [449, 308] on ul "Video Card Options Tagged Product Options Heading Options Container Options" at bounding box center [393, 265] width 136 height 154
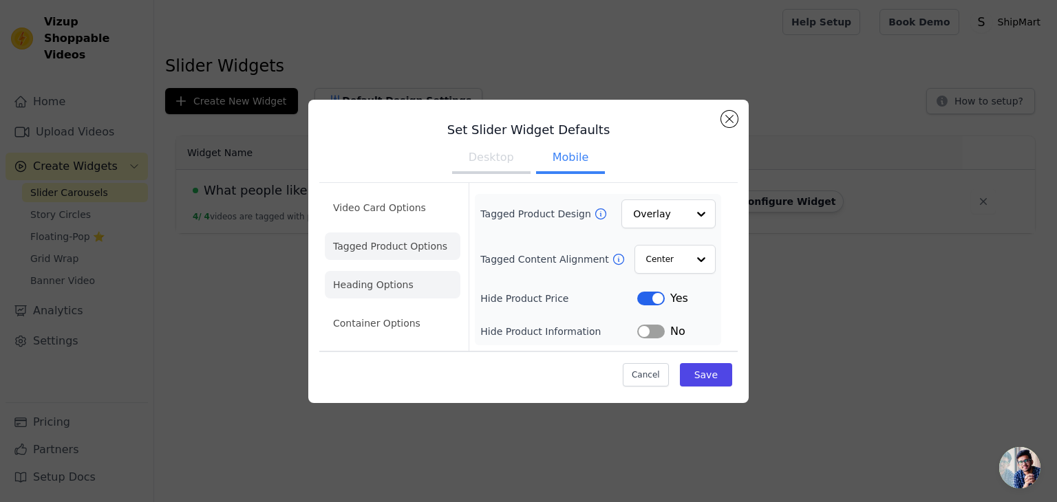
click at [417, 295] on li "Heading Options" at bounding box center [393, 285] width 136 height 28
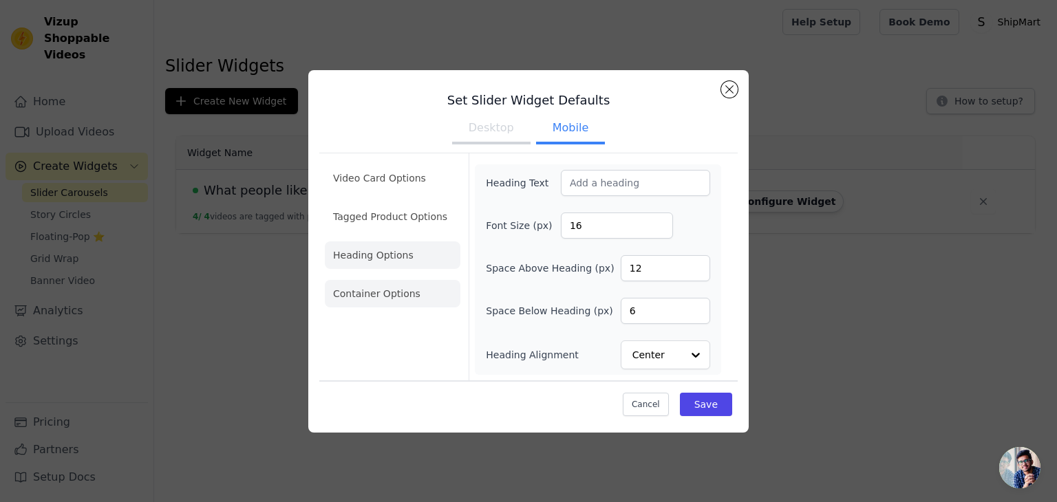
click at [366, 292] on li "Container Options" at bounding box center [393, 294] width 136 height 28
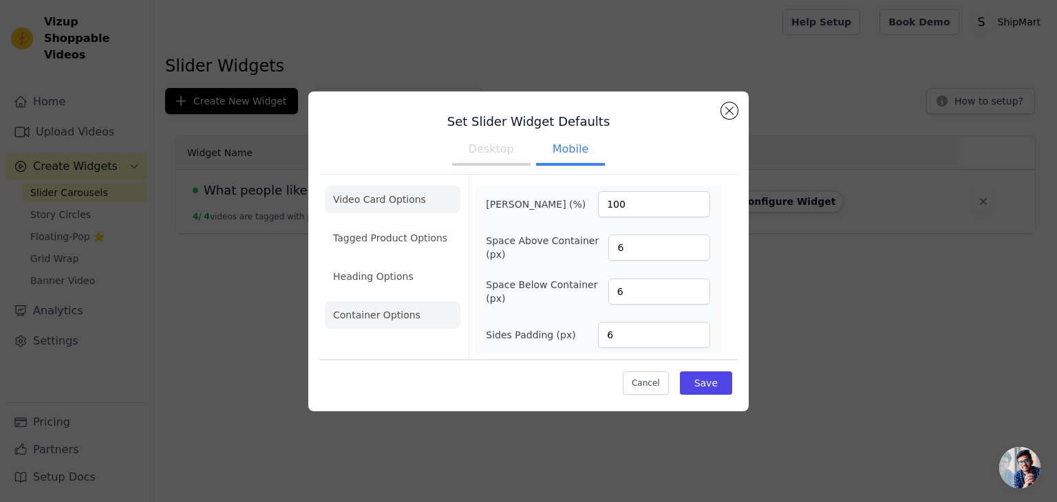
click at [382, 224] on li "Video Card Options" at bounding box center [393, 238] width 136 height 28
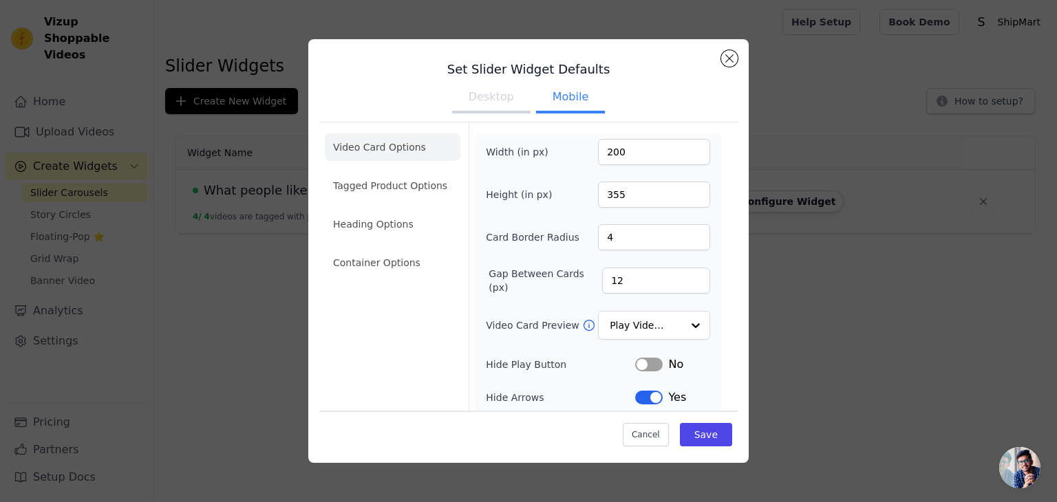
scroll to position [168, 0]
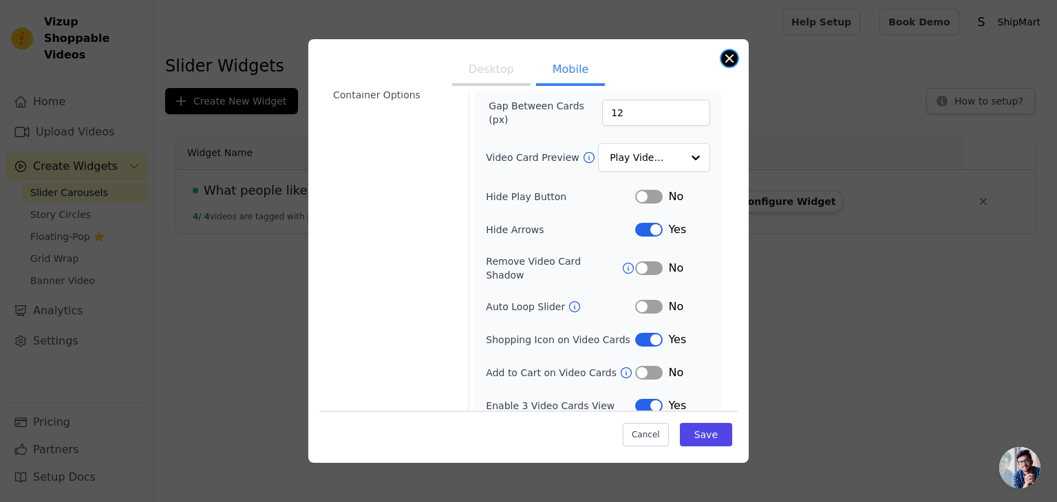
click at [726, 59] on button "Close modal" at bounding box center [729, 58] width 17 height 17
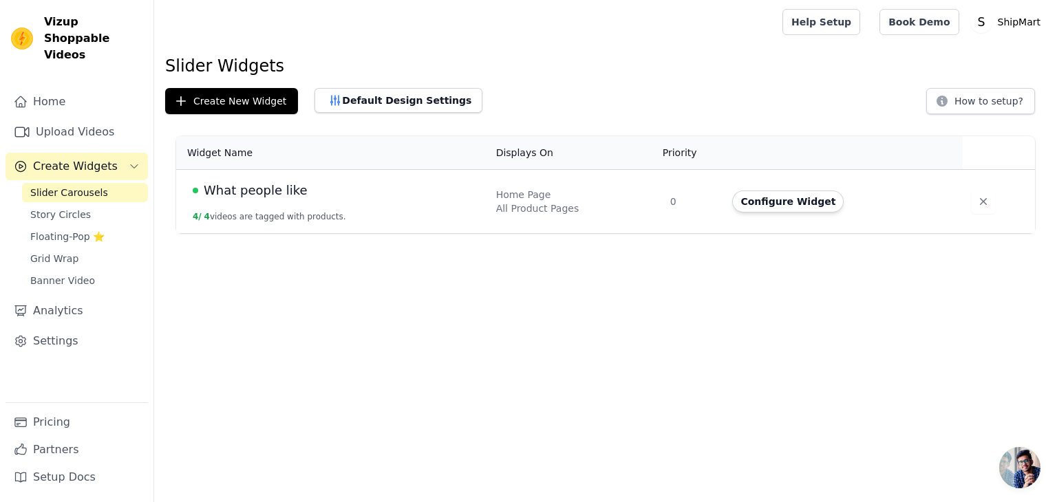
click at [386, 196] on div "What people like" at bounding box center [336, 190] width 287 height 19
click at [739, 197] on button "Configure Widget" at bounding box center [787, 202] width 111 height 22
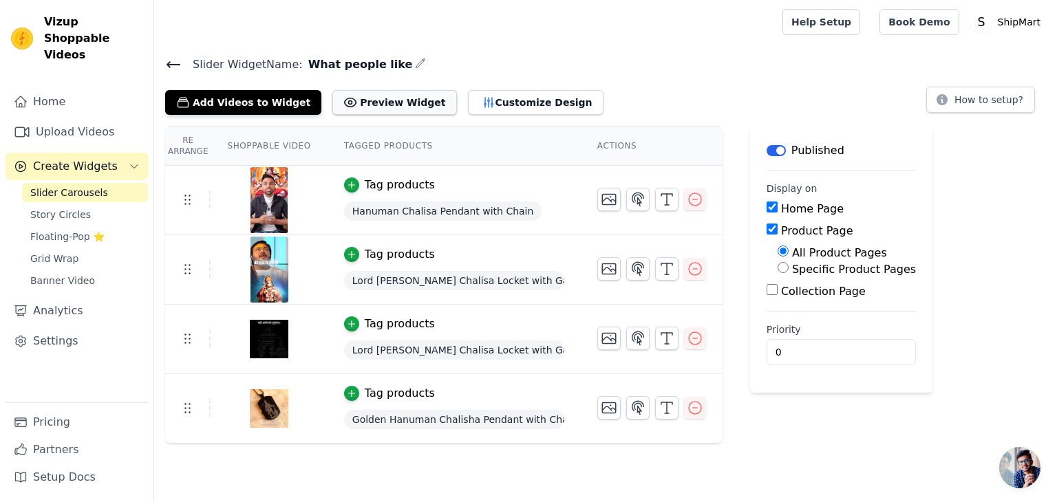
click at [387, 100] on button "Preview Widget" at bounding box center [394, 102] width 124 height 25
click at [468, 108] on button "Customize Design" at bounding box center [536, 102] width 136 height 25
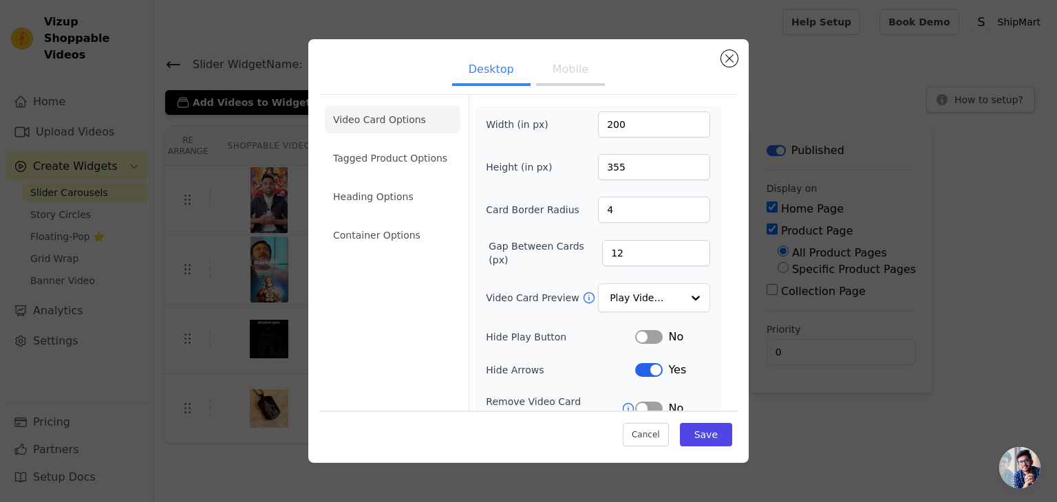
scroll to position [107, 0]
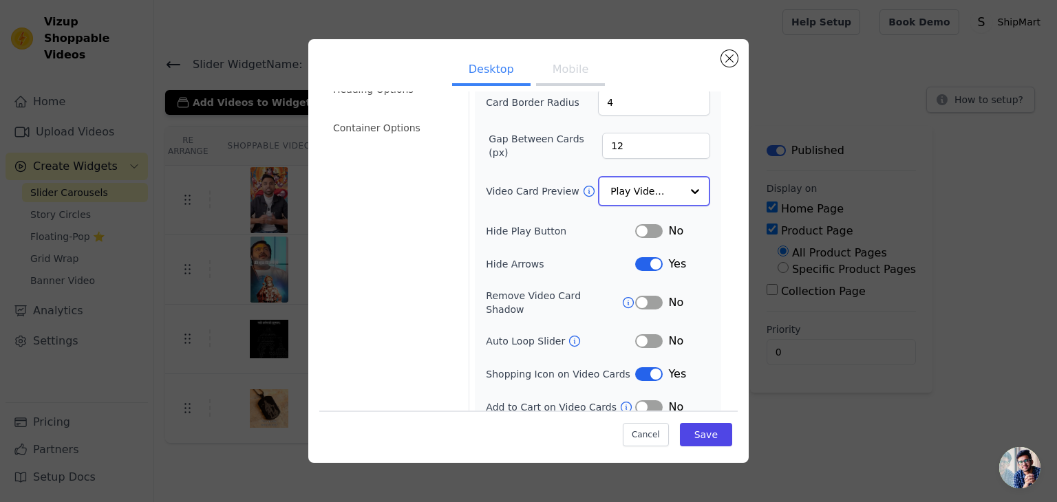
click at [646, 188] on input "Video Card Preview" at bounding box center [645, 191] width 71 height 28
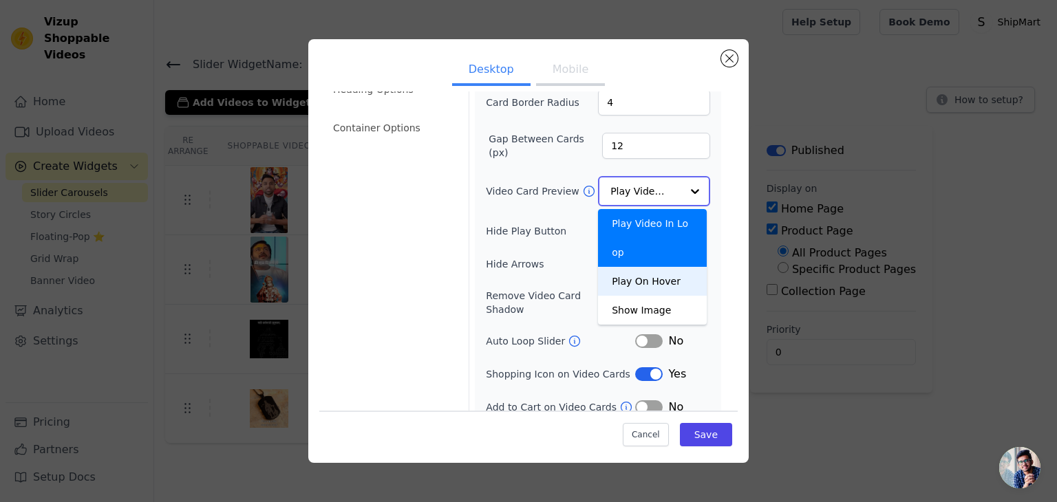
click at [625, 267] on div "Play On Hover" at bounding box center [652, 281] width 109 height 29
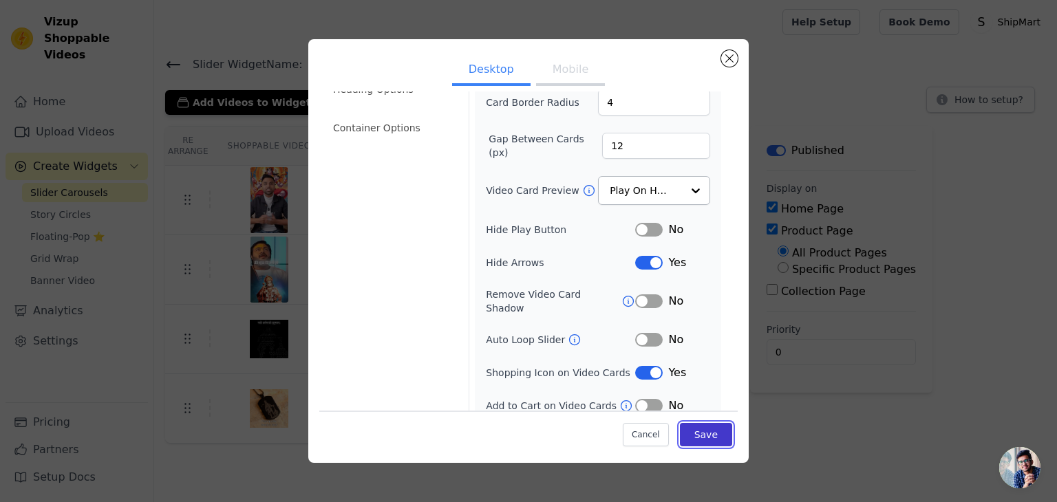
click at [701, 443] on button "Save" at bounding box center [706, 434] width 52 height 23
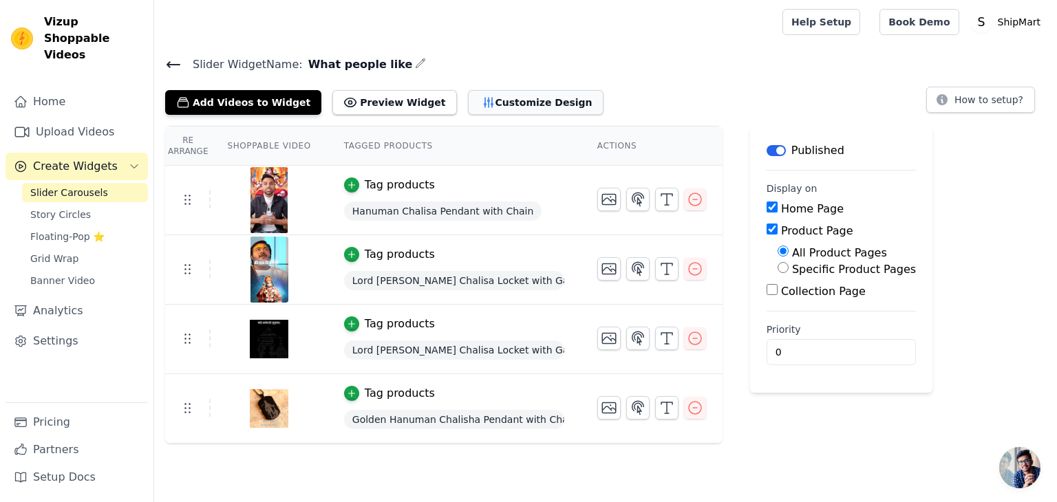
click at [473, 109] on button "Customize Design" at bounding box center [536, 102] width 136 height 25
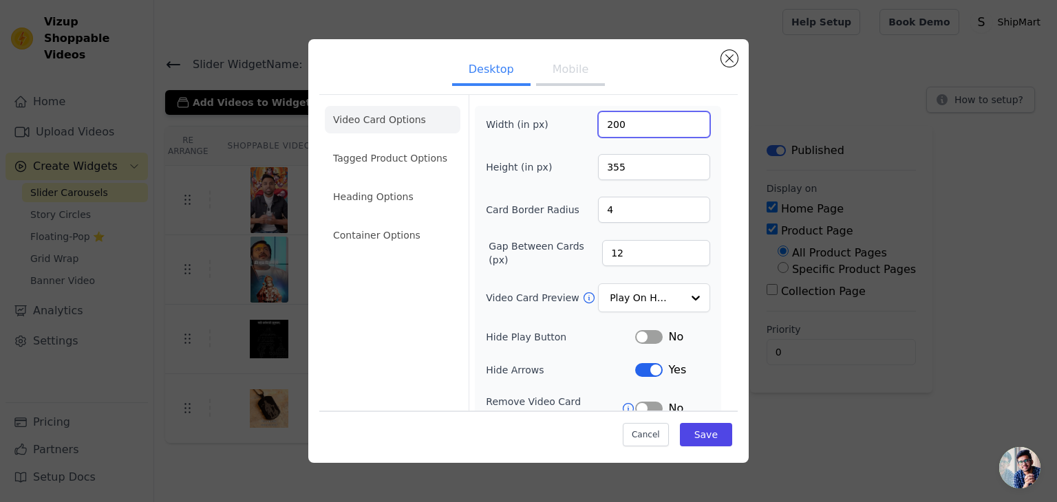
click at [636, 127] on input "200" at bounding box center [654, 124] width 112 height 26
type input "400"
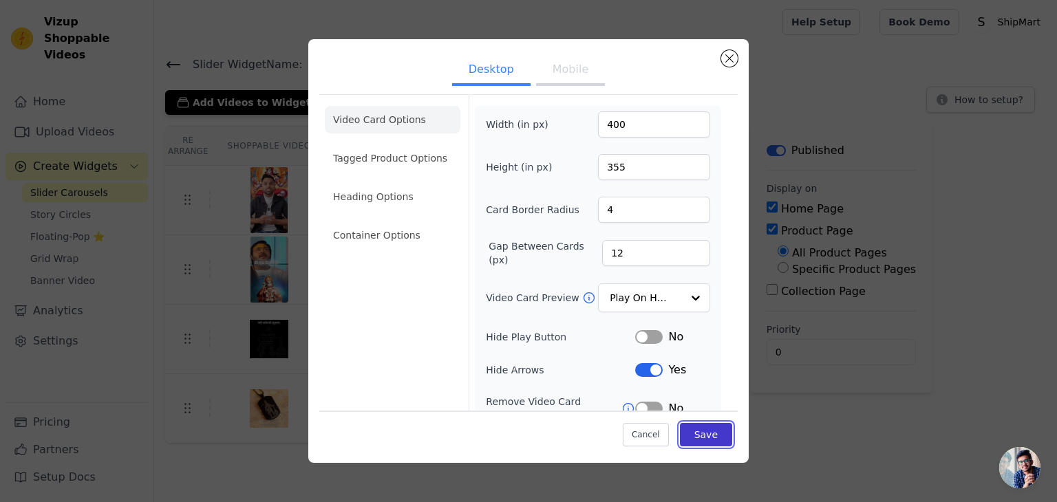
click at [695, 424] on button "Save" at bounding box center [706, 434] width 52 height 23
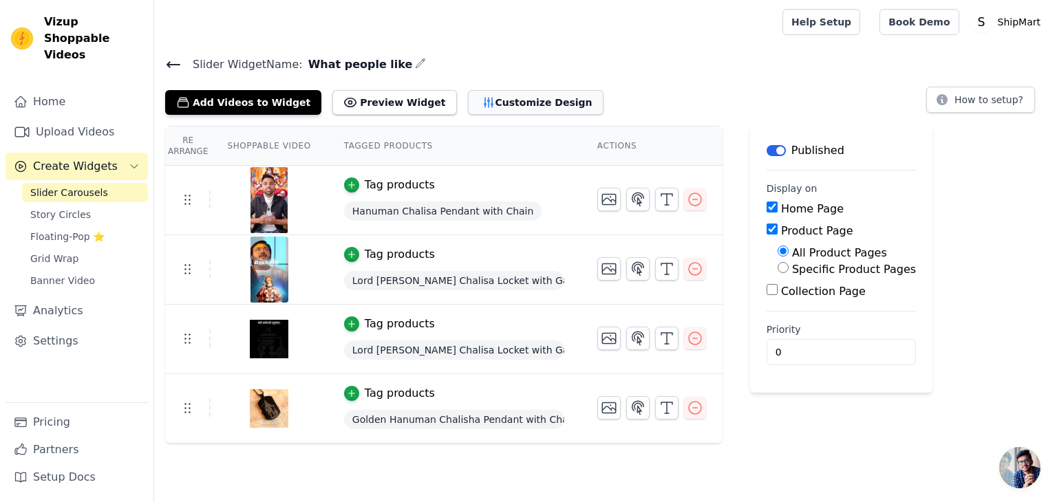
click at [484, 111] on button "Customize Design" at bounding box center [536, 102] width 136 height 25
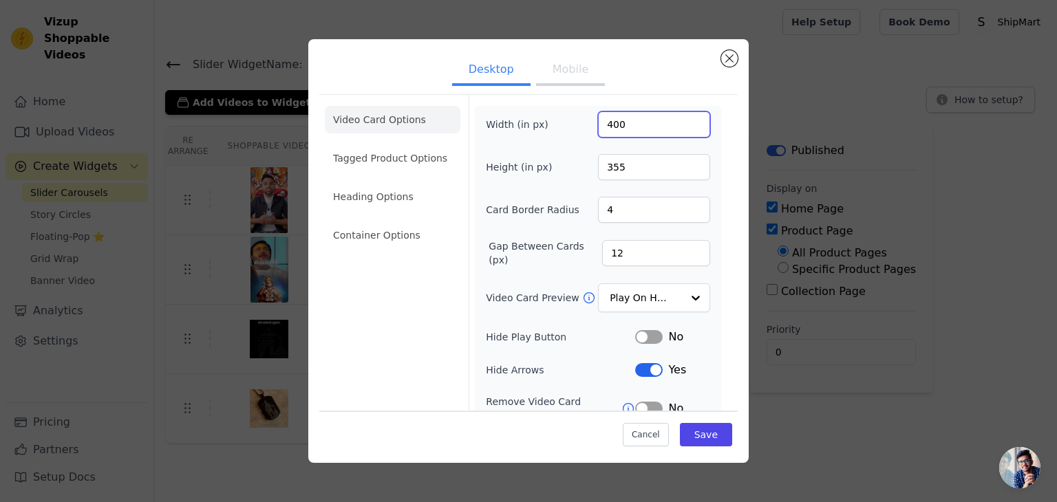
click at [636, 125] on input "400" at bounding box center [654, 124] width 112 height 26
type input "200"
click at [702, 430] on button "Save" at bounding box center [706, 434] width 52 height 23
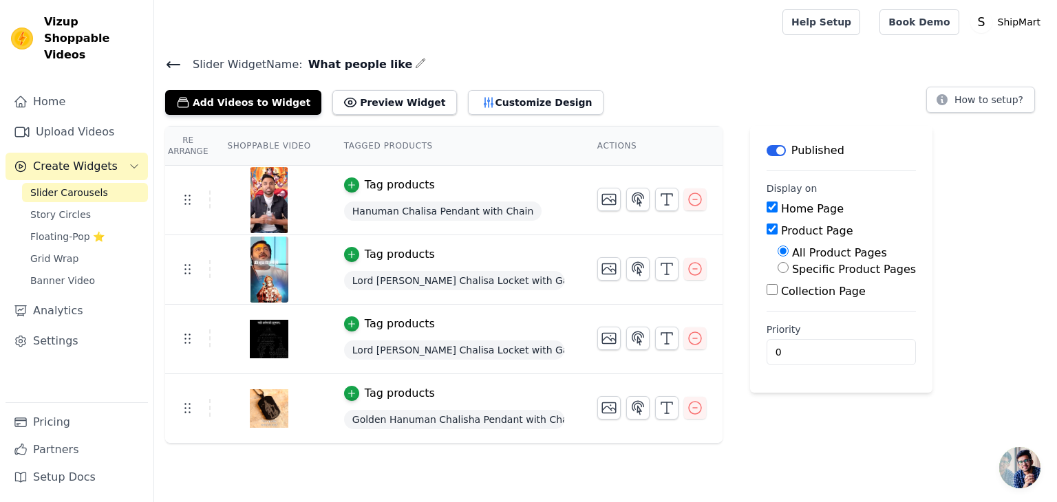
click at [477, 116] on div "Slider Widget Name: What people like Add Videos to Widget Preview Widget Custom…" at bounding box center [605, 249] width 902 height 389
click at [490, 108] on button "Customize Design" at bounding box center [536, 102] width 136 height 25
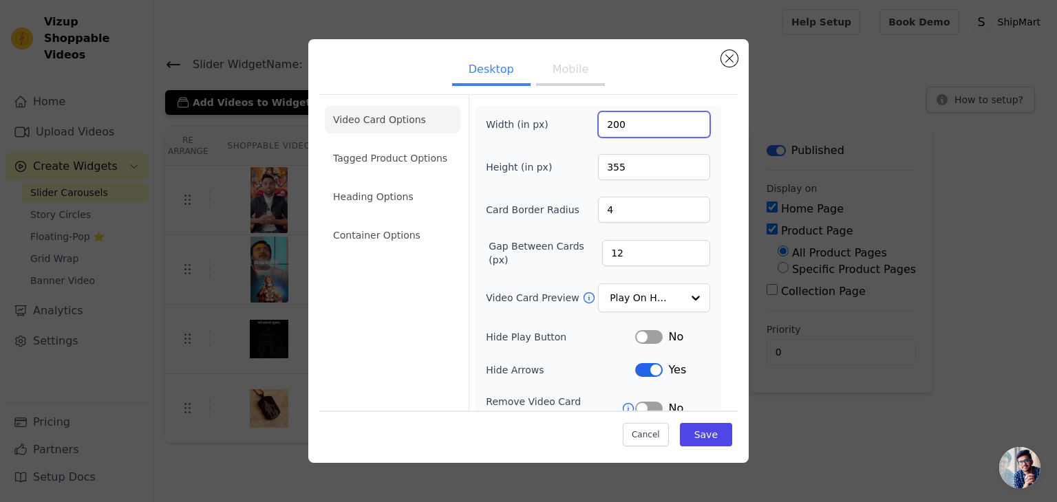
click at [614, 131] on input "200" at bounding box center [654, 124] width 112 height 26
type input "270"
click at [709, 444] on button "Save" at bounding box center [706, 434] width 52 height 23
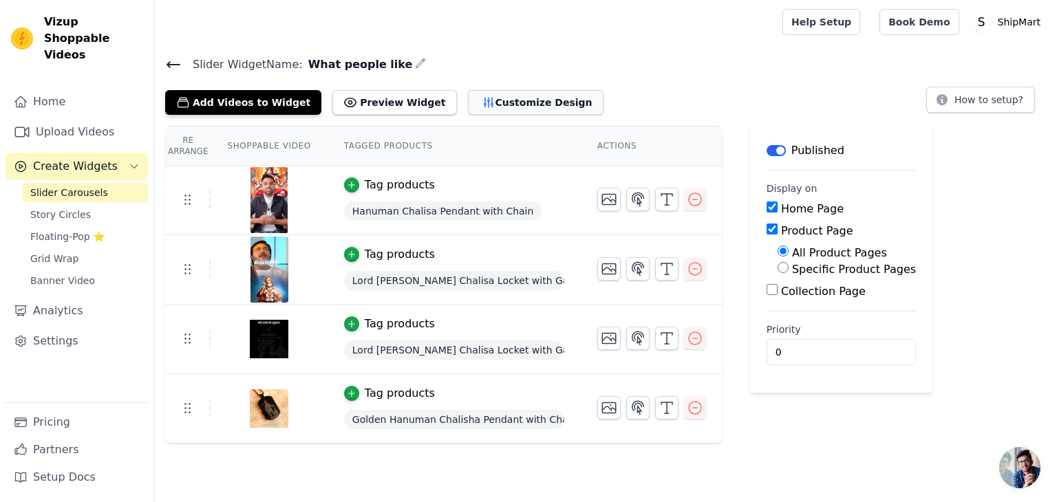
click at [479, 101] on button "Customize Design" at bounding box center [536, 102] width 136 height 25
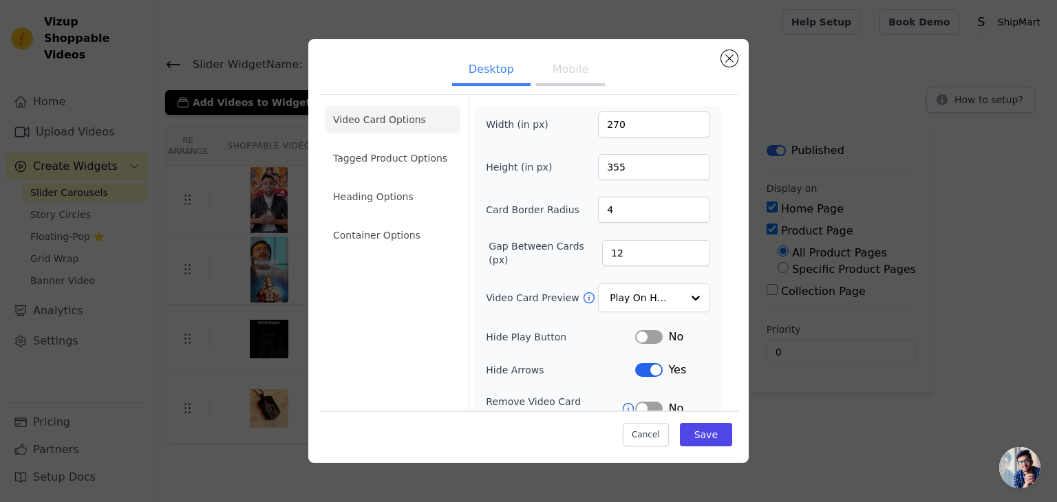
click at [545, 69] on button "Mobile" at bounding box center [570, 71] width 69 height 30
click at [491, 71] on button "Desktop" at bounding box center [491, 71] width 78 height 30
click at [618, 127] on input "270" at bounding box center [654, 124] width 112 height 26
type input "200"
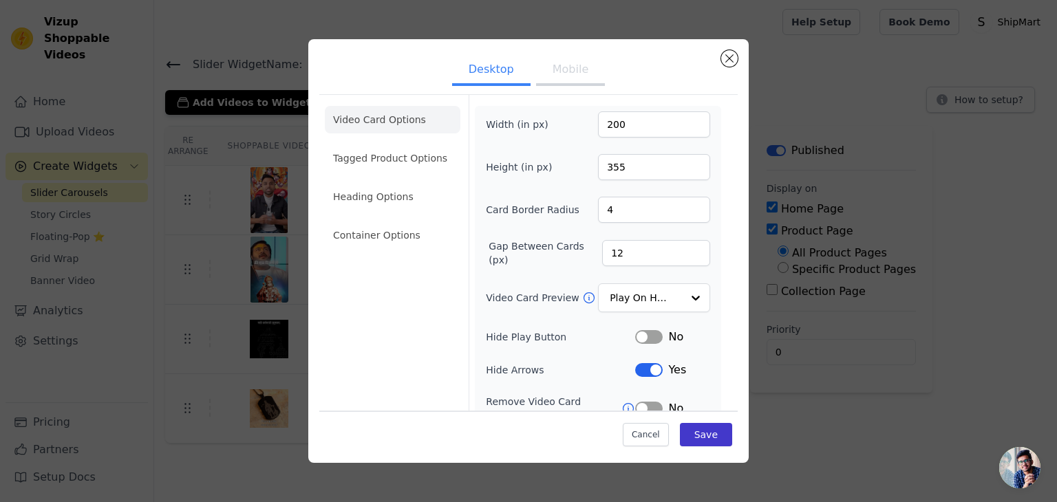
drag, startPoint x: 680, startPoint y: 448, endPoint x: 686, endPoint y: 442, distance: 8.8
click at [686, 442] on div "Cancel Save" at bounding box center [528, 431] width 418 height 41
click at [686, 442] on button "Save" at bounding box center [706, 434] width 52 height 23
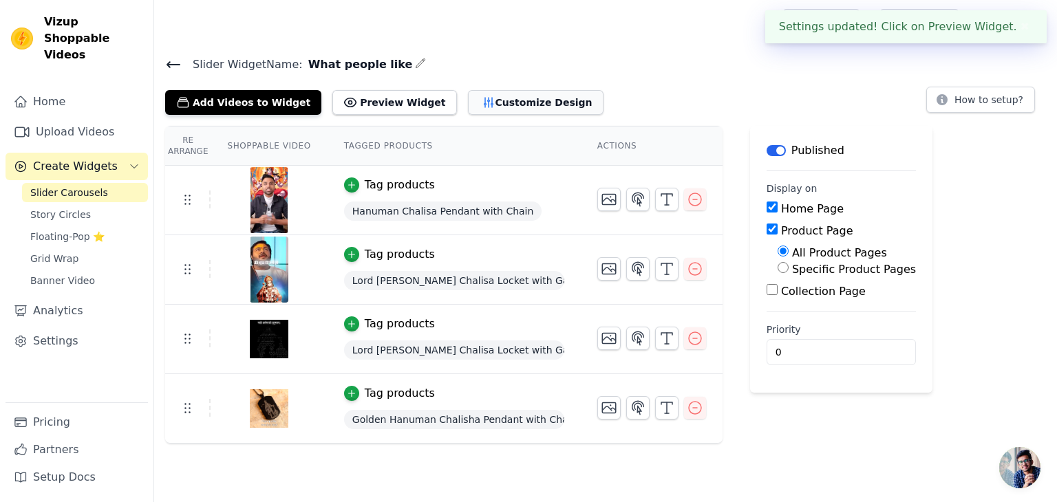
click at [512, 100] on button "Customize Design" at bounding box center [536, 102] width 136 height 25
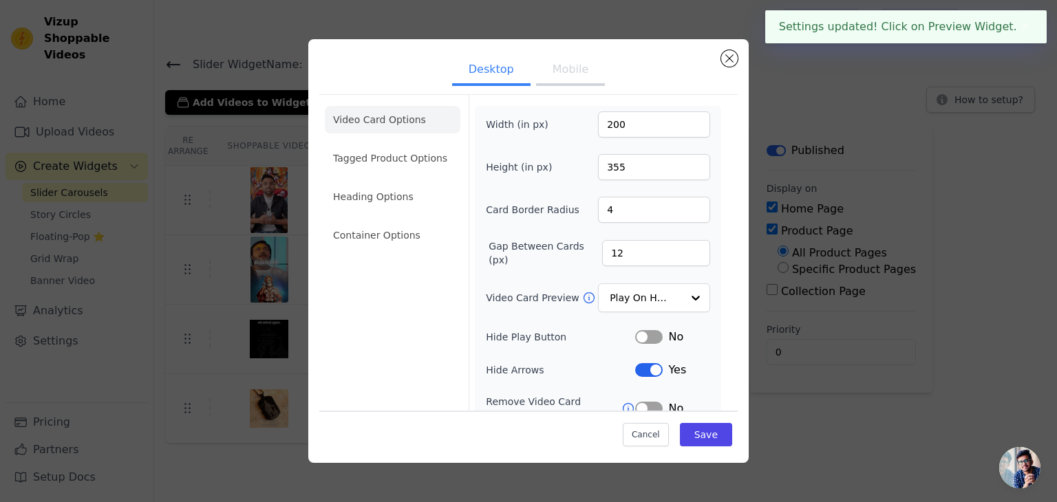
scroll to position [107, 0]
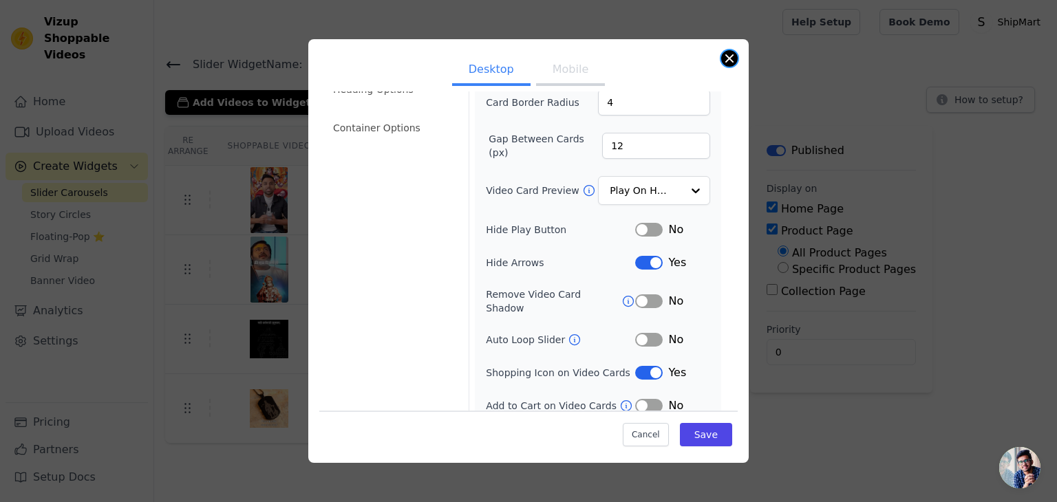
click at [732, 58] on button "Close modal" at bounding box center [729, 58] width 17 height 17
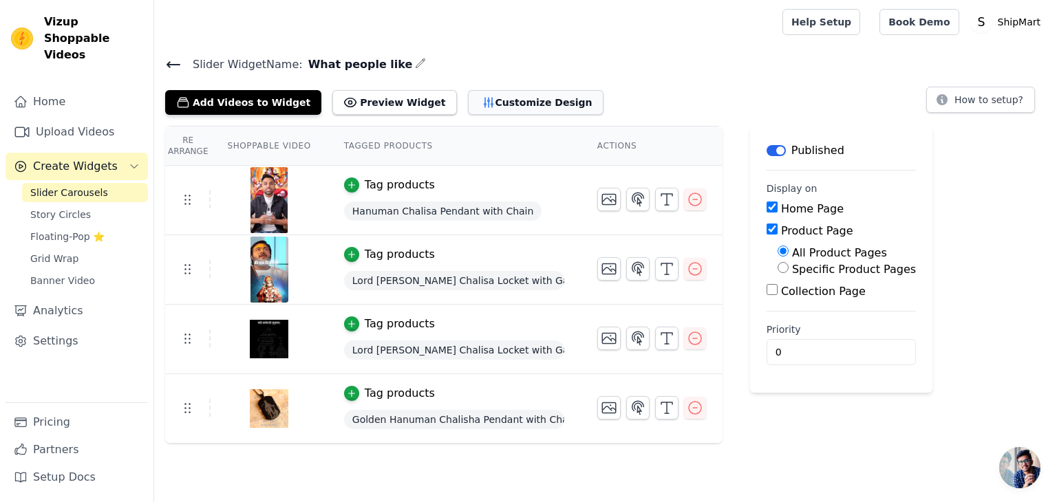
click at [509, 108] on button "Customize Design" at bounding box center [536, 102] width 136 height 25
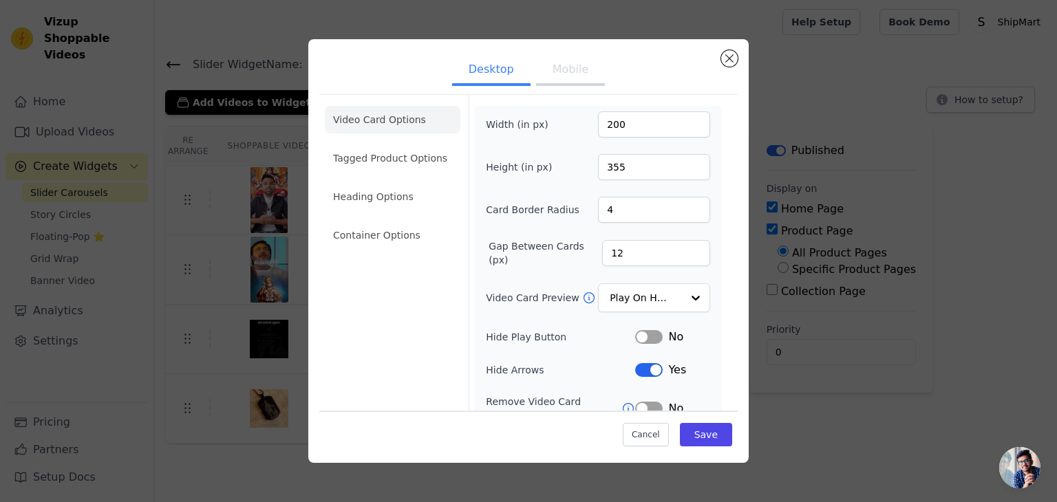
scroll to position [8, 0]
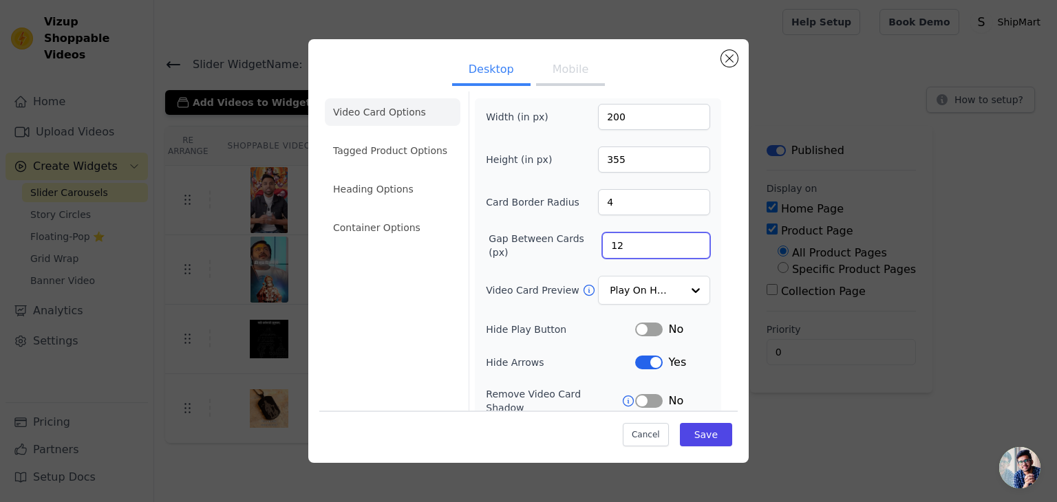
click at [614, 244] on input "12" at bounding box center [656, 246] width 108 height 26
click at [616, 244] on input "12" at bounding box center [656, 246] width 108 height 26
drag, startPoint x: 616, startPoint y: 244, endPoint x: 689, endPoint y: 237, distance: 73.9
click at [689, 237] on input "12" at bounding box center [656, 246] width 108 height 26
click at [689, 237] on input "13" at bounding box center [656, 246] width 108 height 26
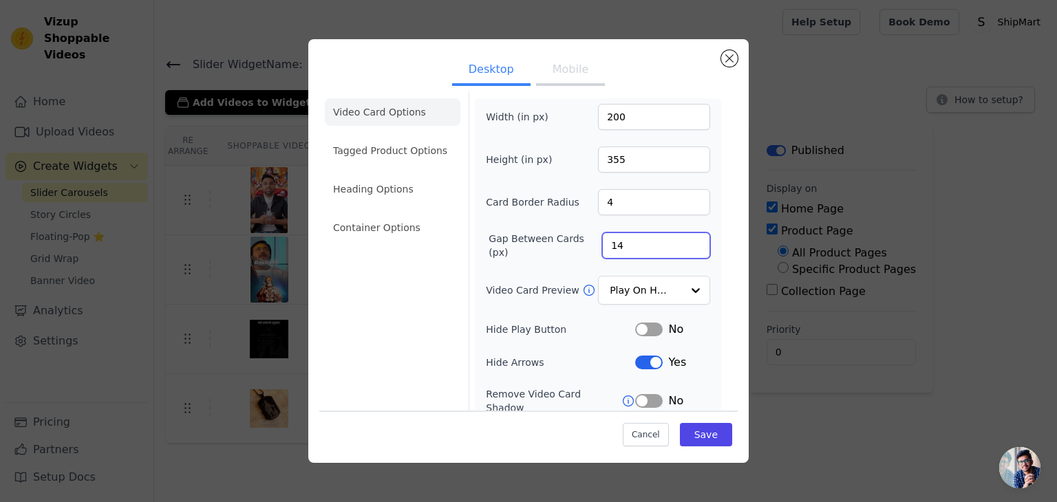
click at [689, 237] on input "14" at bounding box center [656, 246] width 108 height 26
click at [682, 237] on input "15" at bounding box center [656, 246] width 108 height 26
click at [682, 237] on input "16" at bounding box center [656, 246] width 108 height 26
click at [682, 237] on input "17" at bounding box center [656, 246] width 108 height 26
click at [682, 237] on input "18" at bounding box center [656, 246] width 108 height 26
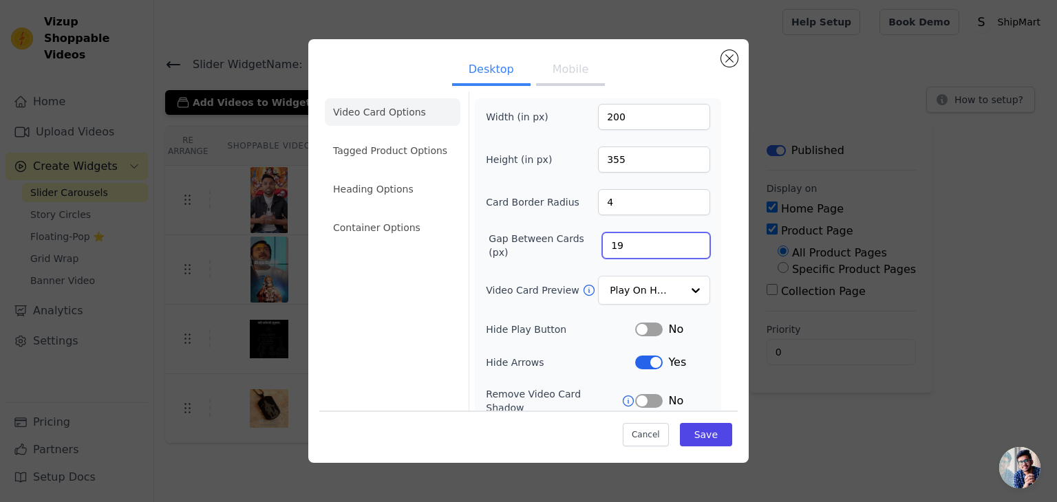
click at [682, 237] on input "19" at bounding box center [656, 246] width 108 height 26
type input "20"
click at [682, 237] on input "20" at bounding box center [656, 246] width 108 height 26
click at [692, 442] on button "Save" at bounding box center [706, 434] width 52 height 23
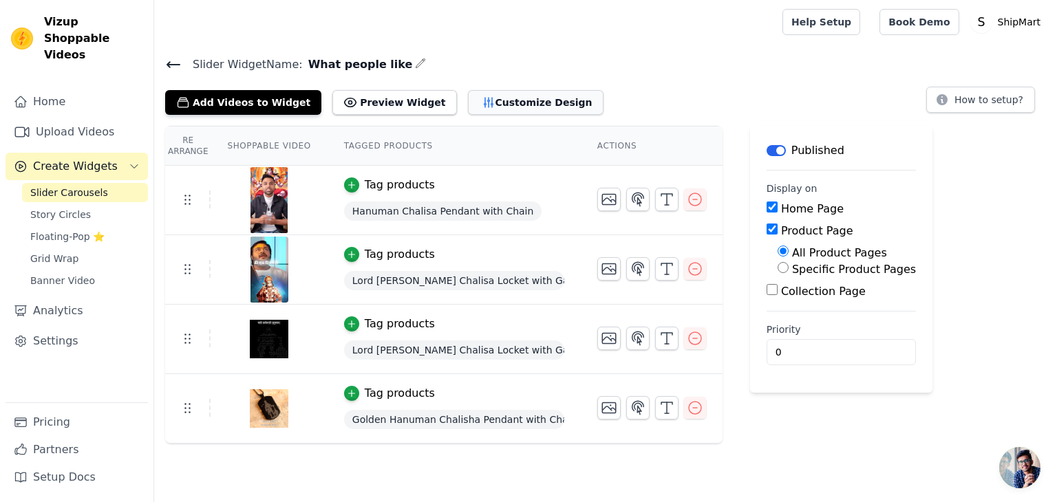
click at [468, 94] on button "Customize Design" at bounding box center [536, 102] width 136 height 25
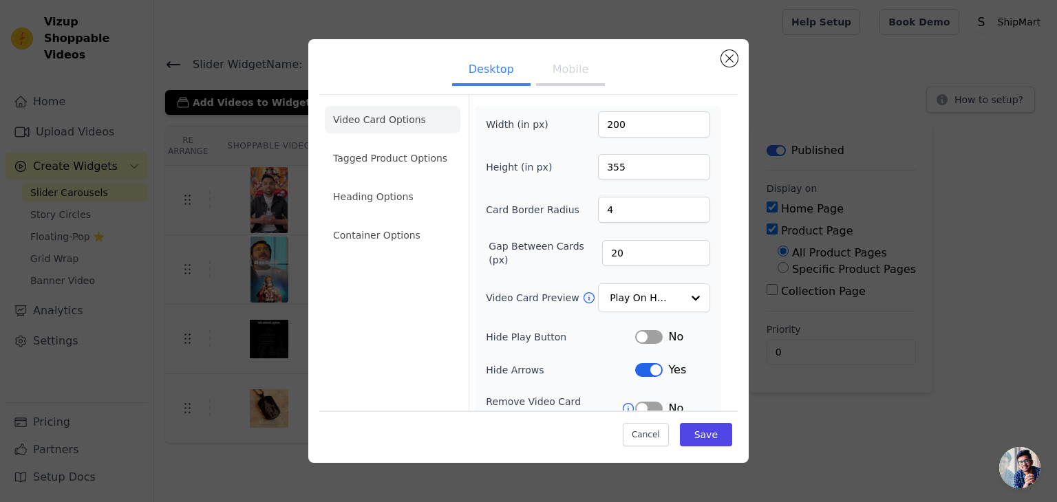
click at [570, 69] on button "Mobile" at bounding box center [570, 71] width 69 height 30
click at [487, 75] on button "Desktop" at bounding box center [491, 71] width 78 height 30
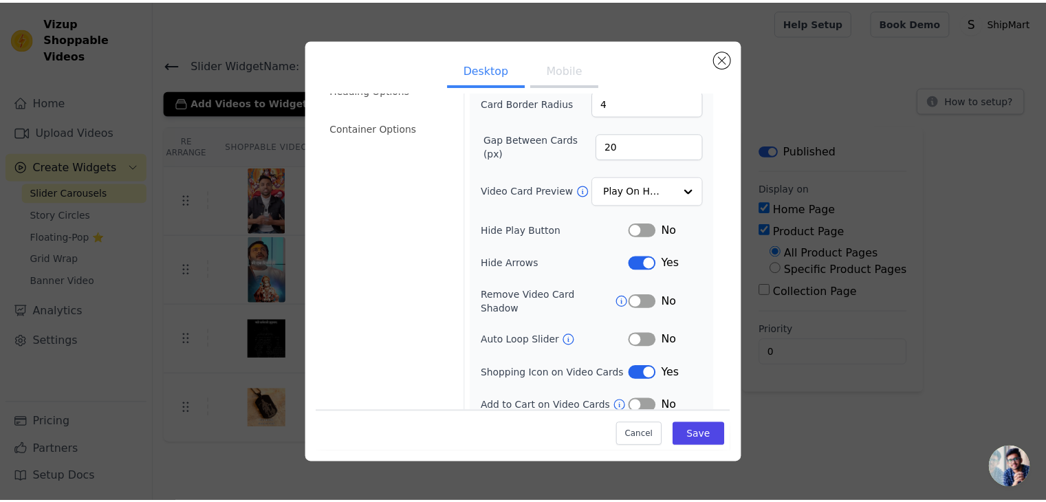
scroll to position [0, 0]
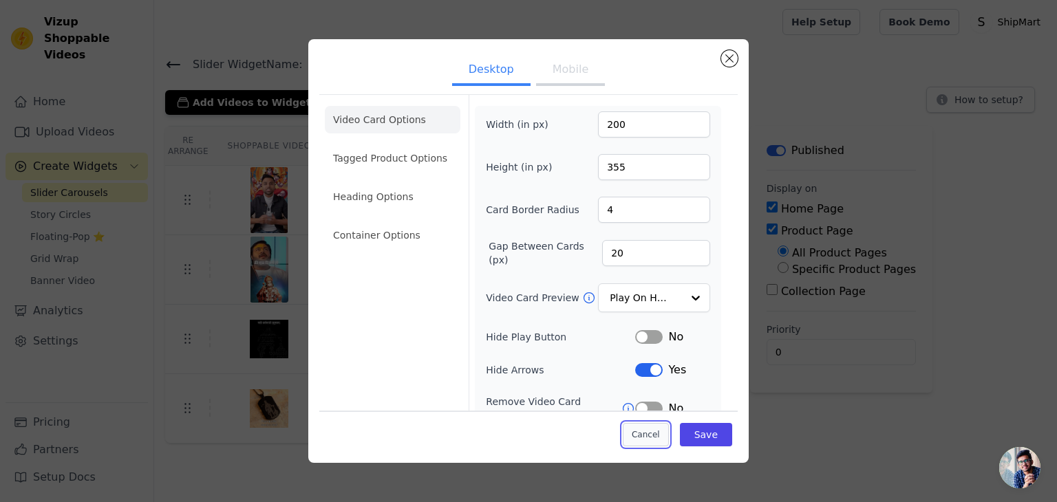
click at [638, 439] on button "Cancel" at bounding box center [646, 434] width 46 height 23
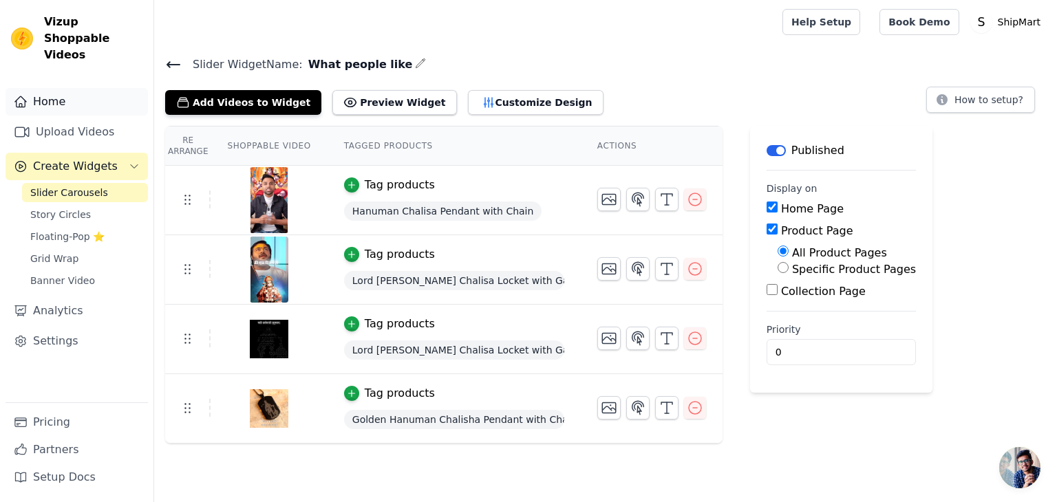
click at [58, 90] on link "Home" at bounding box center [77, 102] width 142 height 28
